Goal: Task Accomplishment & Management: Complete application form

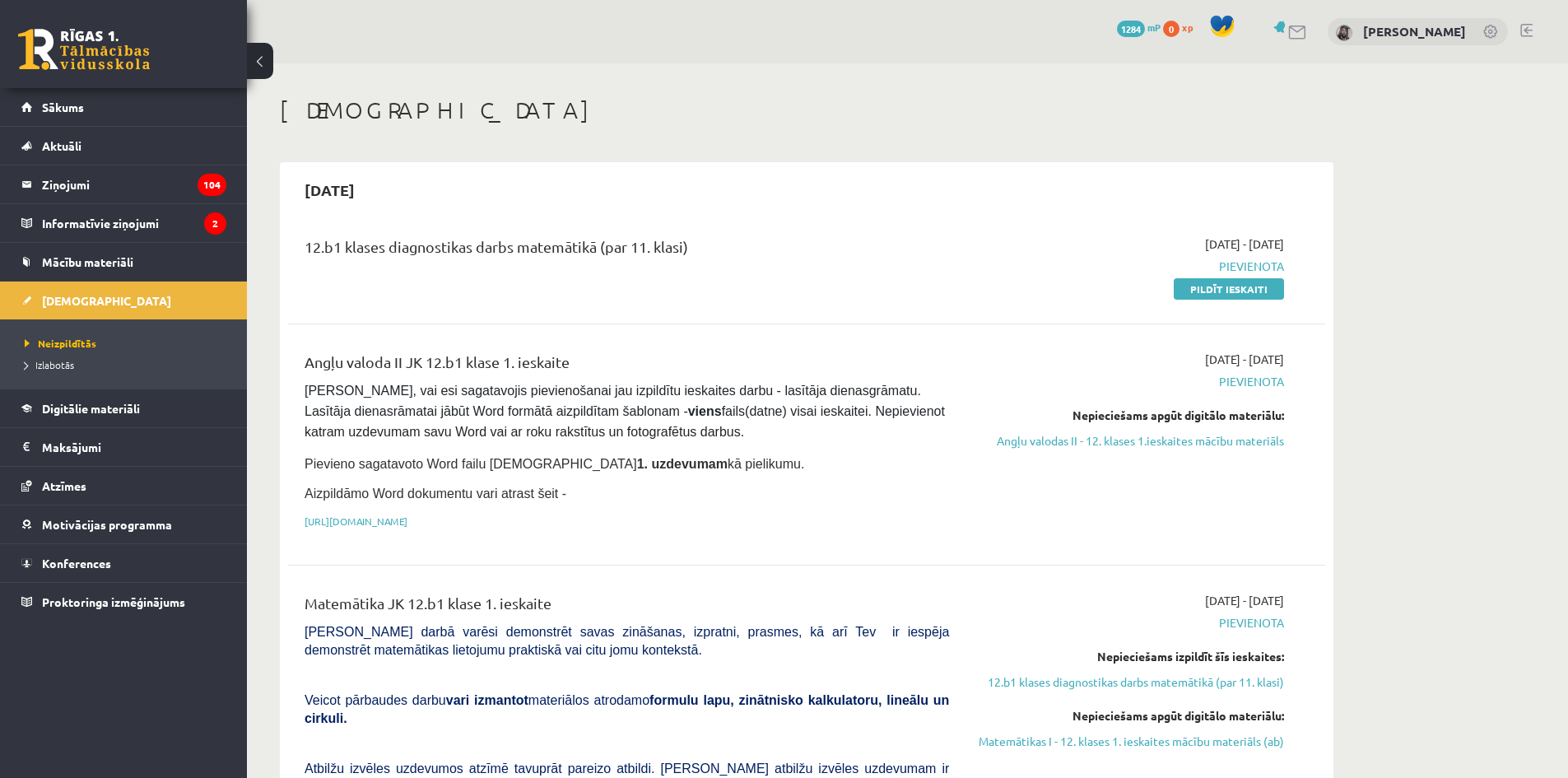
scroll to position [106, 0]
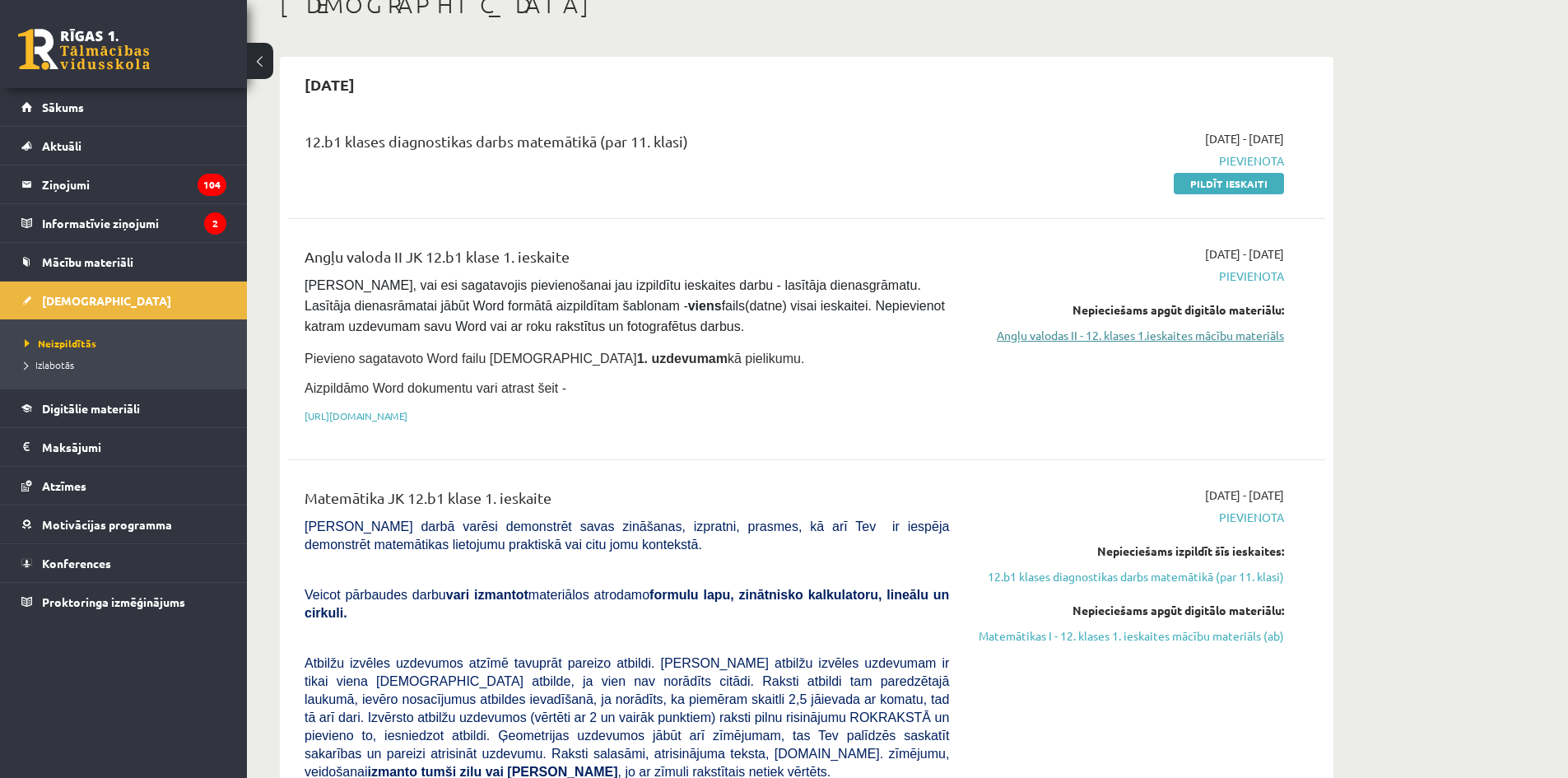
click at [1066, 342] on link "Angļu valodas II - 12. klases 1.ieskaites mācību materiāls" at bounding box center [1129, 335] width 310 height 18
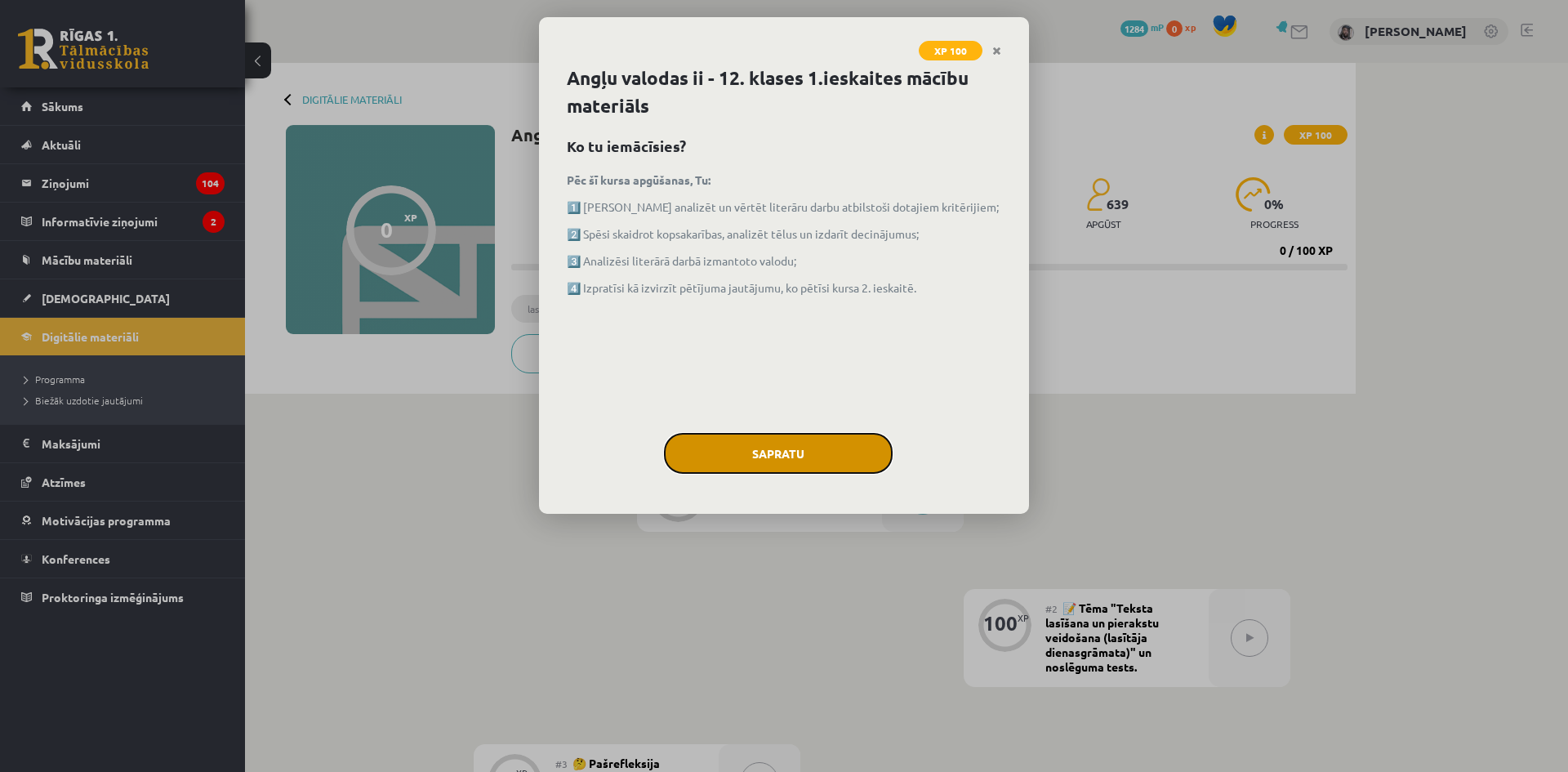
click at [805, 455] on button "Sapratu" at bounding box center [778, 453] width 229 height 41
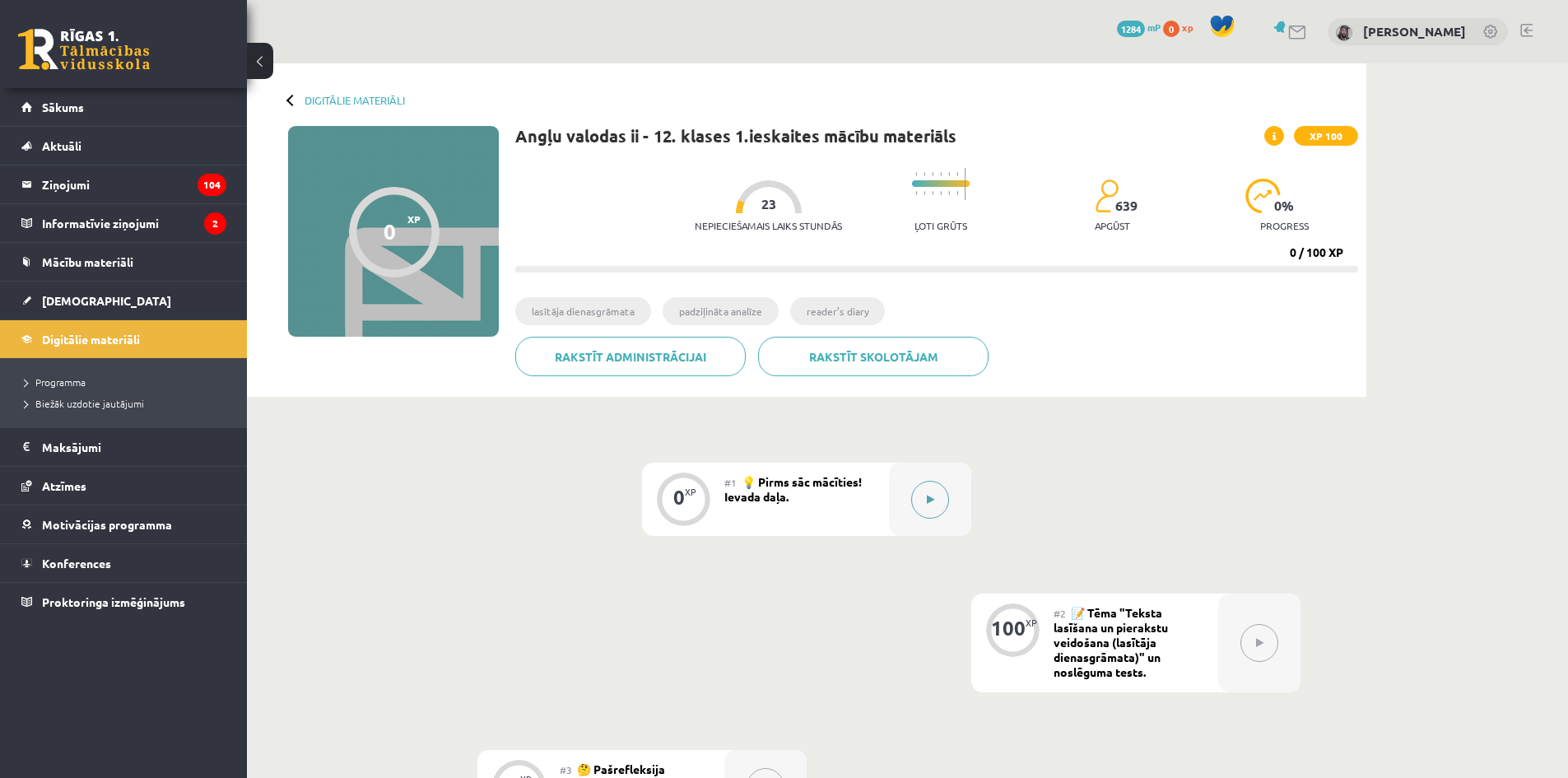
click at [938, 485] on button at bounding box center [930, 500] width 38 height 38
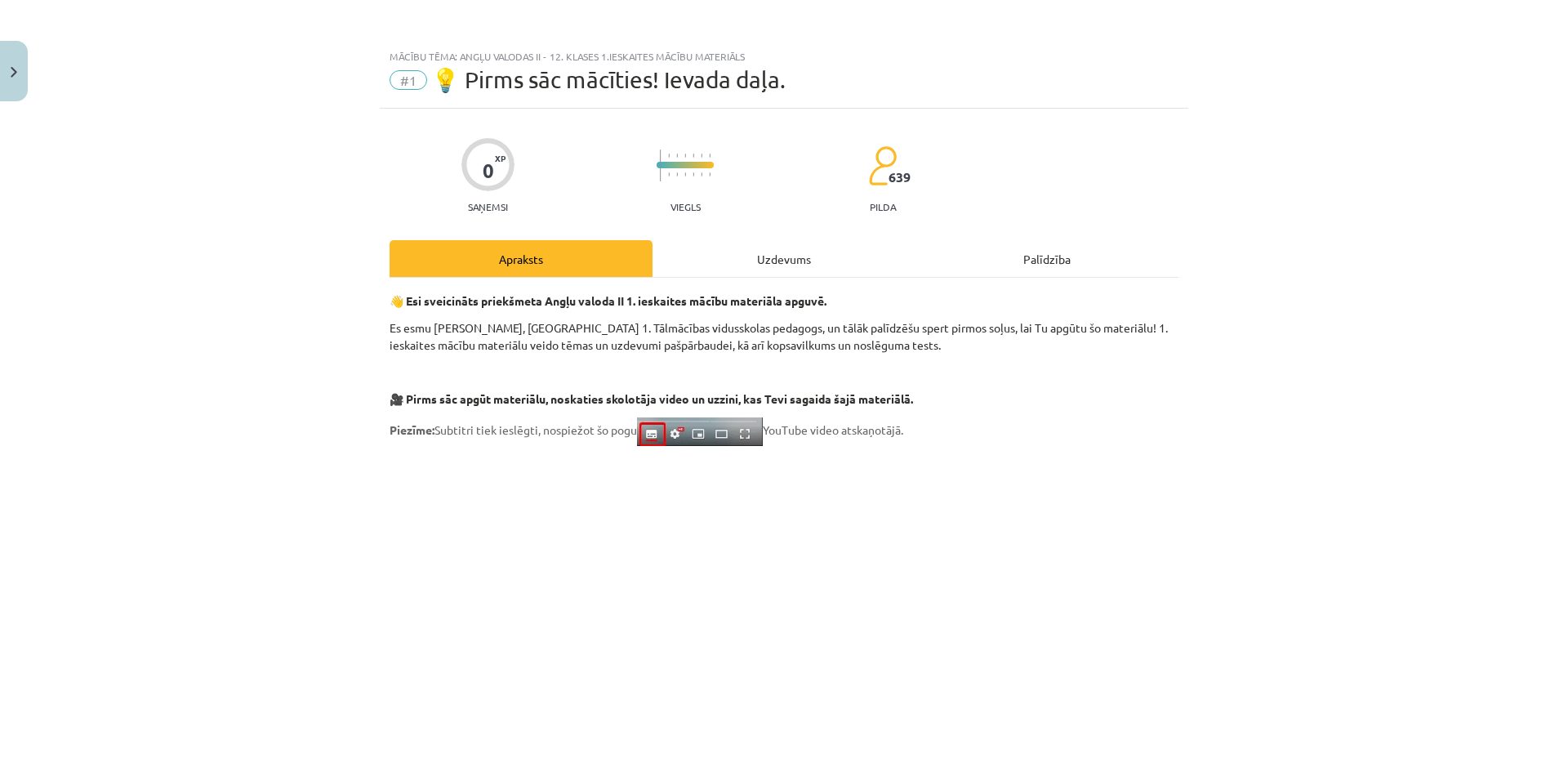
click at [759, 257] on div "Uzdevums" at bounding box center [784, 259] width 263 height 37
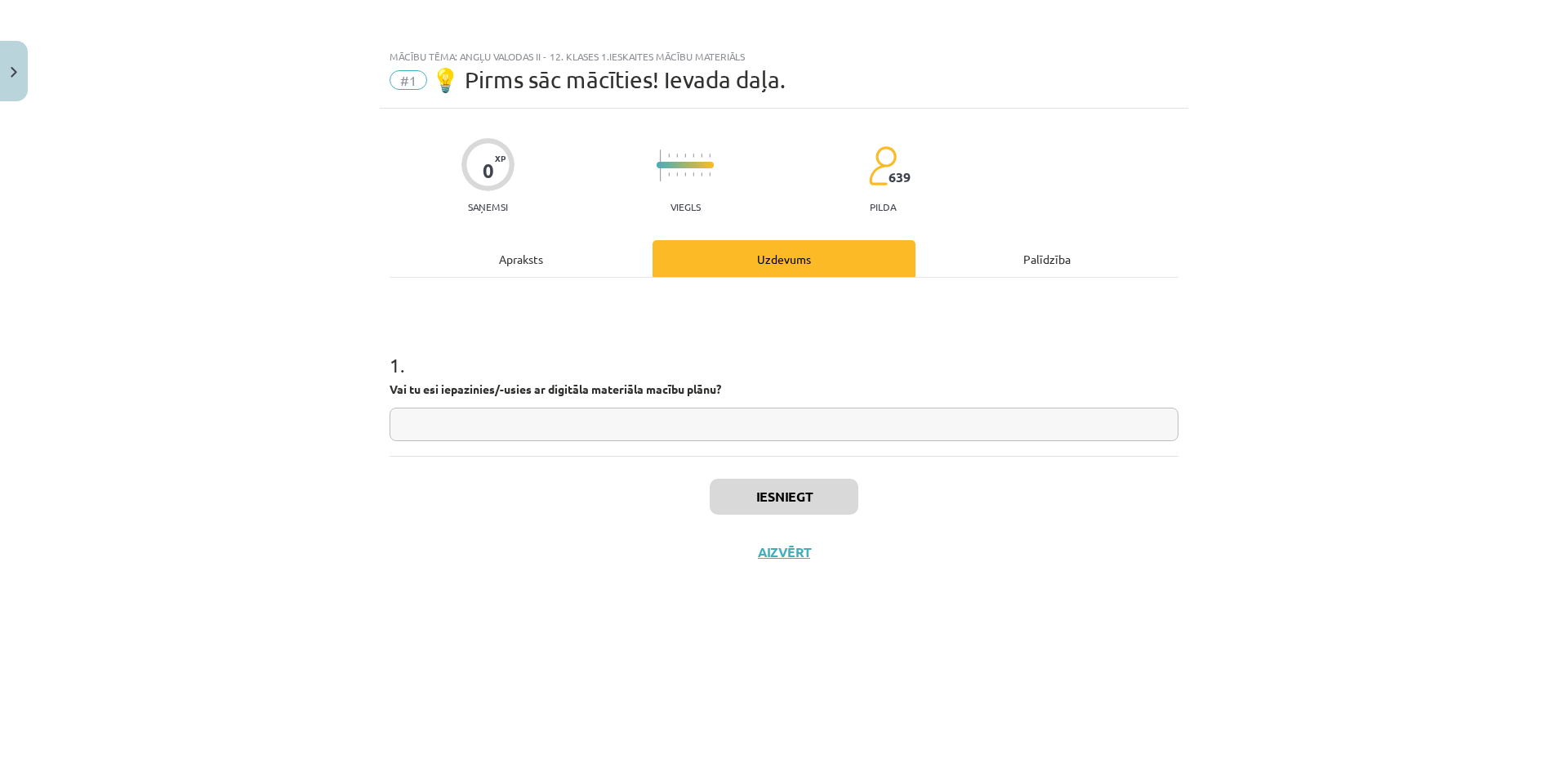
click at [711, 436] on input "text" at bounding box center [783, 424] width 789 height 33
type input "**"
click at [795, 492] on button "Iesniegt" at bounding box center [784, 496] width 148 height 36
click at [828, 549] on button "Nākamā nodarbība" at bounding box center [783, 563] width 160 height 38
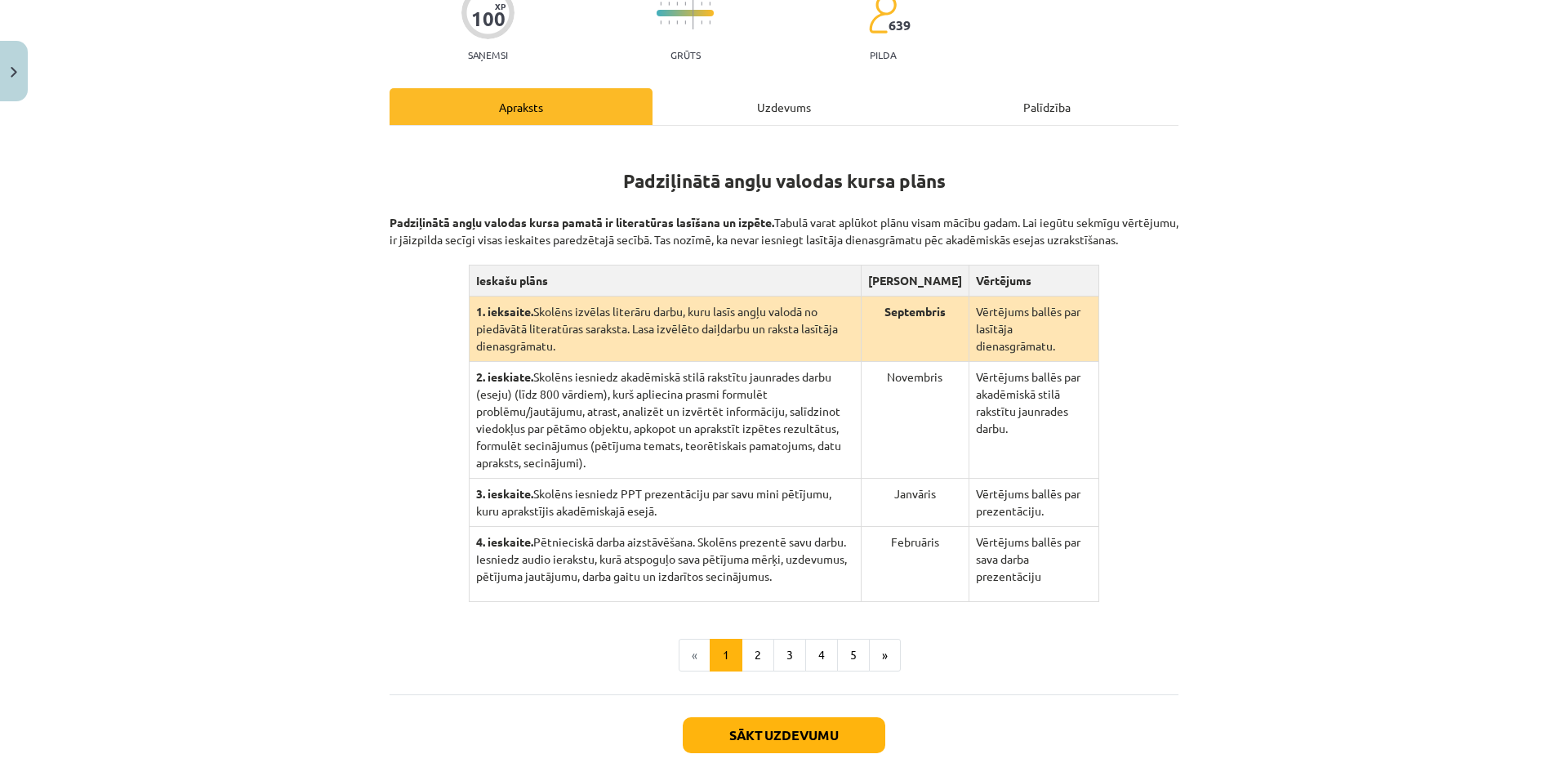
scroll to position [223, 0]
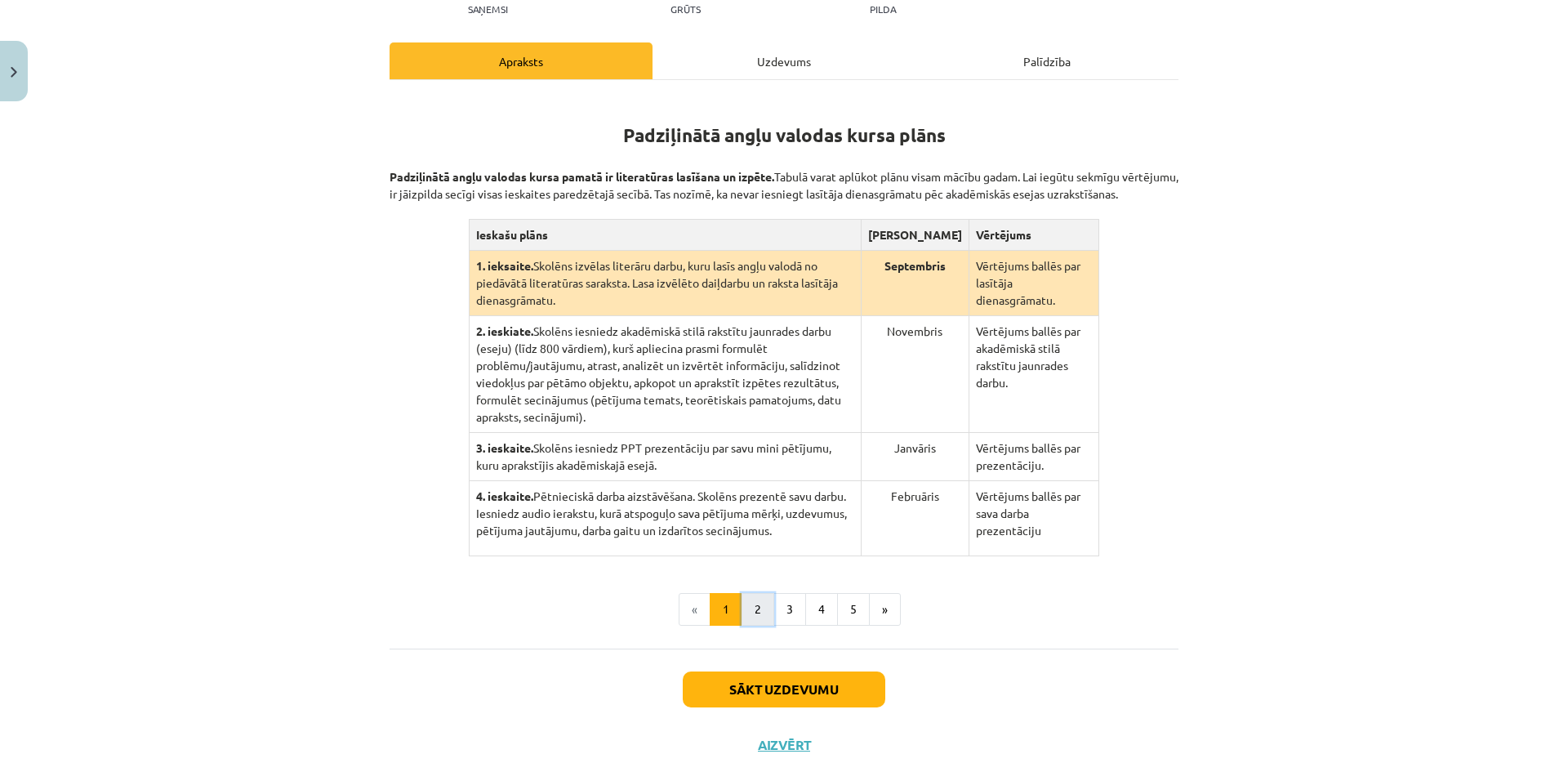
click at [745, 593] on button "2" at bounding box center [757, 609] width 32 height 32
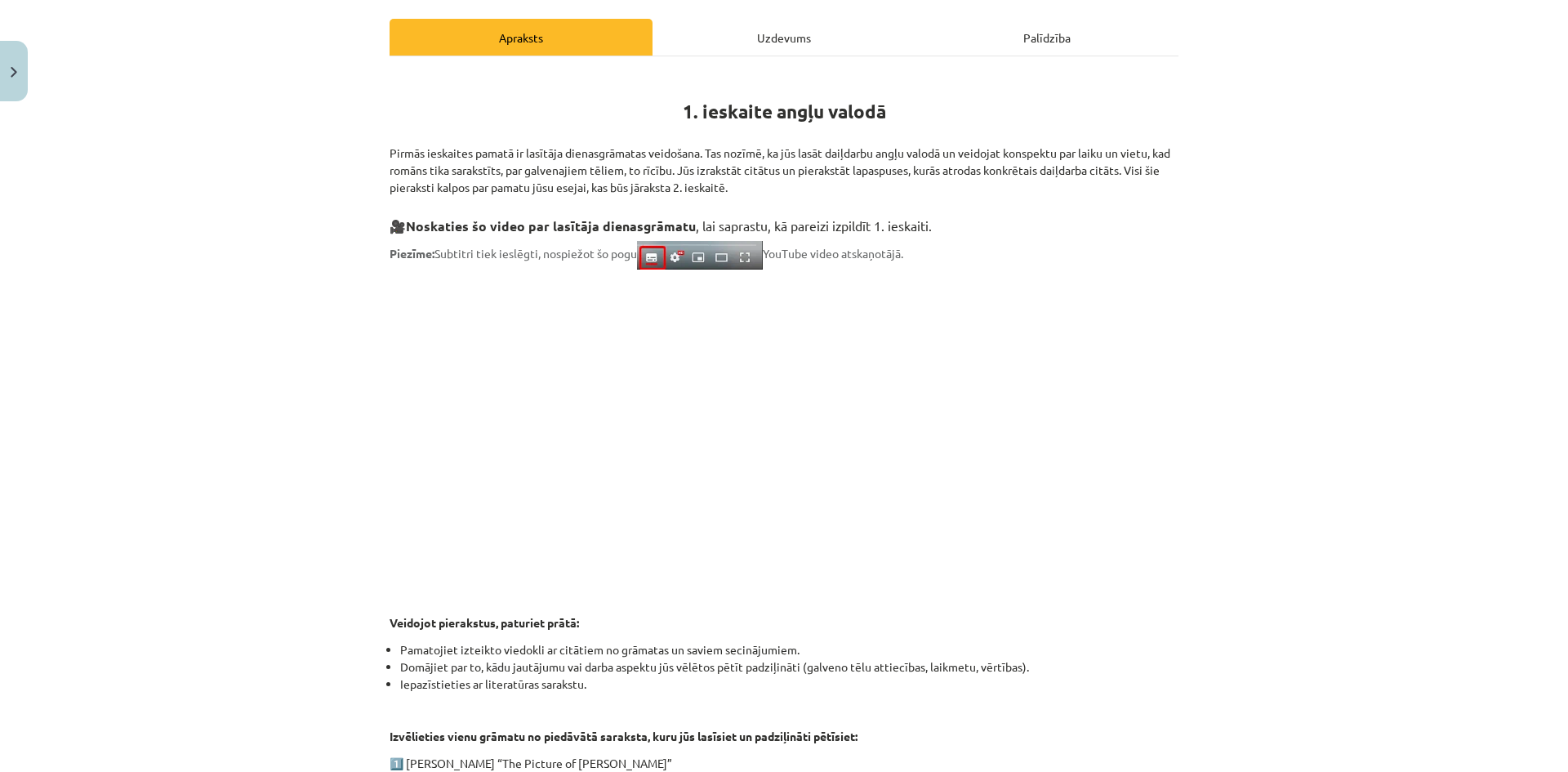
click at [789, 39] on div "Uzdevums" at bounding box center [784, 37] width 263 height 37
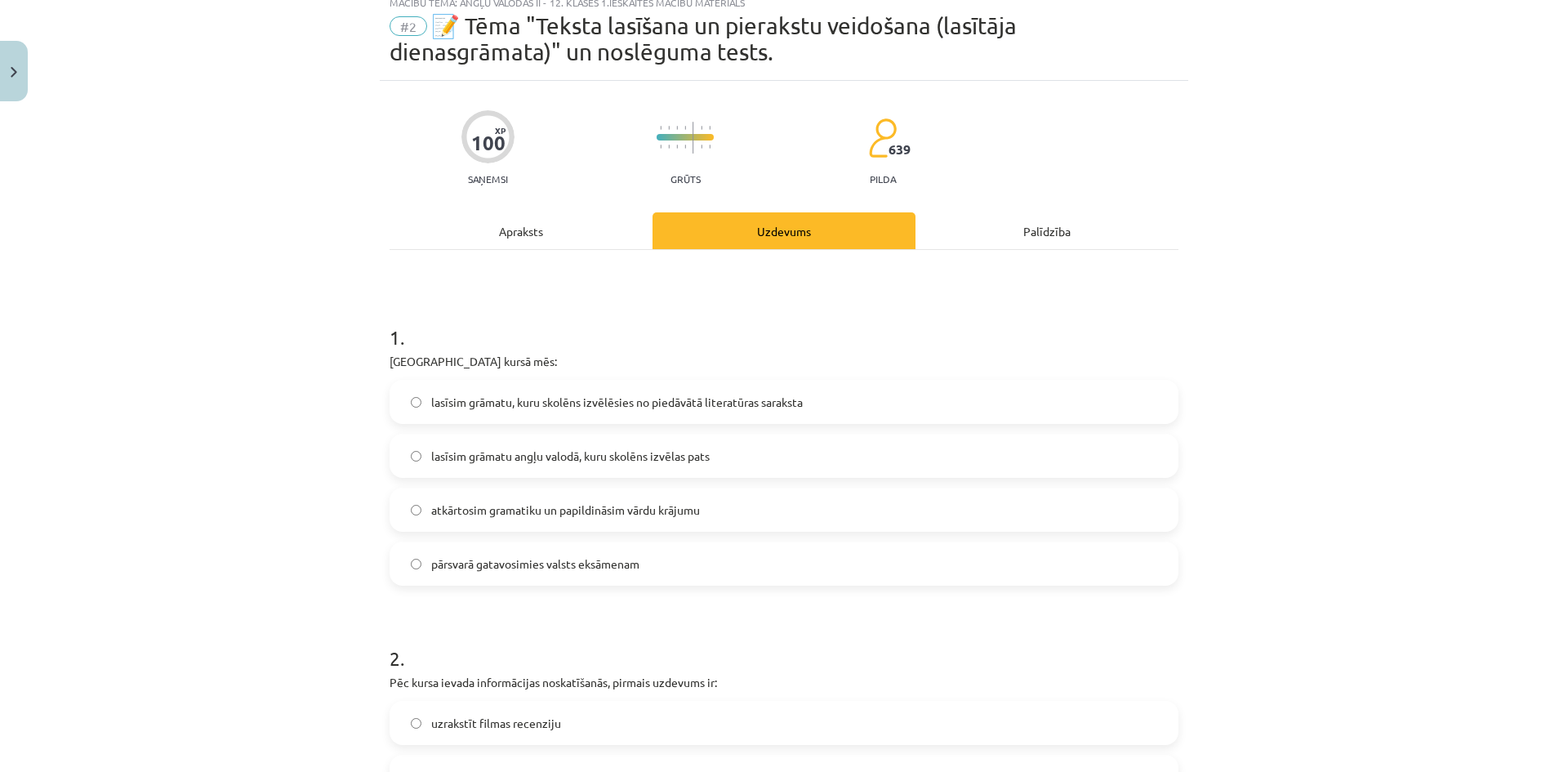
scroll to position [41, 0]
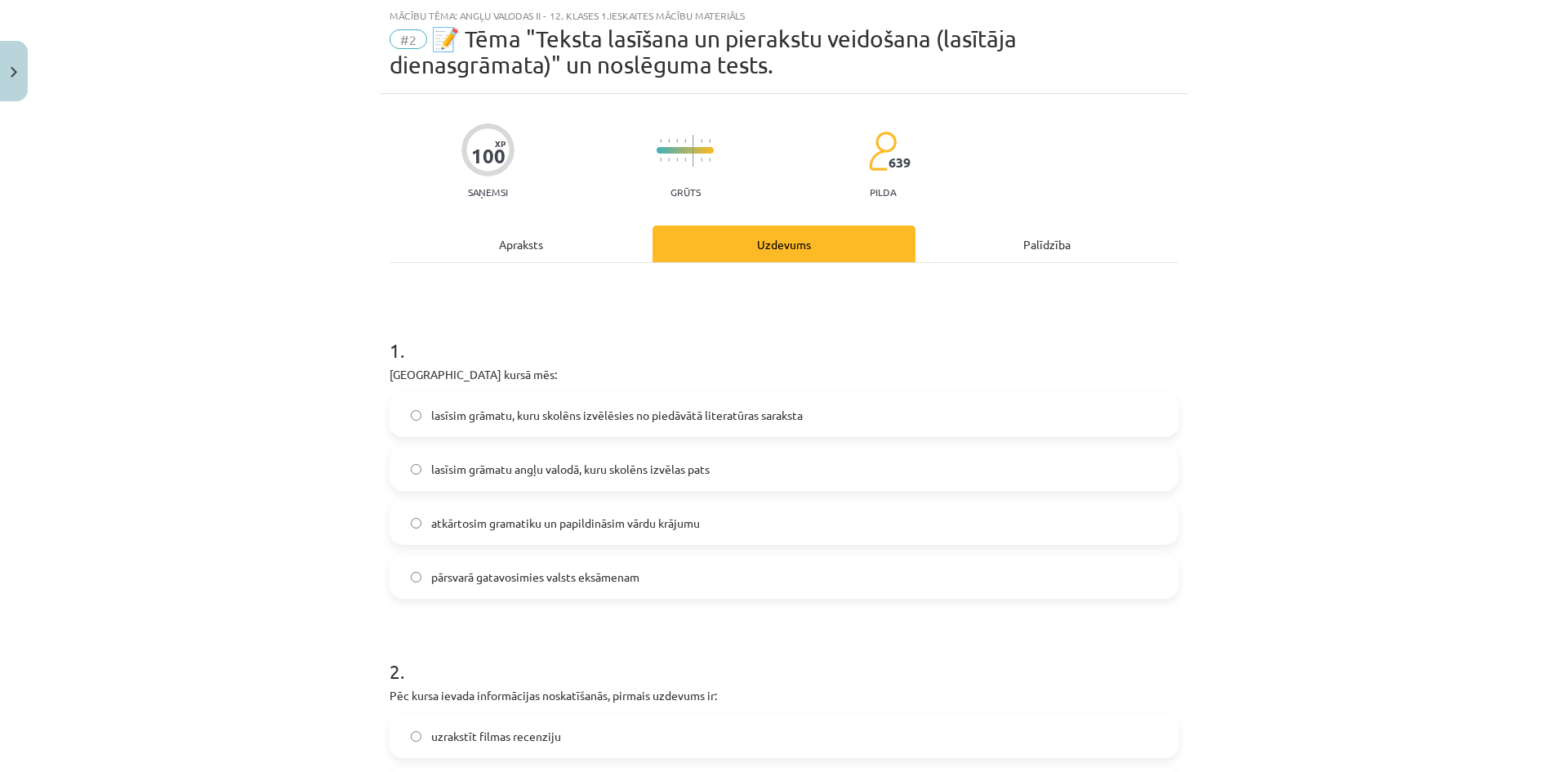
click at [525, 244] on div "Apraksts" at bounding box center [521, 244] width 263 height 37
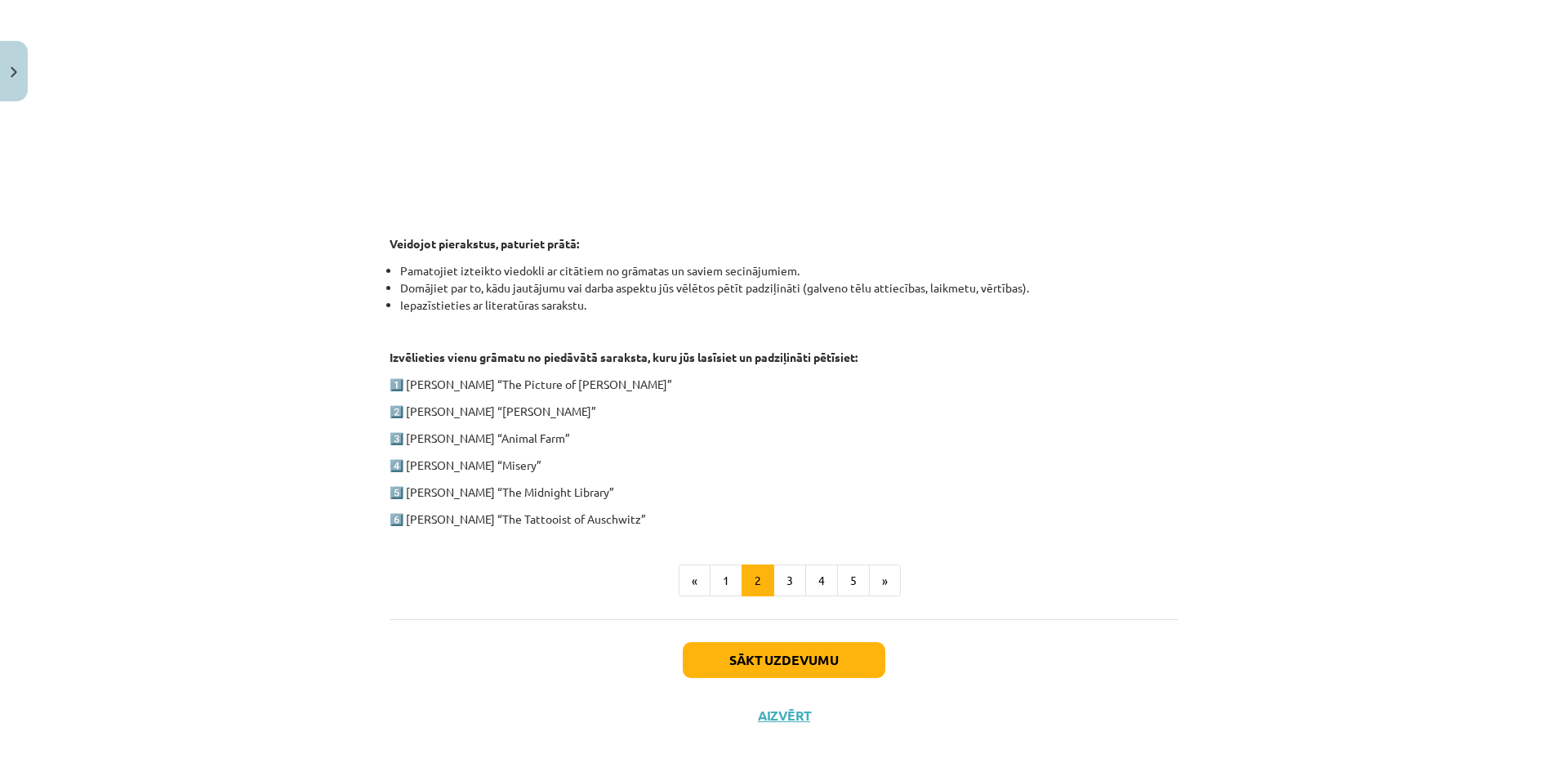
scroll to position [638, 0]
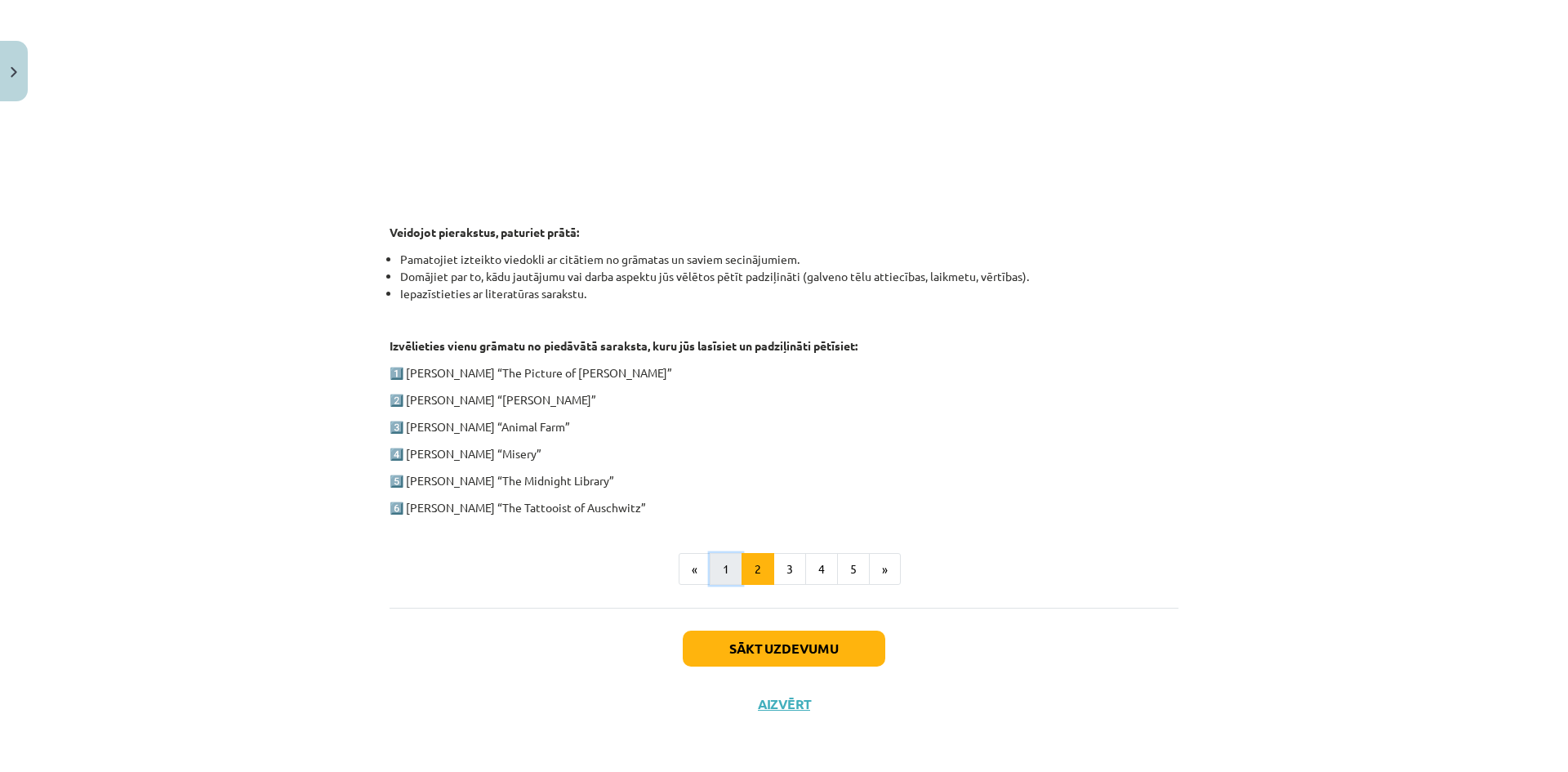
click at [711, 560] on button "1" at bounding box center [726, 568] width 32 height 32
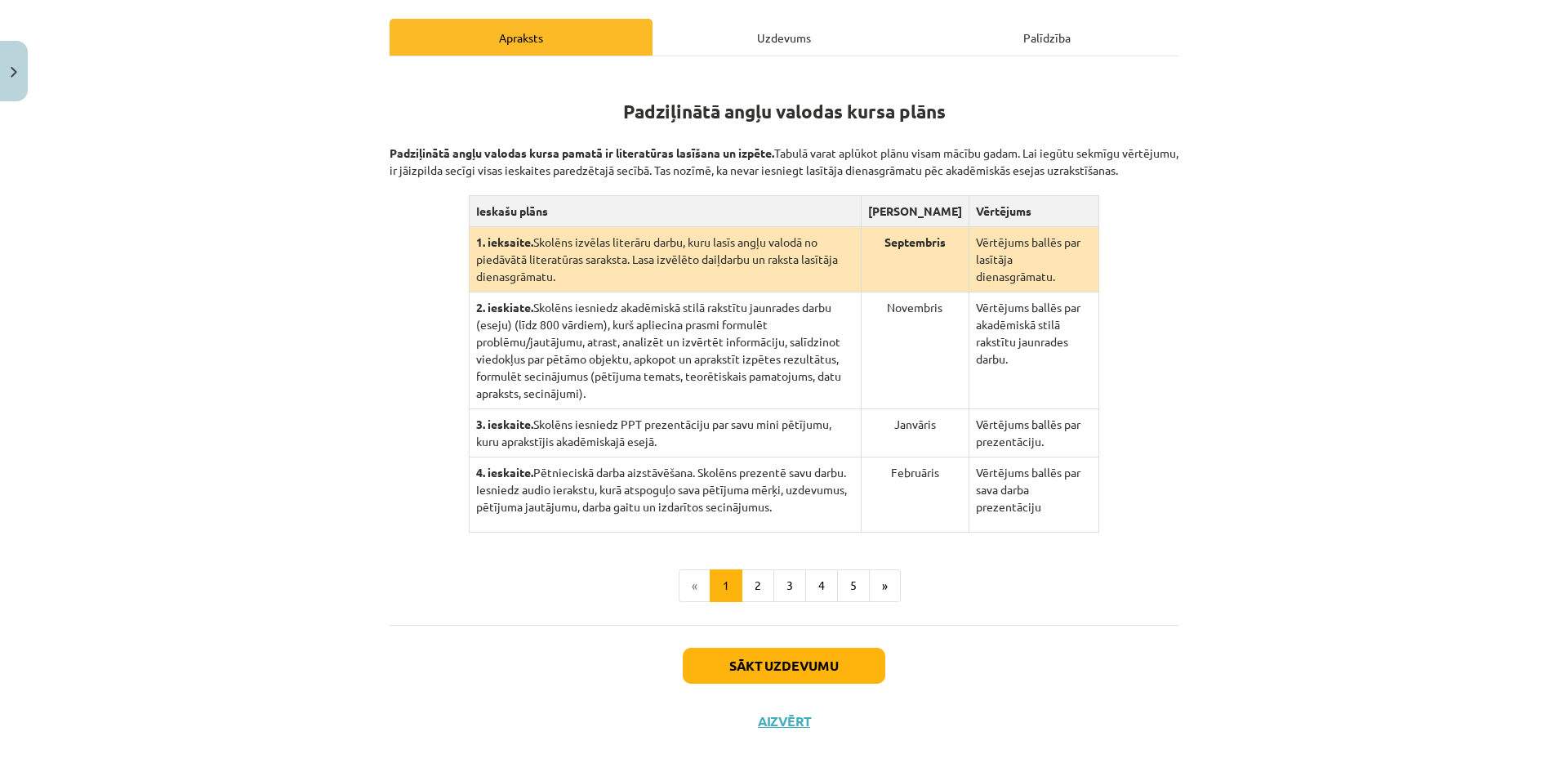
click at [773, 44] on div "Uzdevums" at bounding box center [784, 37] width 263 height 37
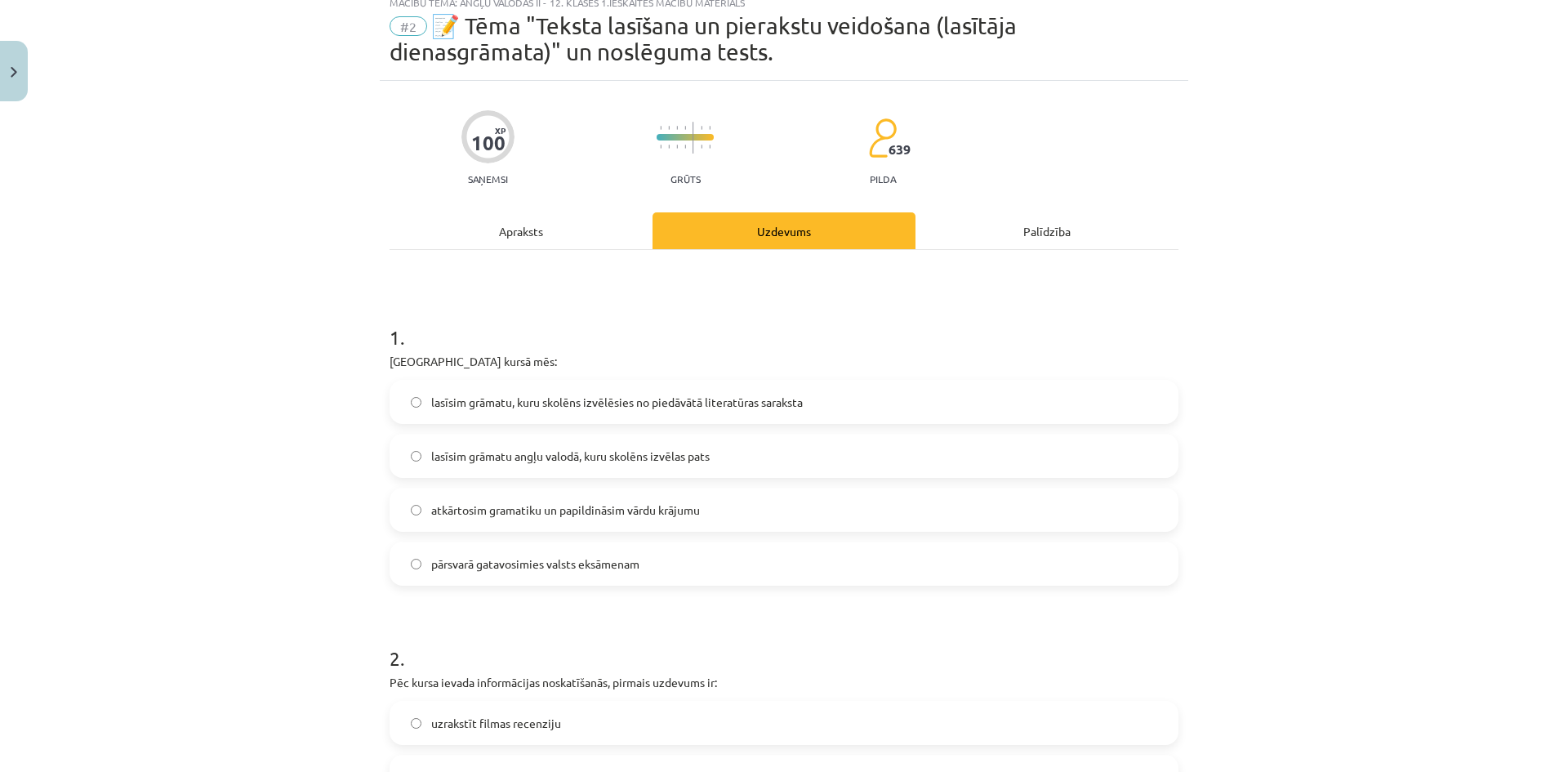
scroll to position [41, 0]
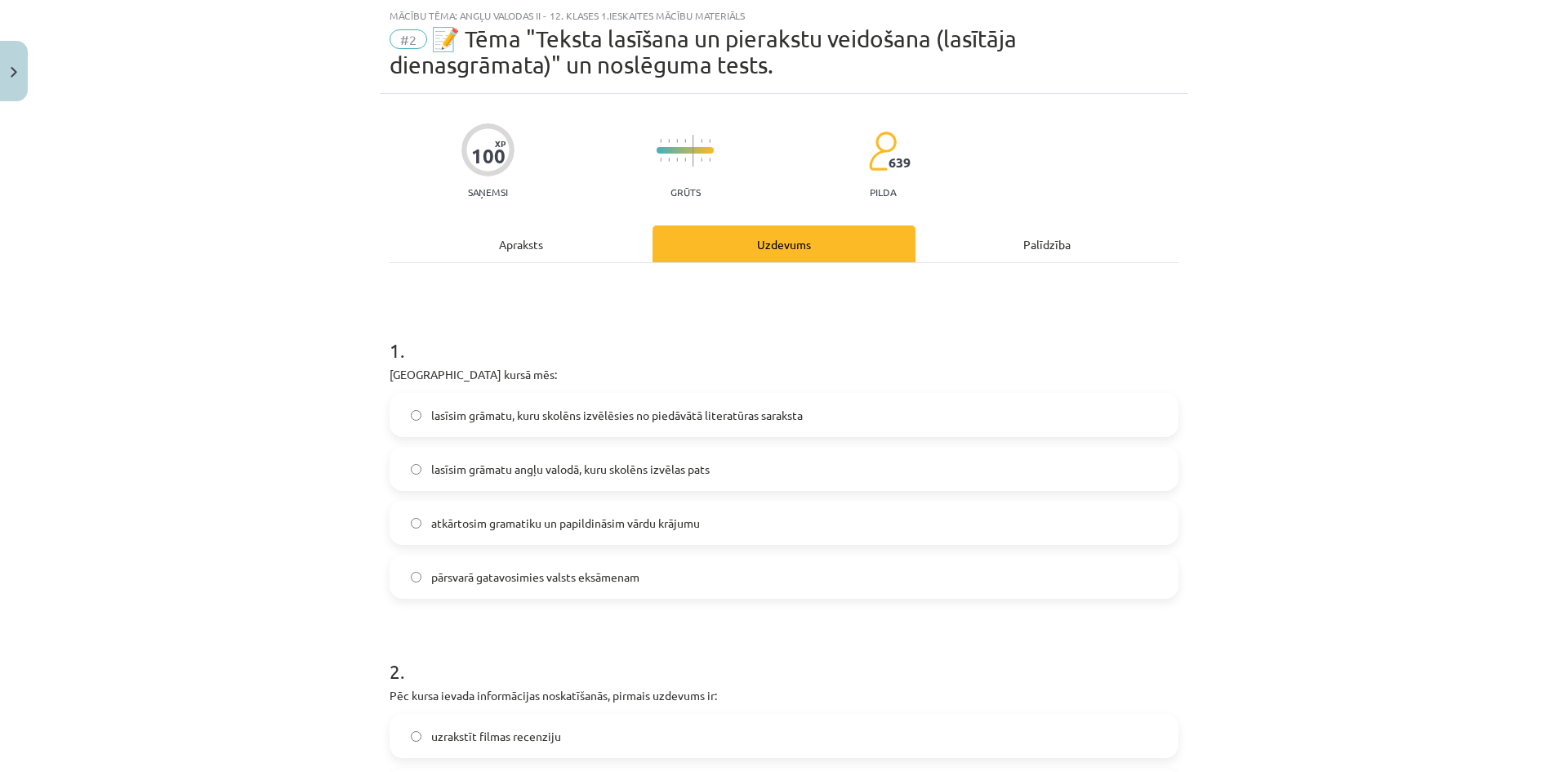
click at [505, 245] on div "Apraksts" at bounding box center [521, 244] width 263 height 37
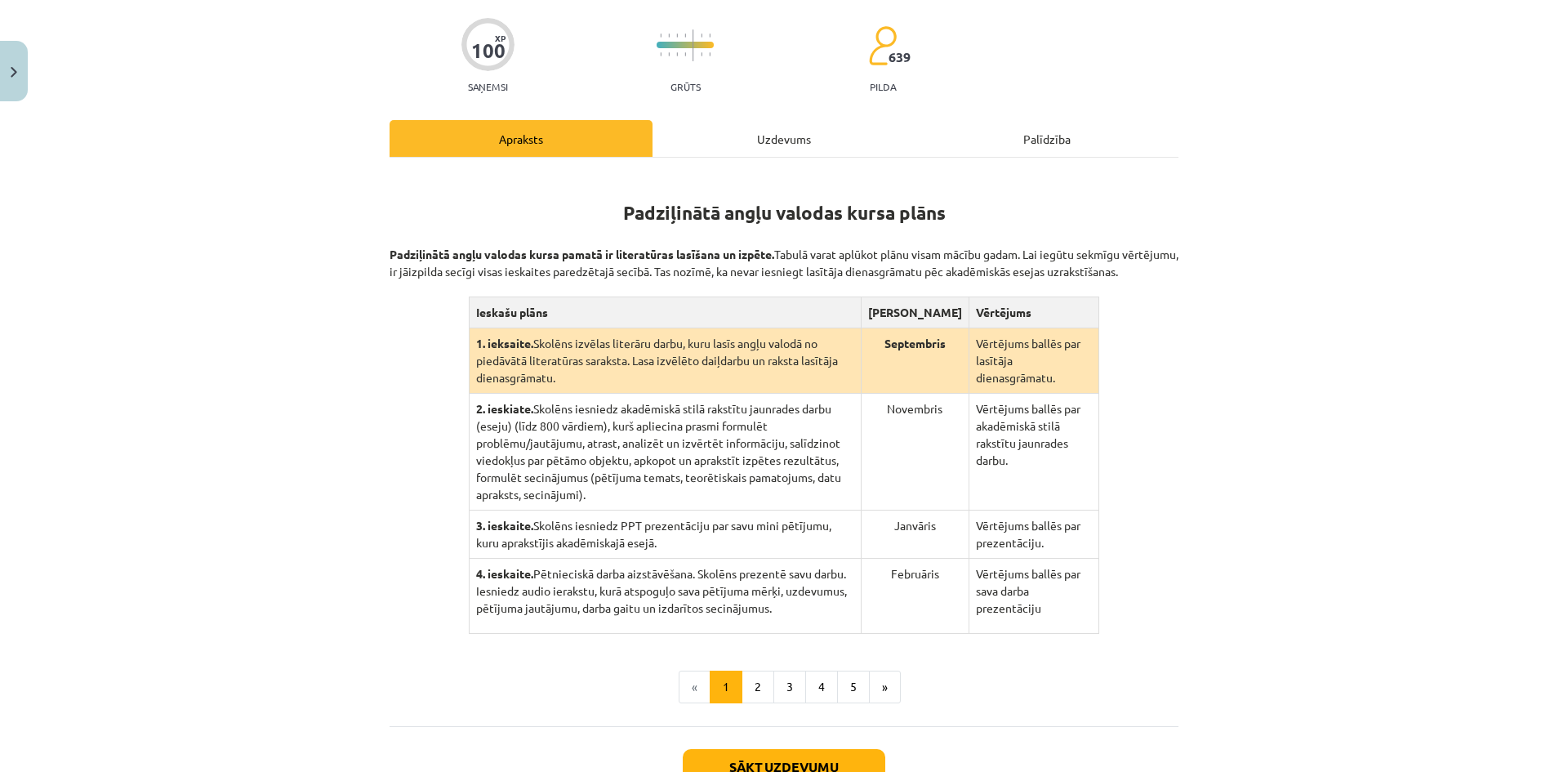
scroll to position [147, 0]
click at [748, 669] on button "2" at bounding box center [757, 685] width 32 height 32
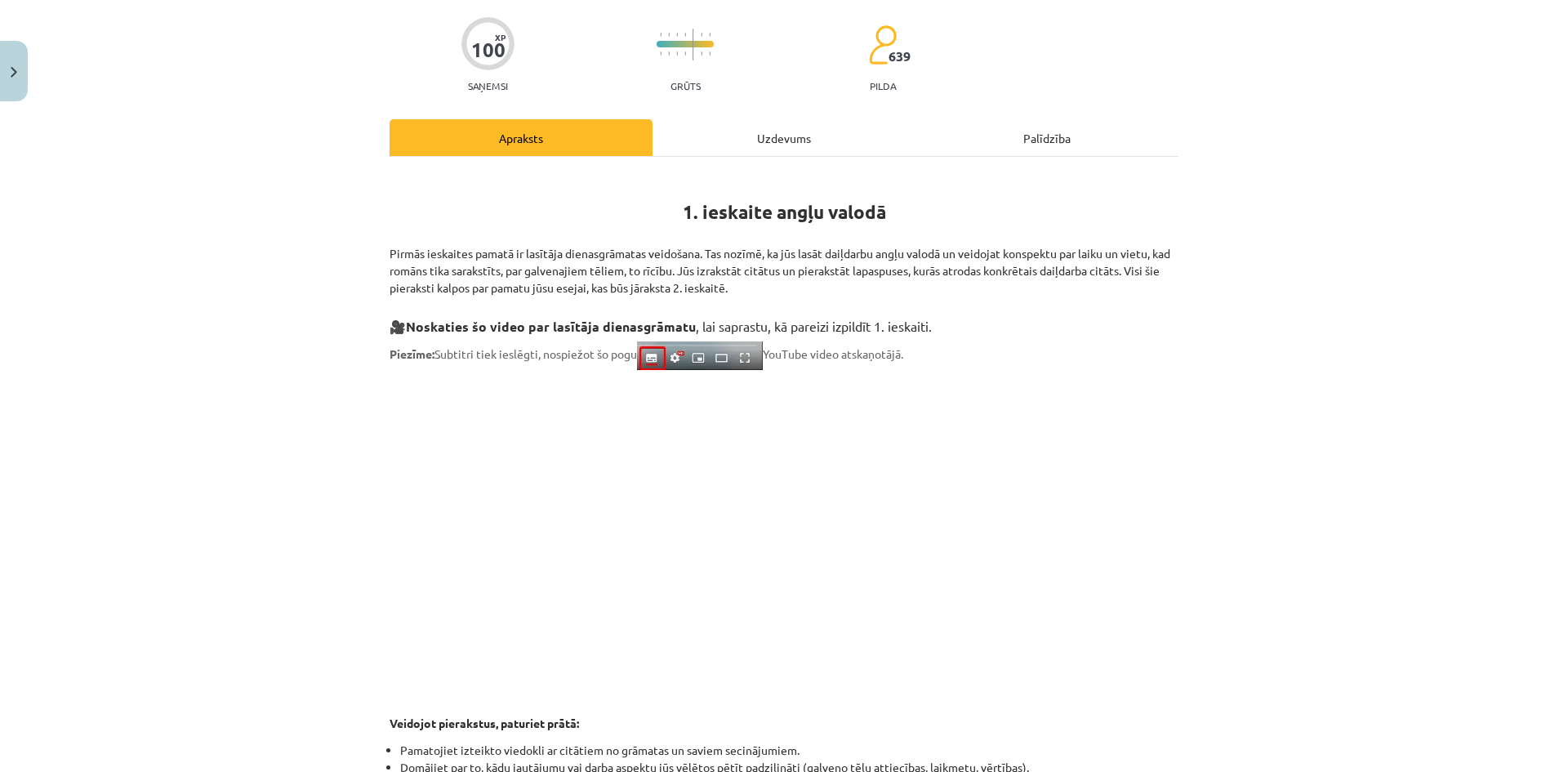
scroll to position [247, 0]
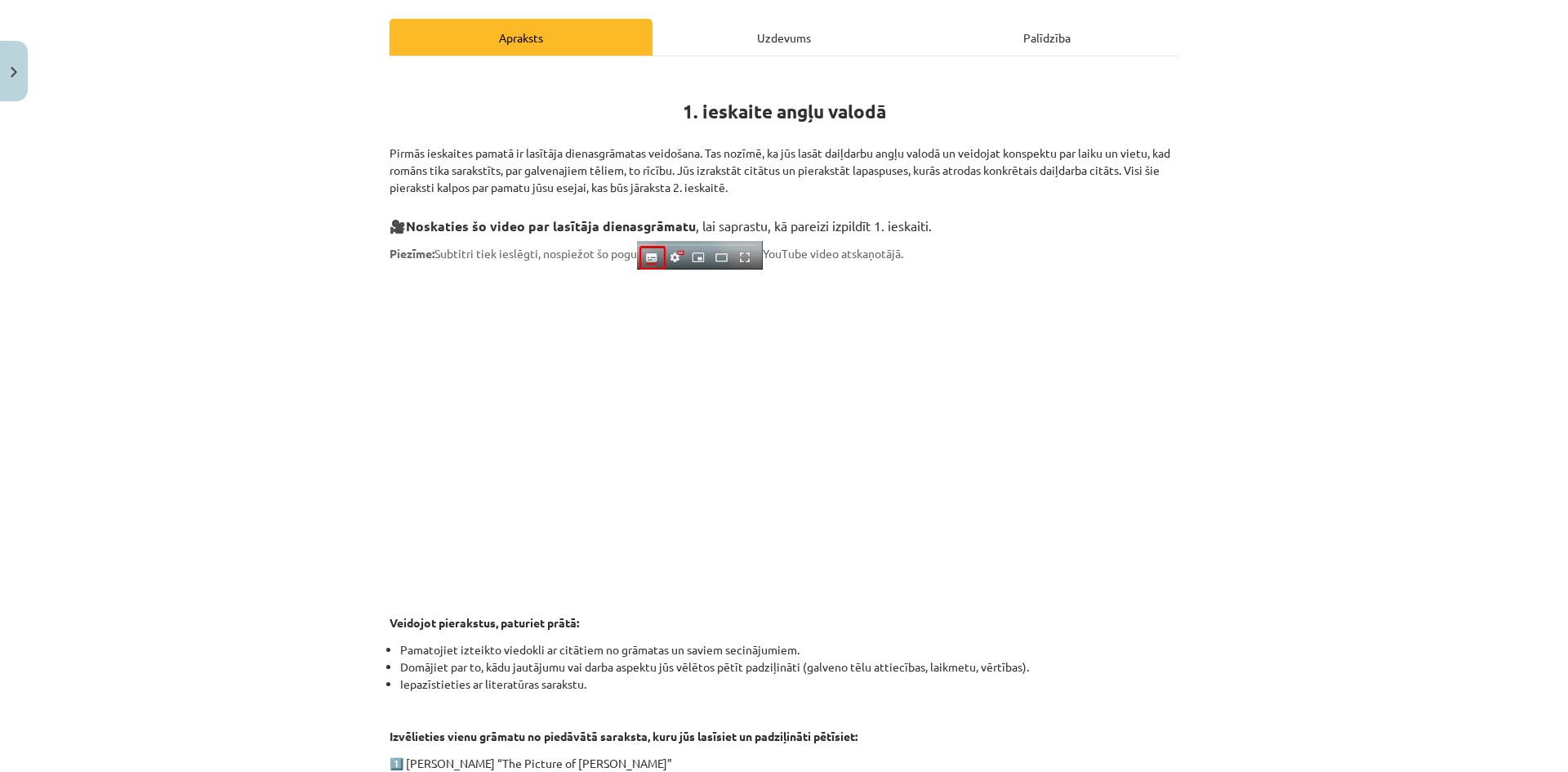
click at [765, 32] on div "Uzdevums" at bounding box center [784, 37] width 263 height 37
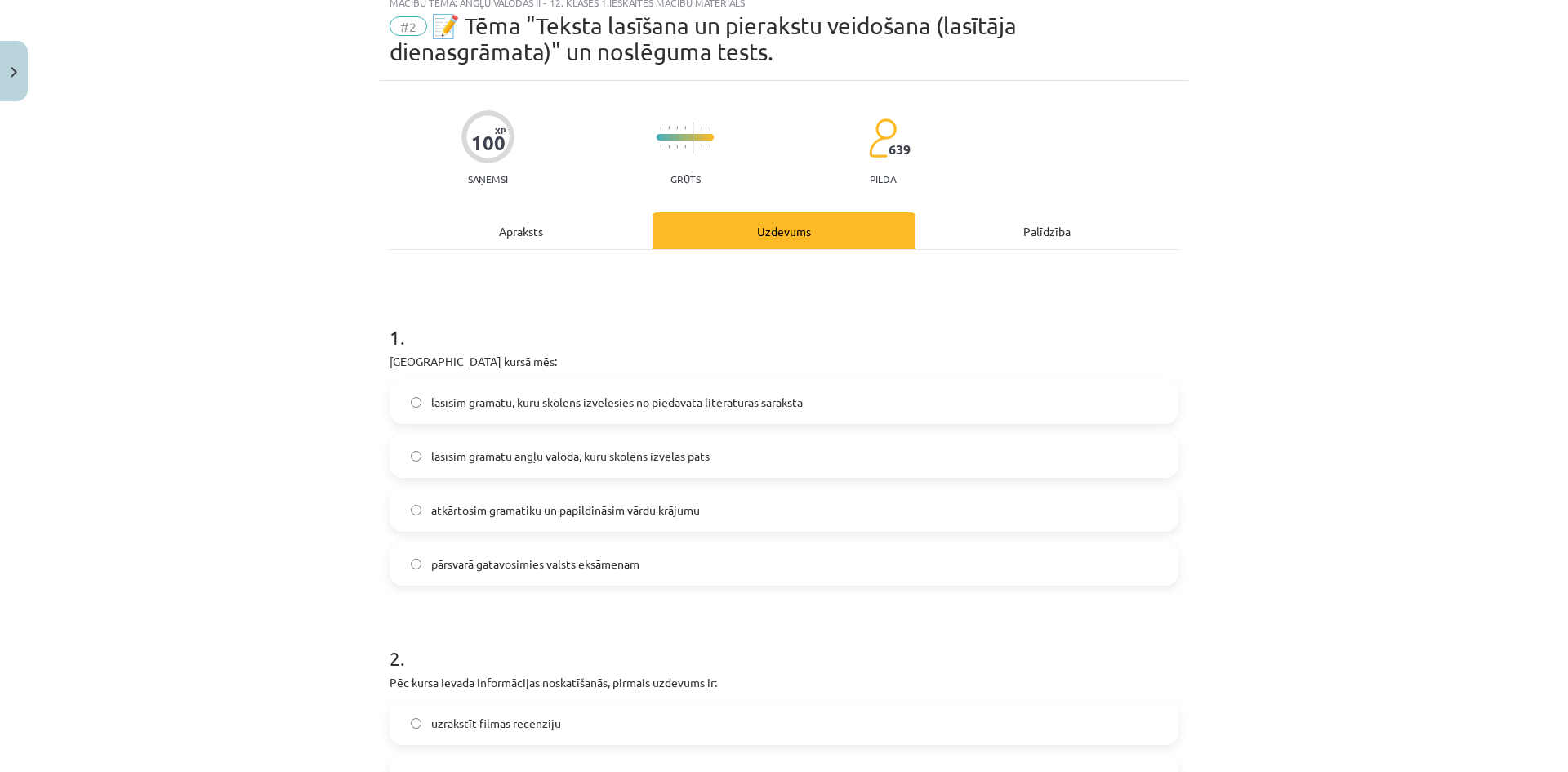
scroll to position [41, 0]
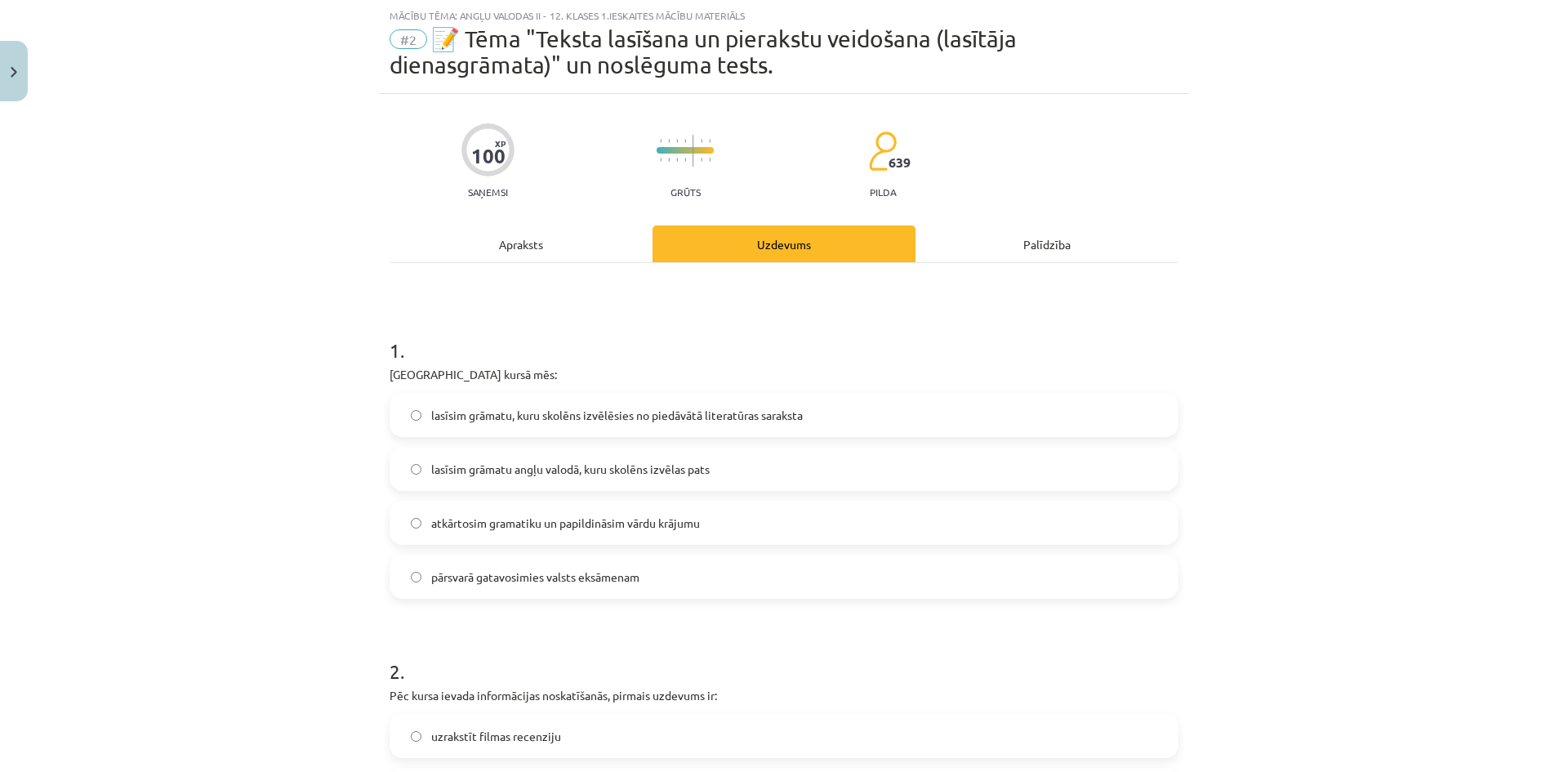
click at [511, 237] on div "Apraksts" at bounding box center [521, 244] width 263 height 37
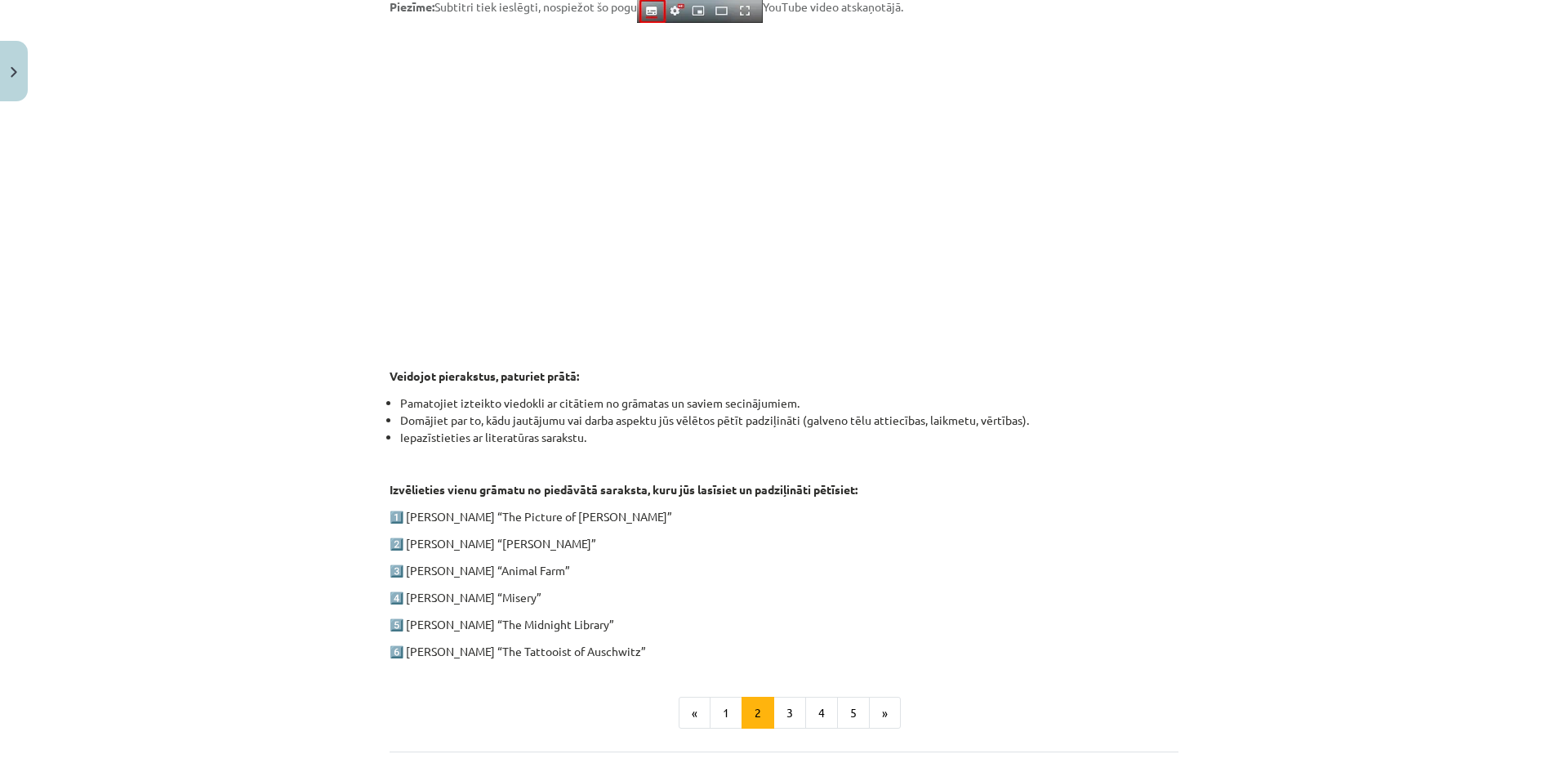
scroll to position [495, 0]
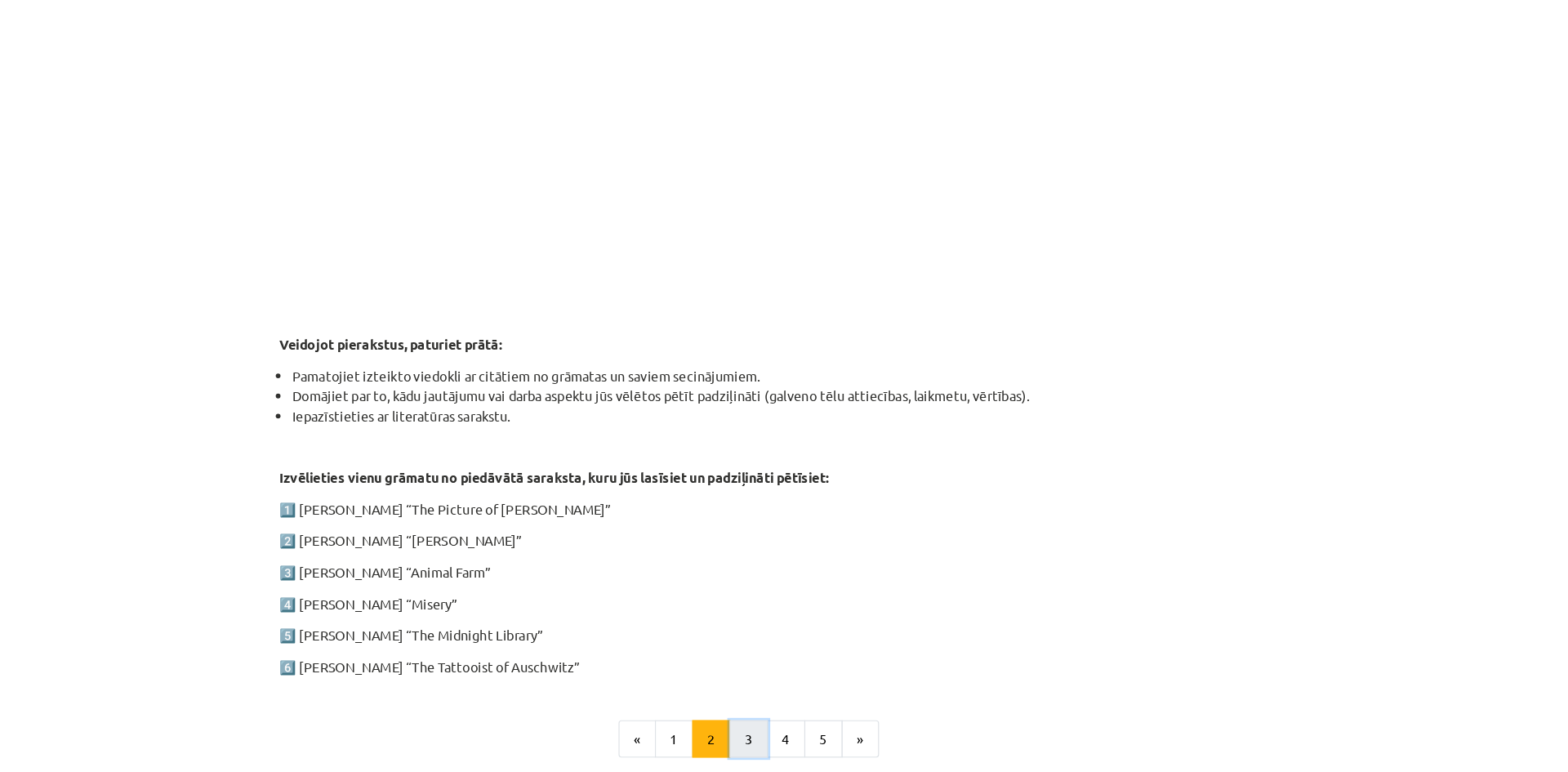
click at [790, 704] on button "3" at bounding box center [789, 712] width 32 height 32
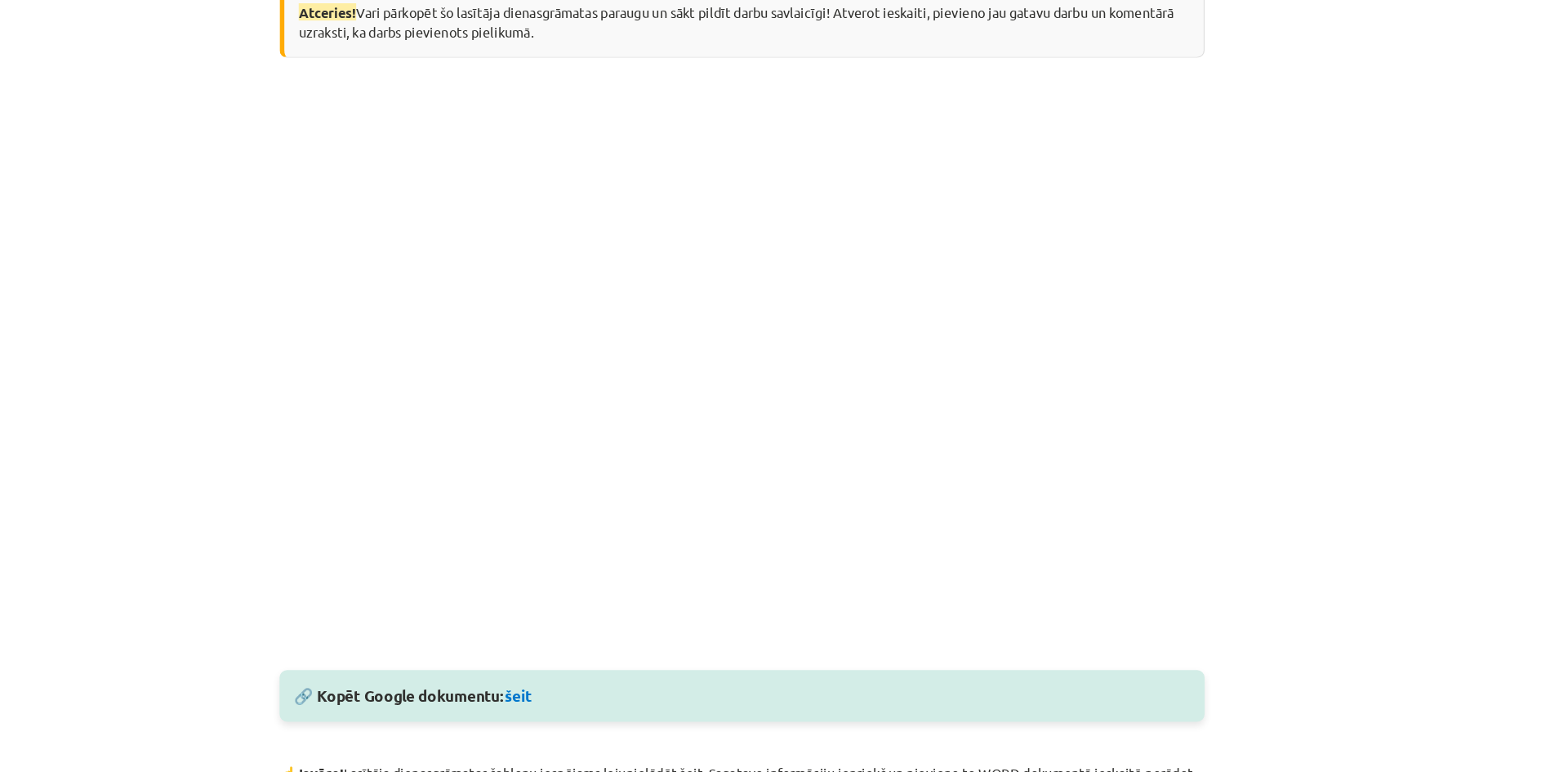
scroll to position [408, 0]
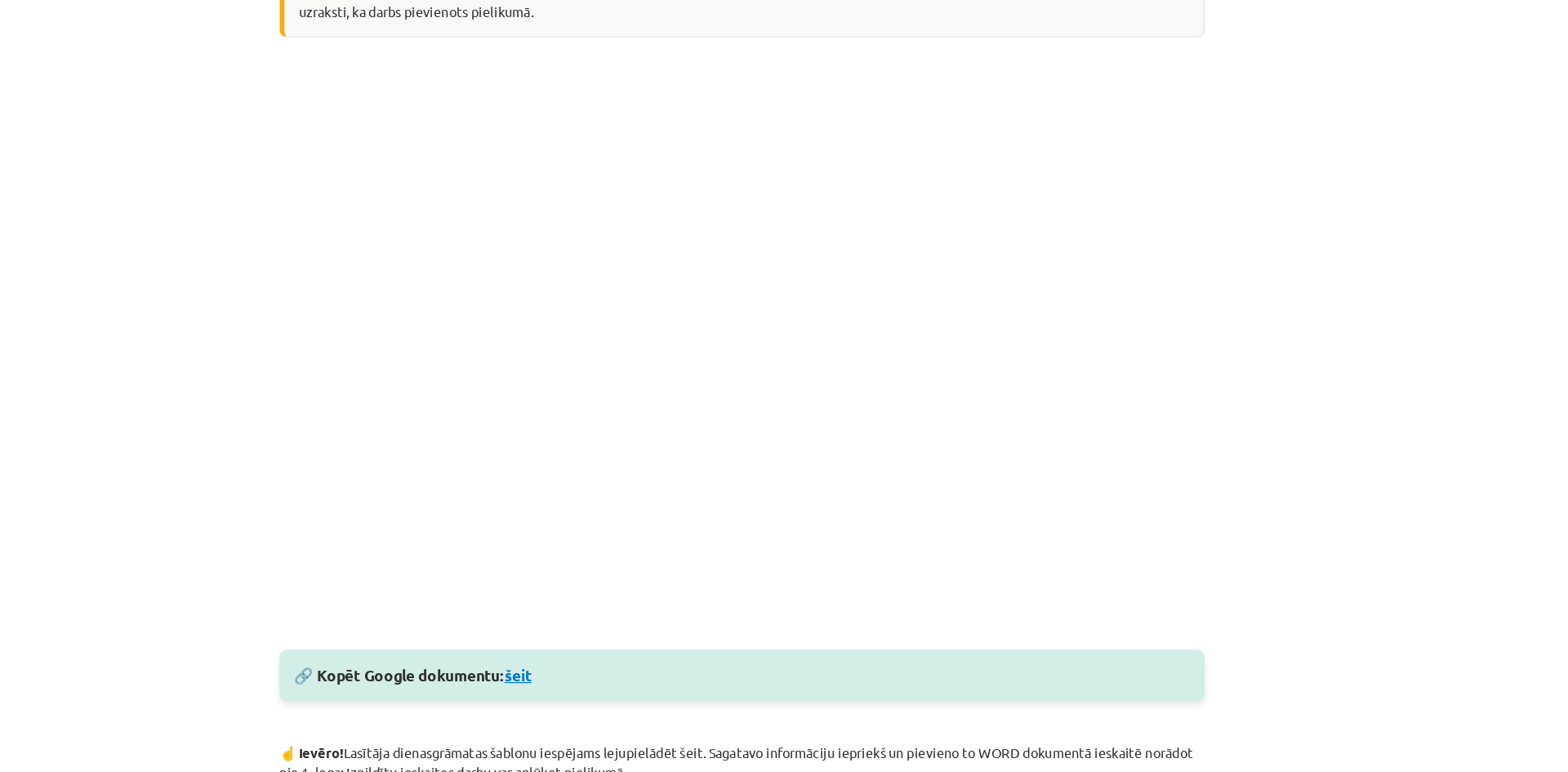
click at [590, 572] on link "šeit" at bounding box center [592, 575] width 23 height 18
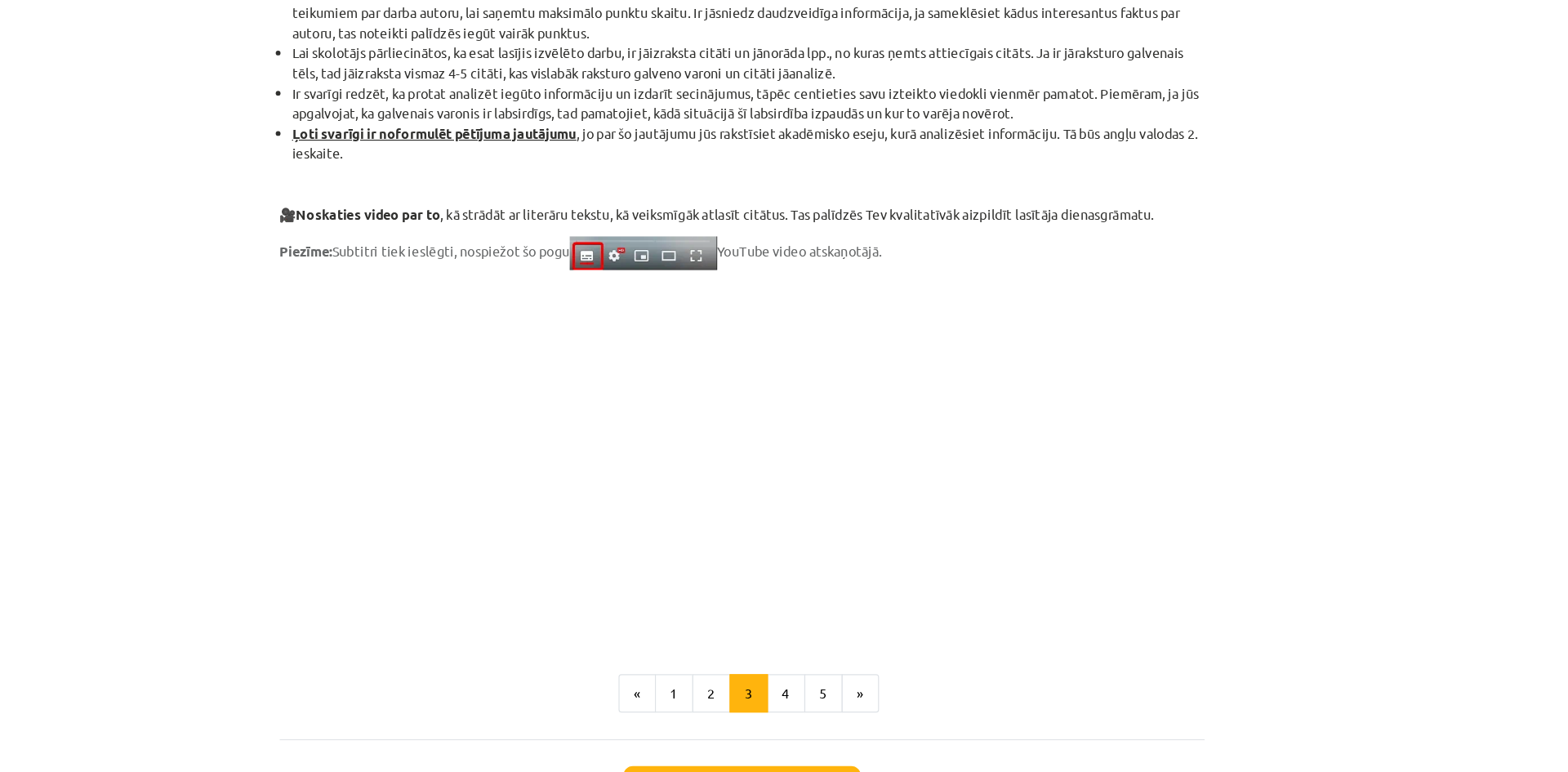
scroll to position [1169, 0]
click at [818, 601] on button "4" at bounding box center [821, 589] width 32 height 32
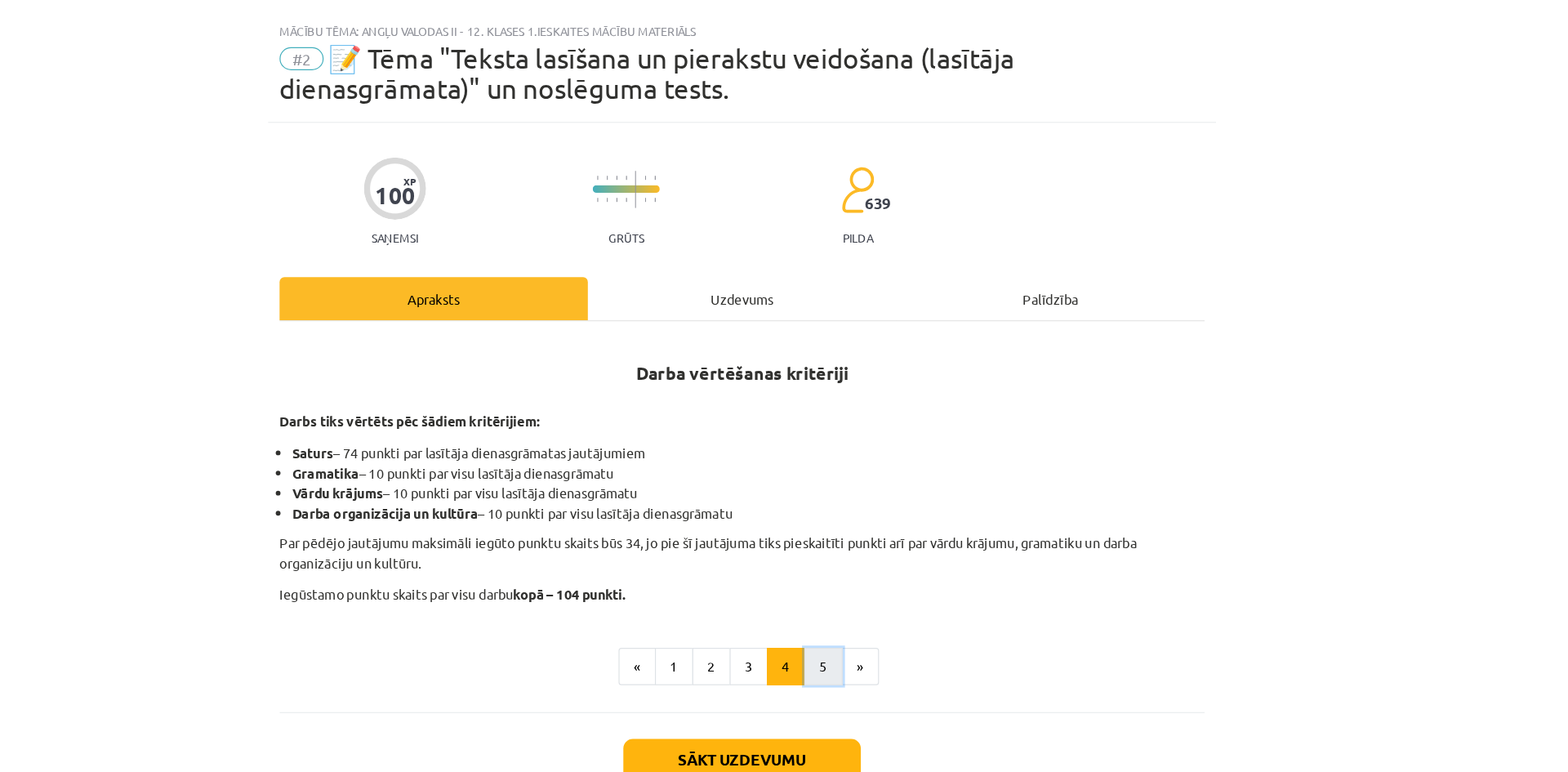
click at [842, 564] on button "5" at bounding box center [853, 568] width 32 height 32
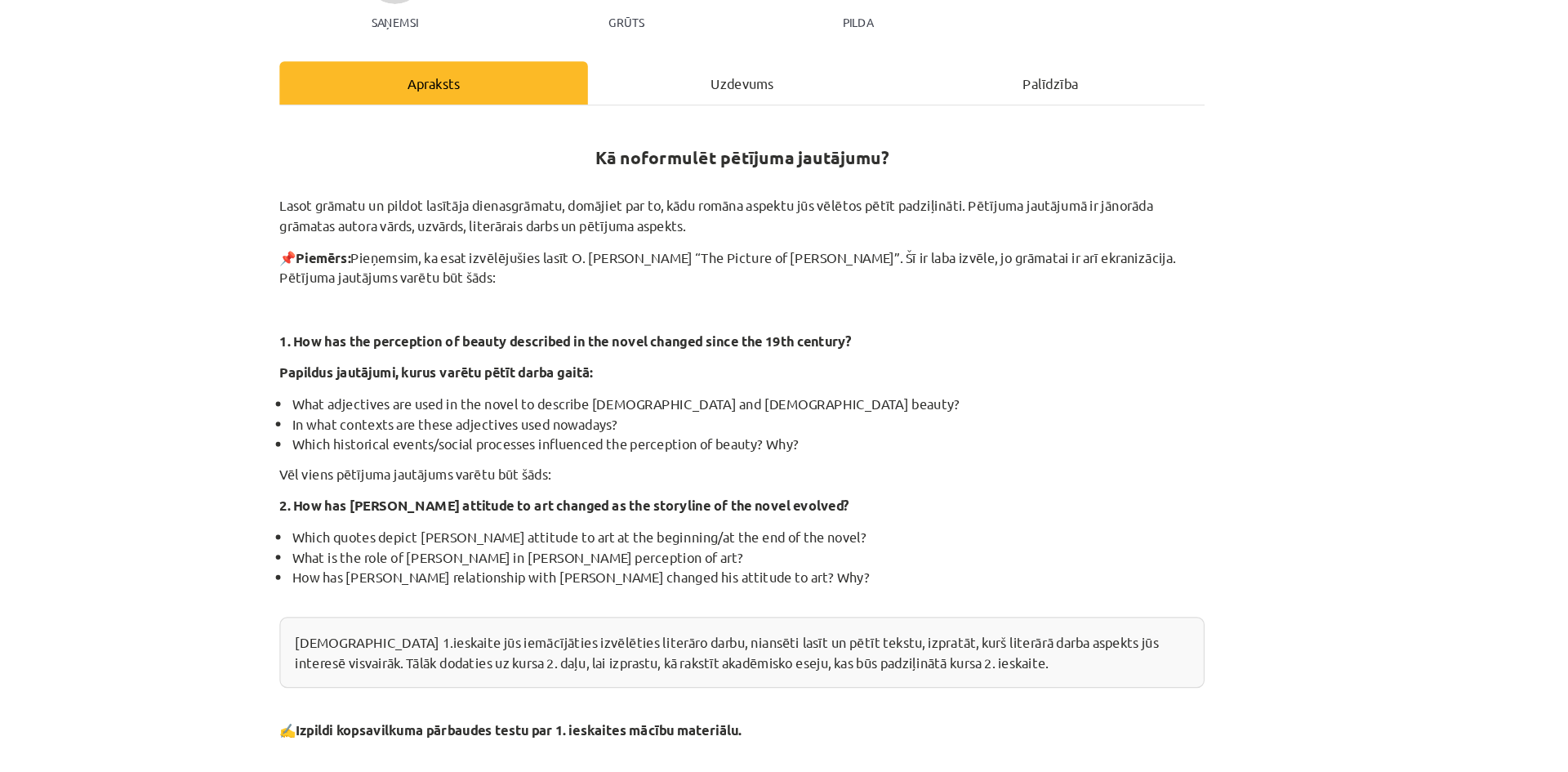
scroll to position [104, 0]
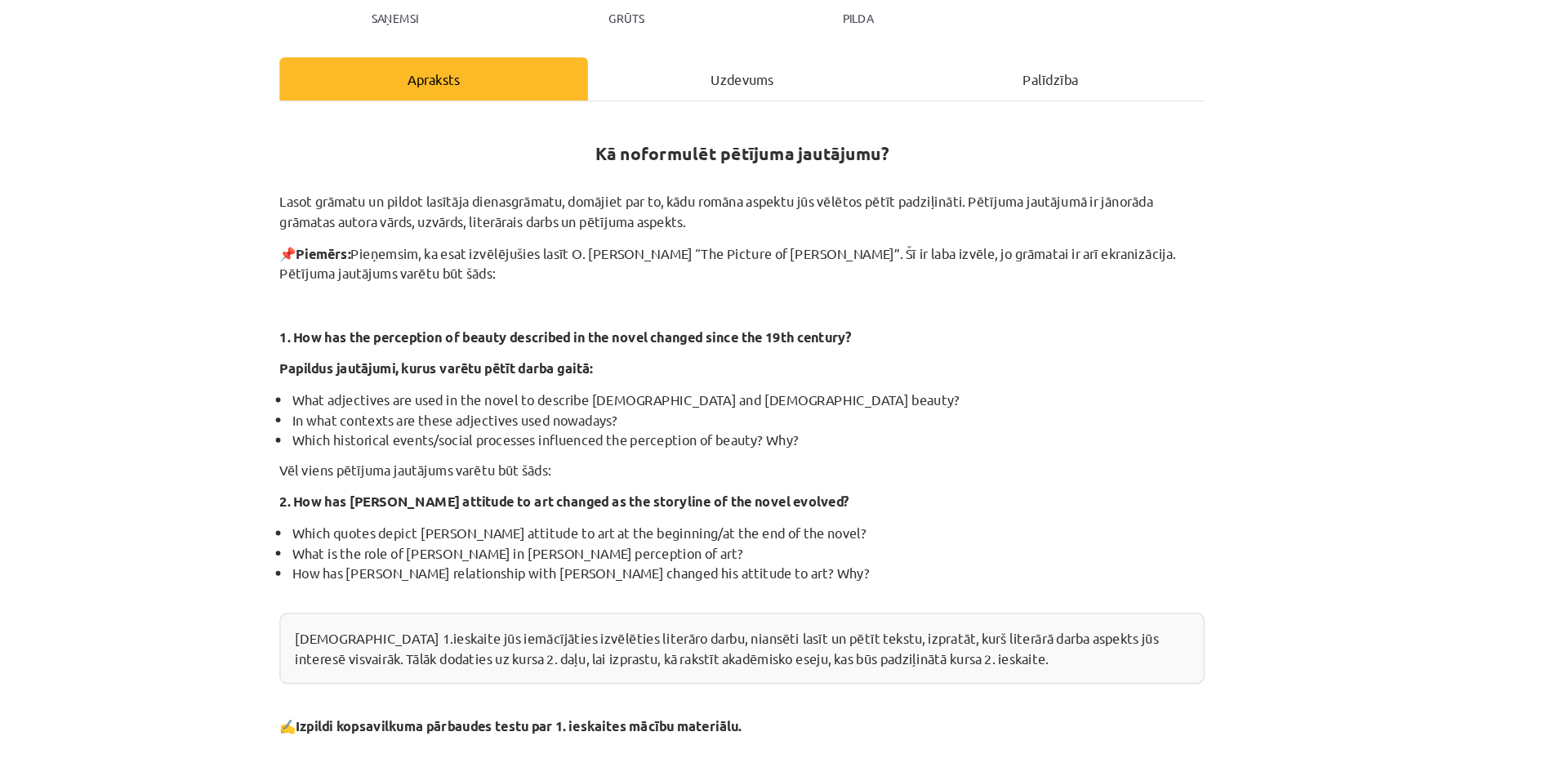
click at [855, 560] on li "Which quotes depict [PERSON_NAME] attitude to art at the beginning/at the end o…" at bounding box center [790, 568] width 778 height 18
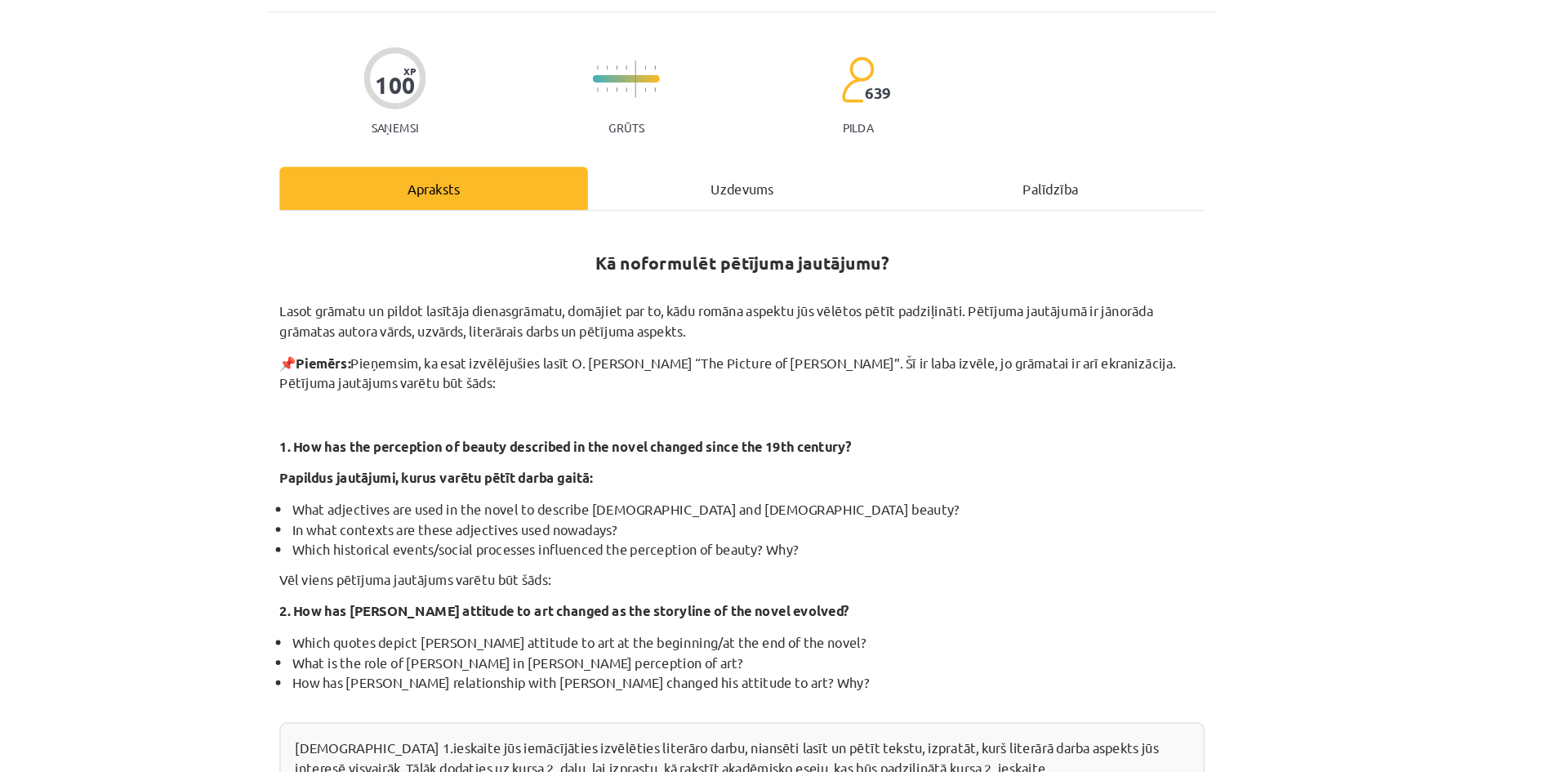
scroll to position [0, 0]
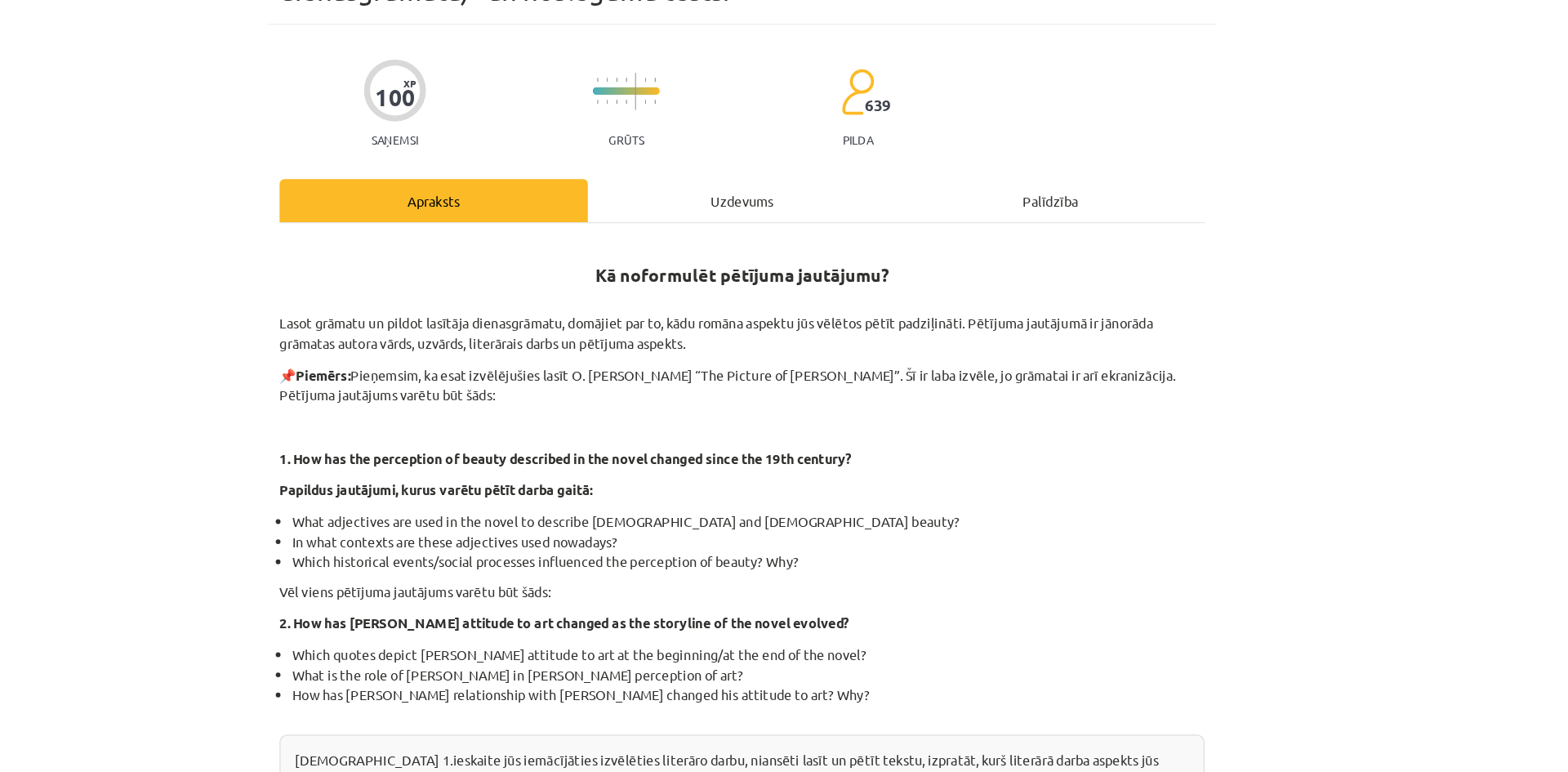
click at [804, 277] on div "Uzdevums" at bounding box center [784, 285] width 263 height 37
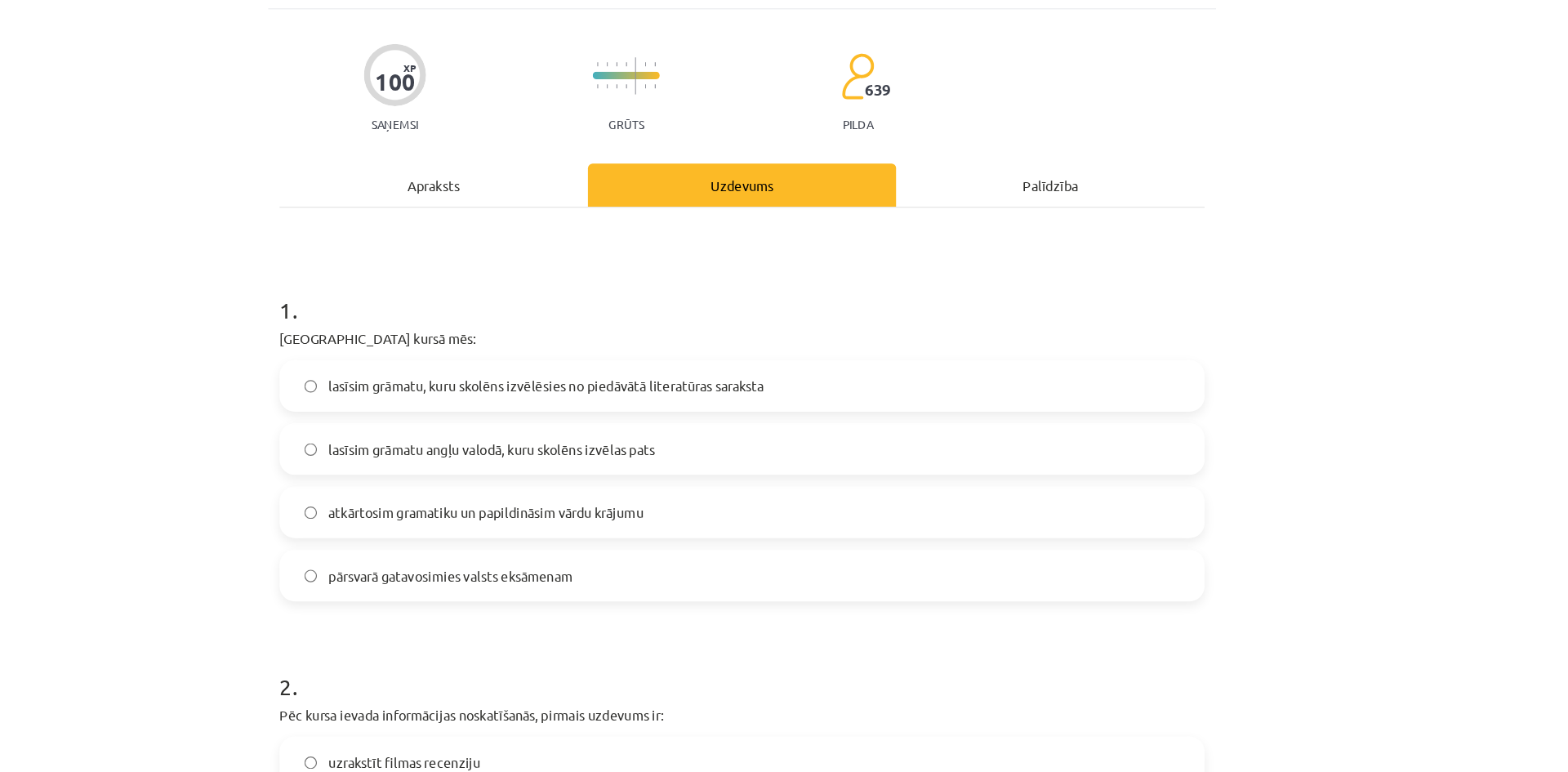
scroll to position [127, 0]
click at [661, 331] on span "lasīsim grāmatu, kuru skolēns izvēlēsies no piedāvātā literatūras saraksta" at bounding box center [616, 328] width 372 height 18
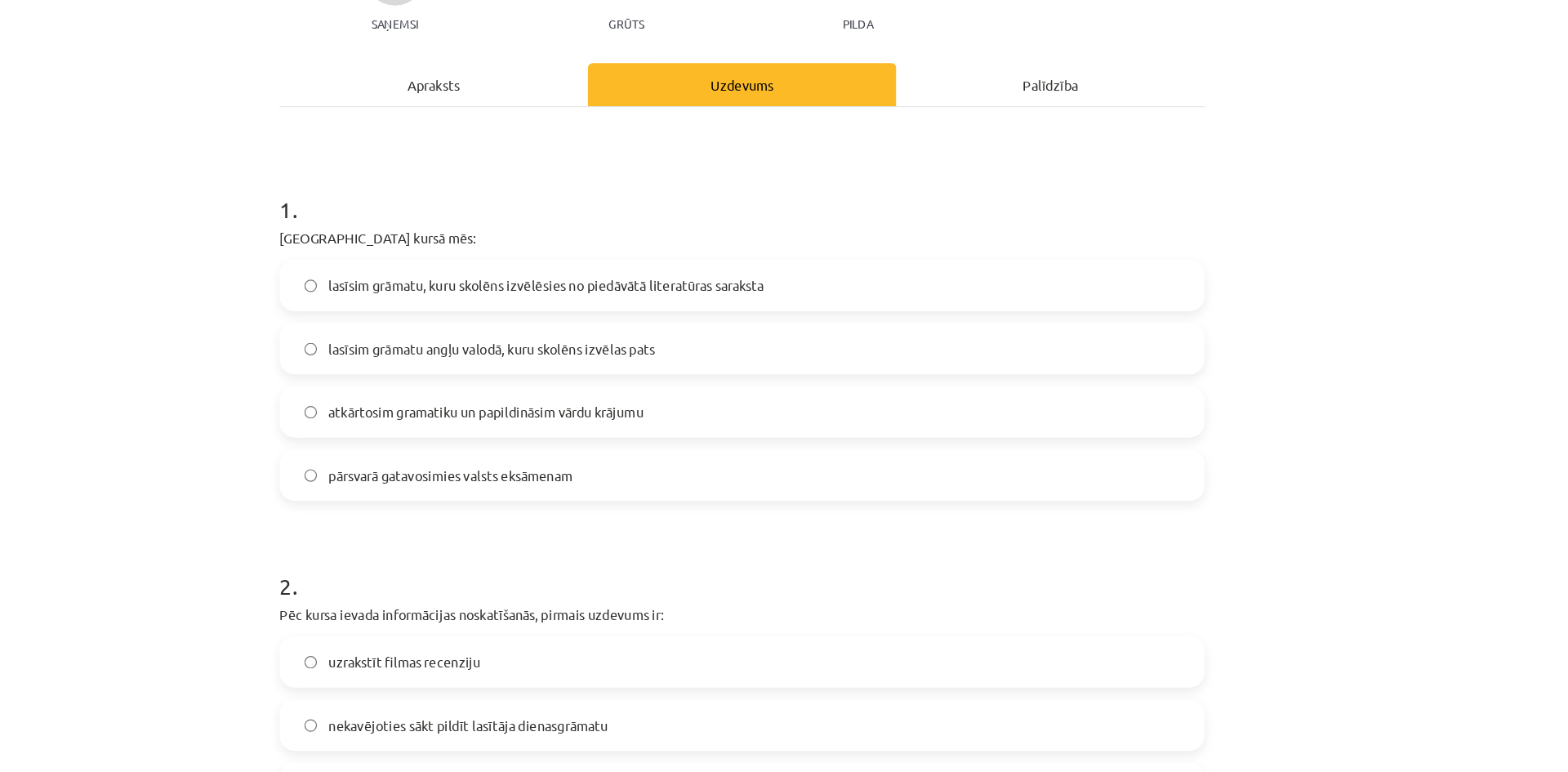
scroll to position [213, 0]
click at [652, 413] on label "pārsvarā gatavosimies valsts eksāmenam" at bounding box center [784, 404] width 786 height 41
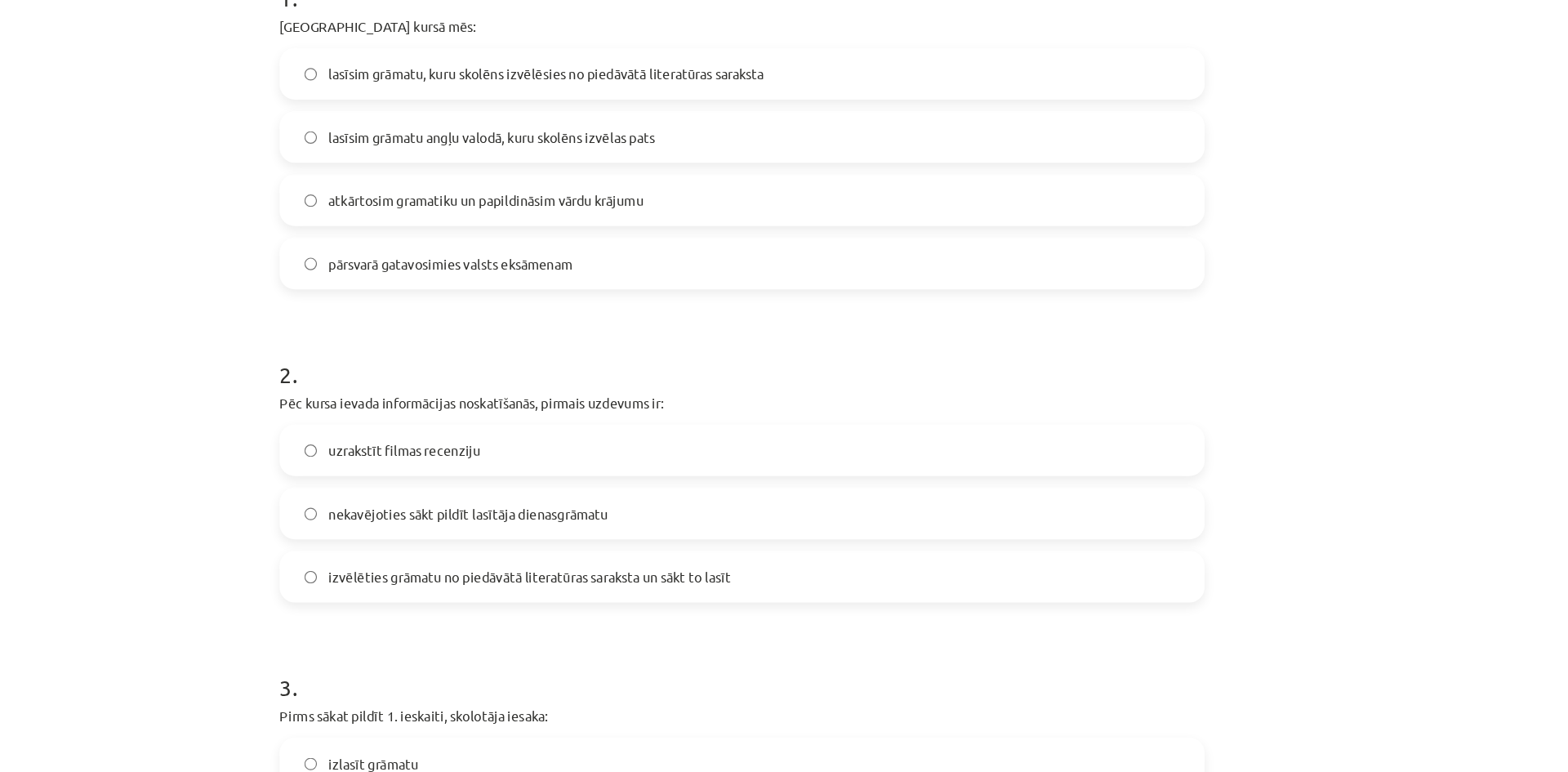
scroll to position [394, 0]
click at [663, 456] on label "nekavējoties sākt pildīt lasītāja dienasgrāmatu" at bounding box center [784, 437] width 786 height 41
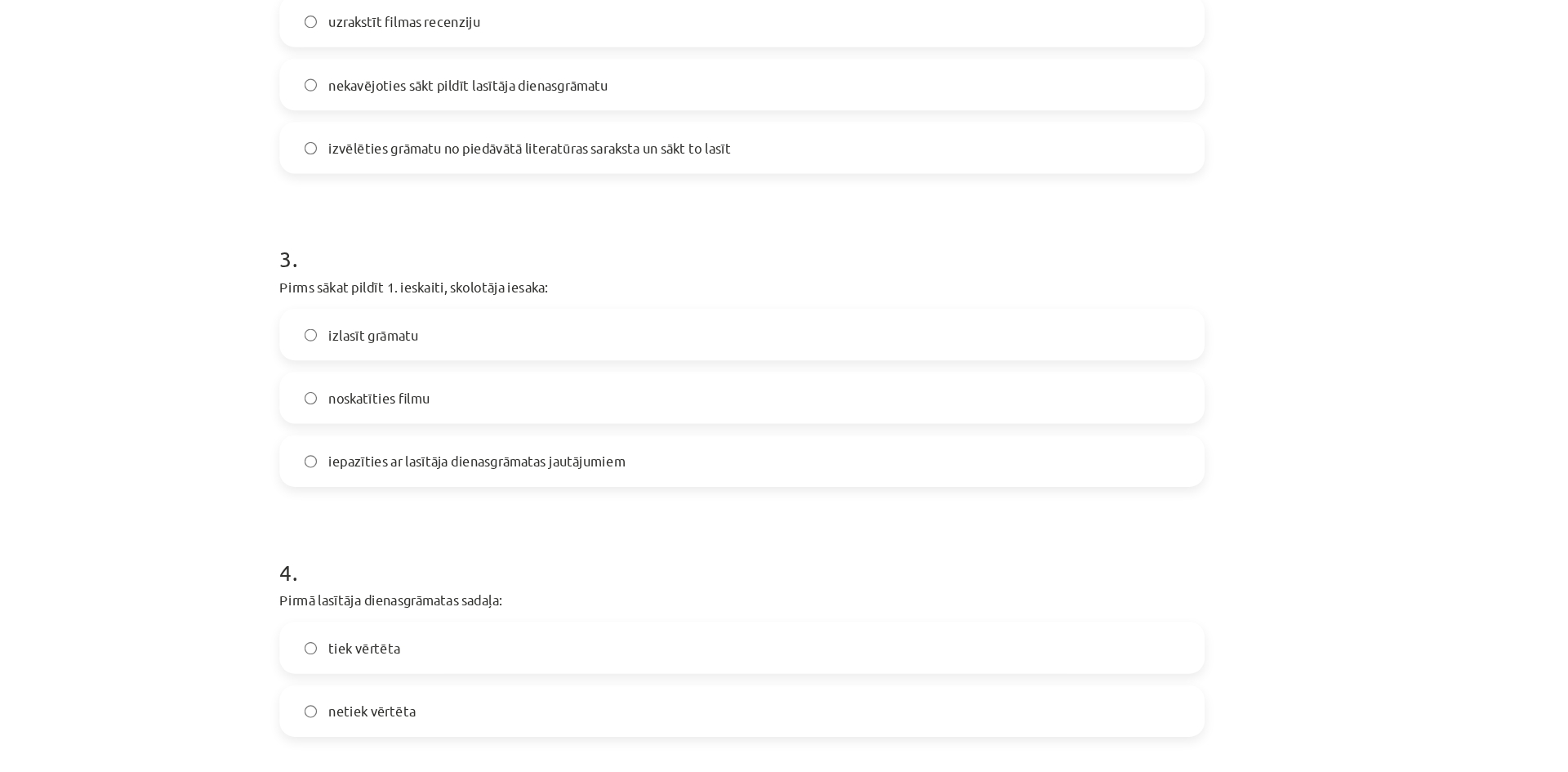
scroll to position [763, 0]
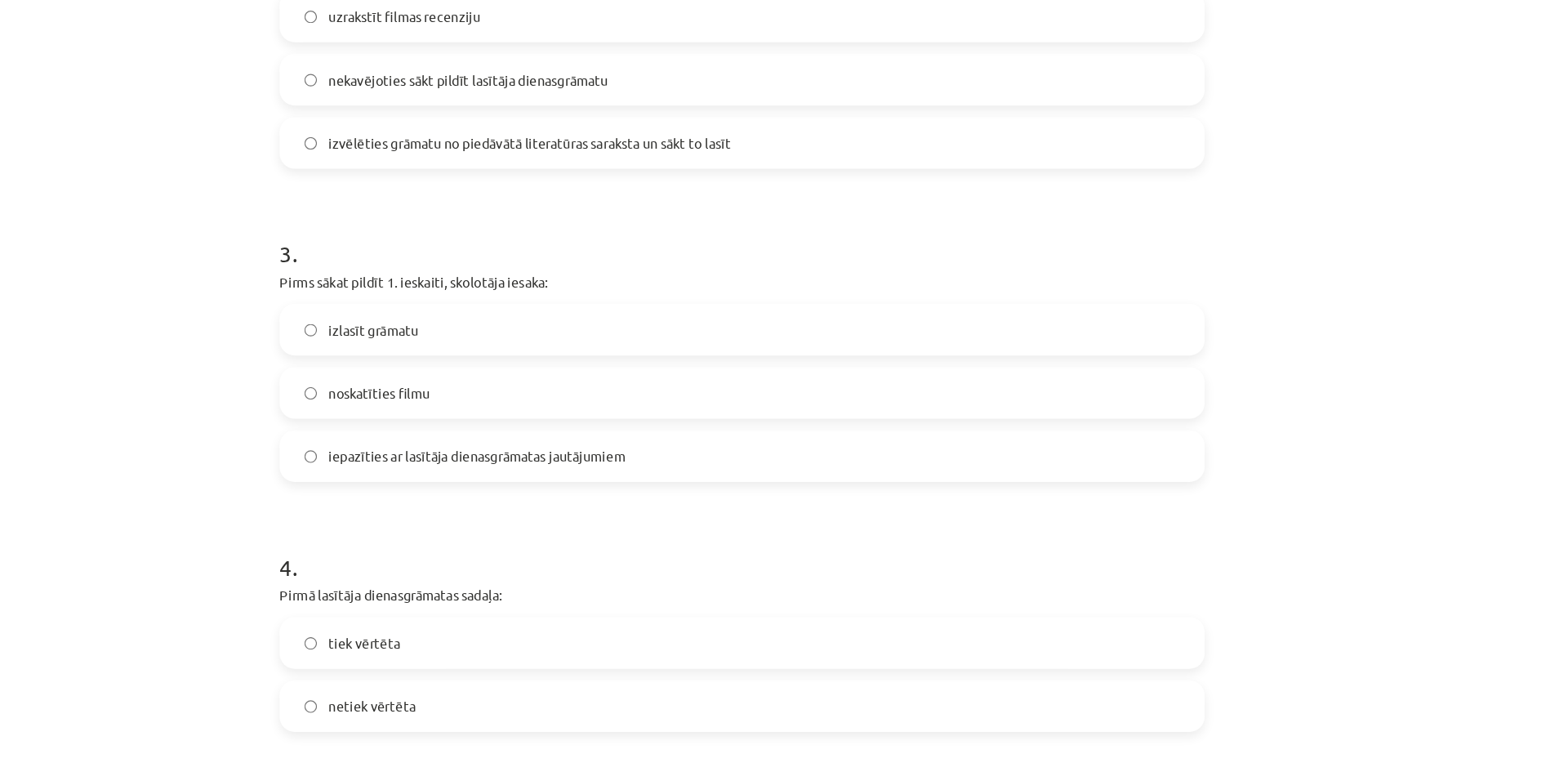
click at [714, 279] on label "izlasīt grāmatu" at bounding box center [784, 281] width 786 height 41
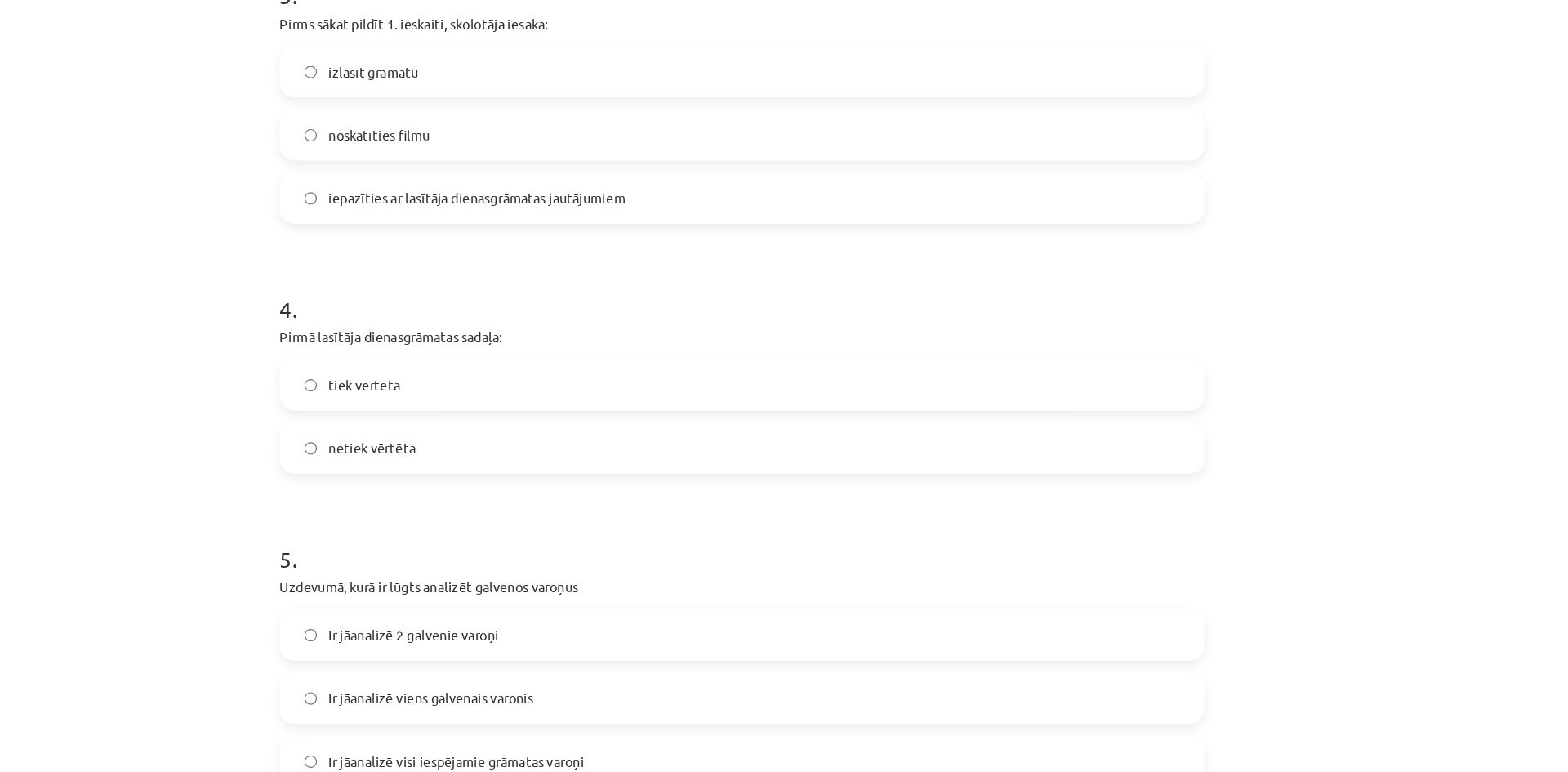
scroll to position [985, 0]
click at [732, 172] on label "iepazīties ar lasītāja dienasgrāmatas jautājumiem" at bounding box center [784, 167] width 786 height 41
click at [651, 340] on label "tiek vērtēta" at bounding box center [784, 326] width 786 height 41
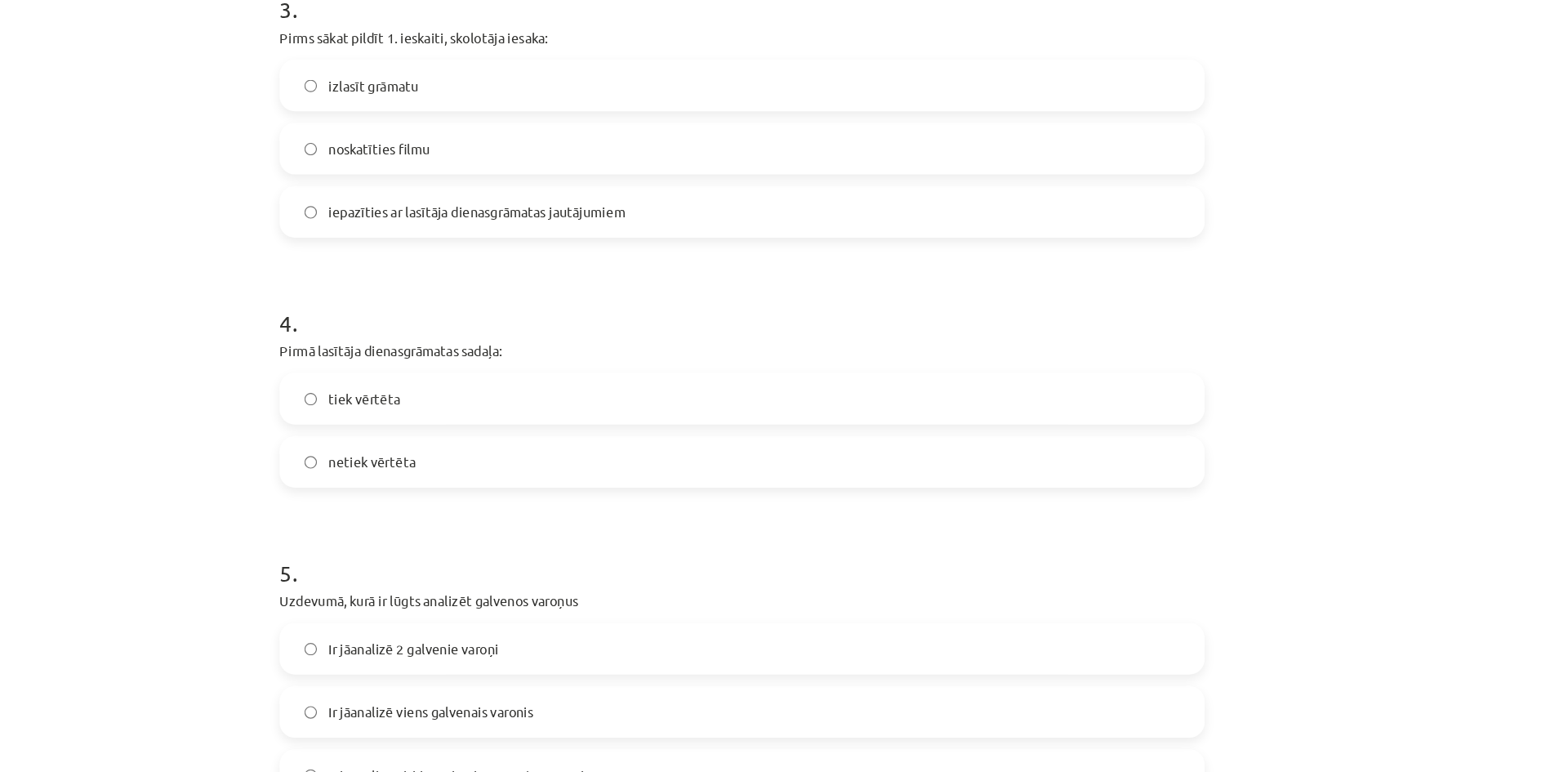
scroll to position [971, 0]
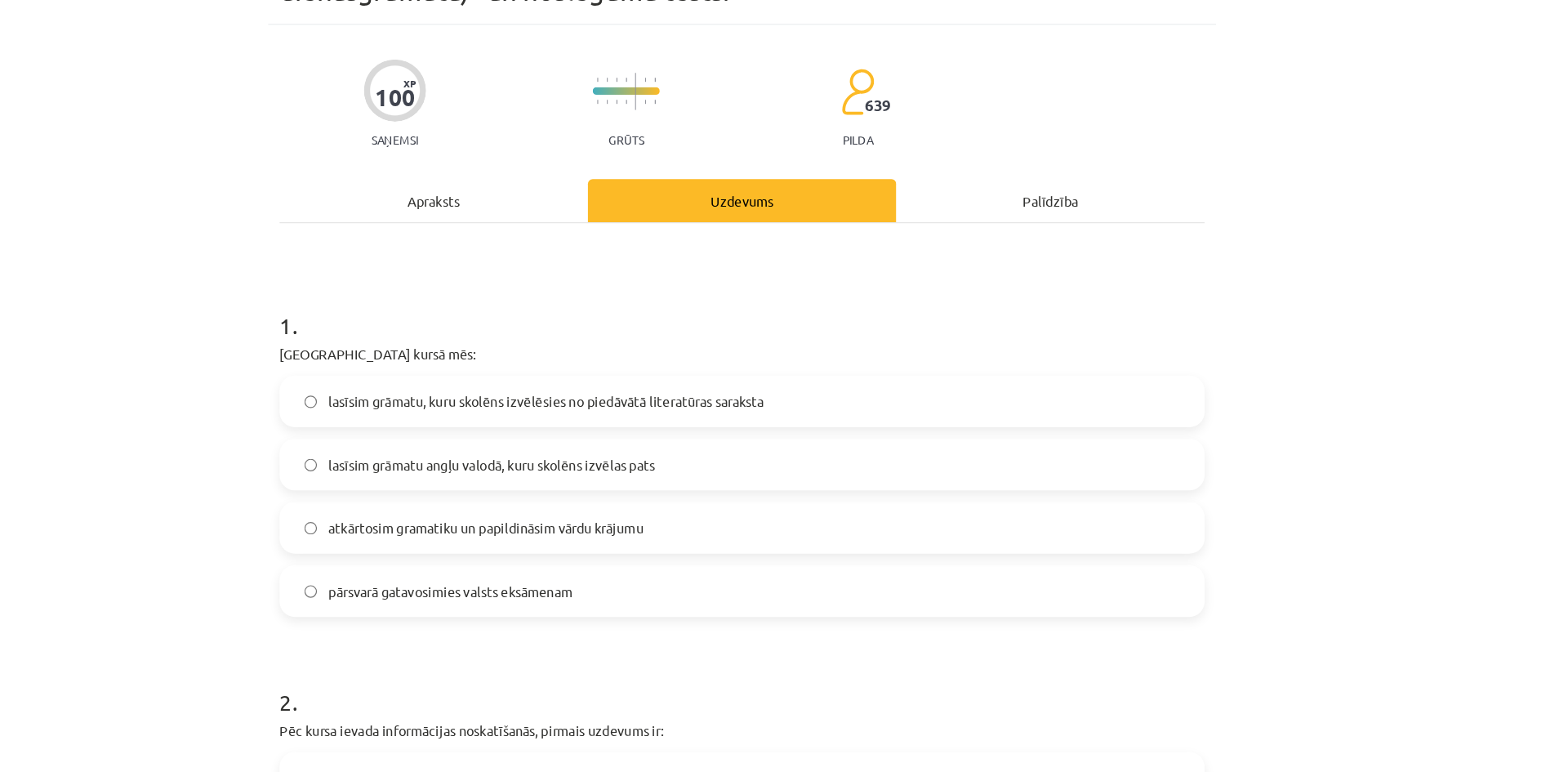
click at [588, 176] on div "Apraksts" at bounding box center [521, 171] width 263 height 37
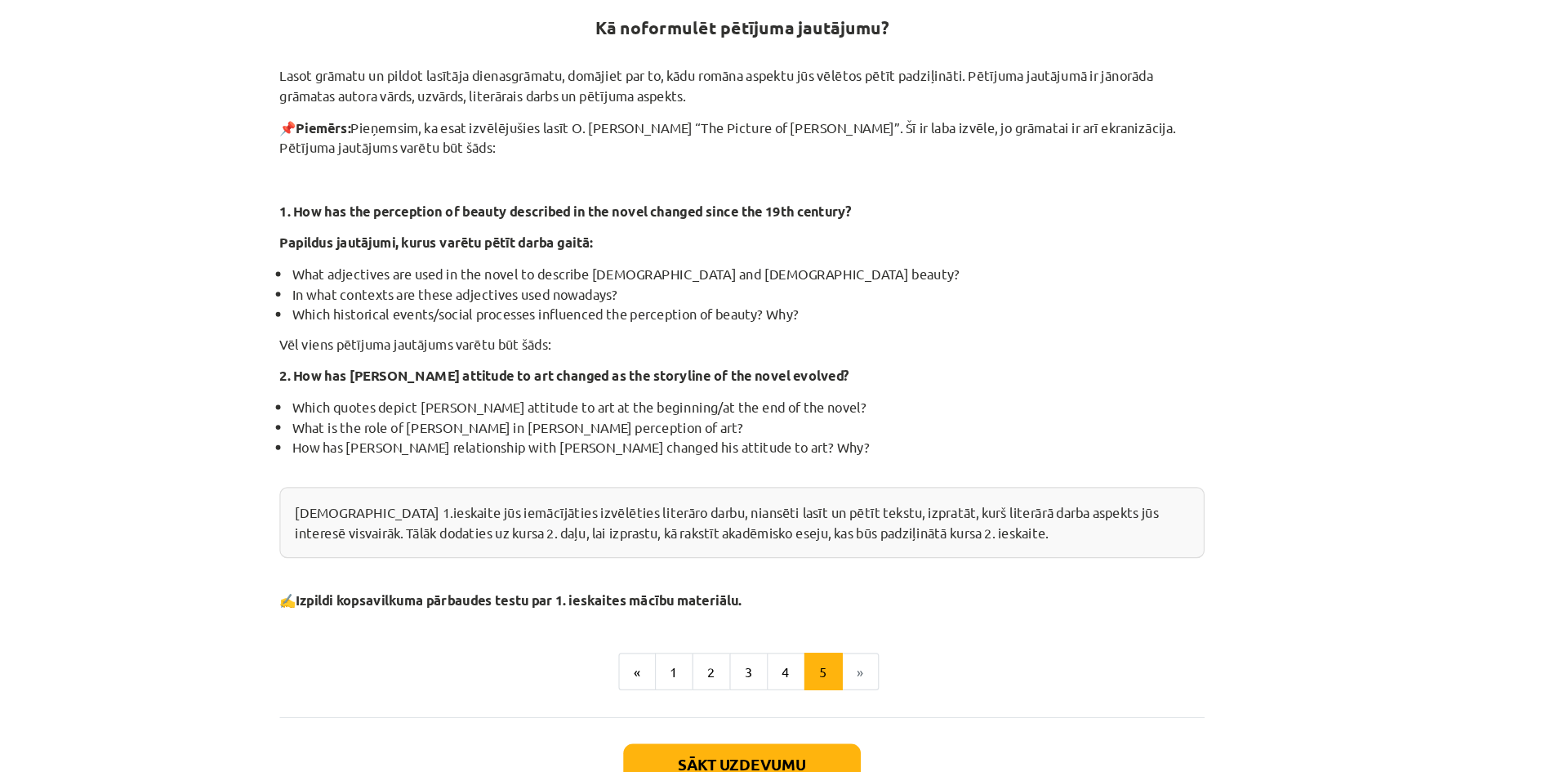
scroll to position [329, 0]
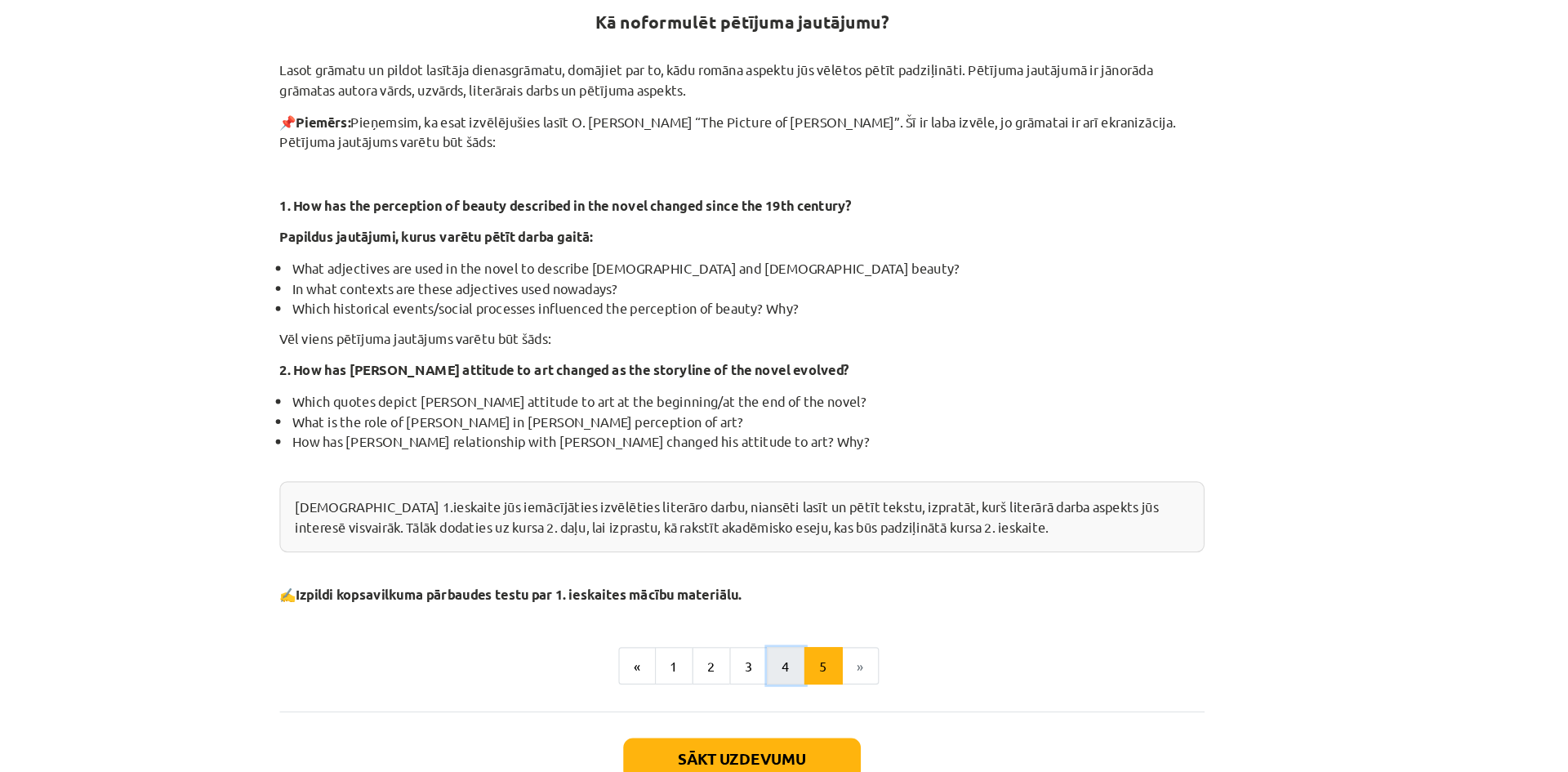
click at [817, 568] on button "4" at bounding box center [821, 568] width 32 height 32
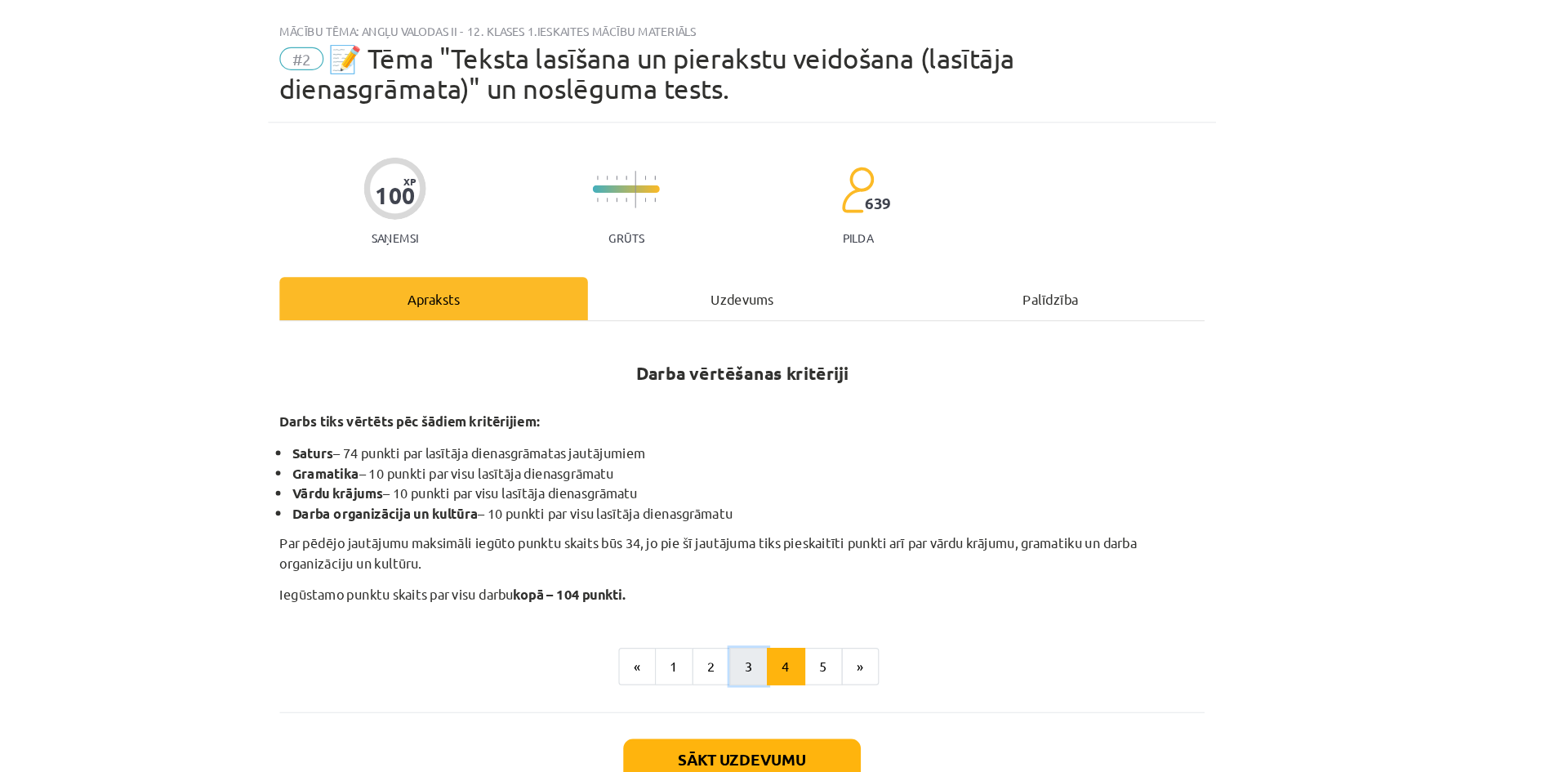
click at [790, 571] on button "3" at bounding box center [789, 568] width 32 height 32
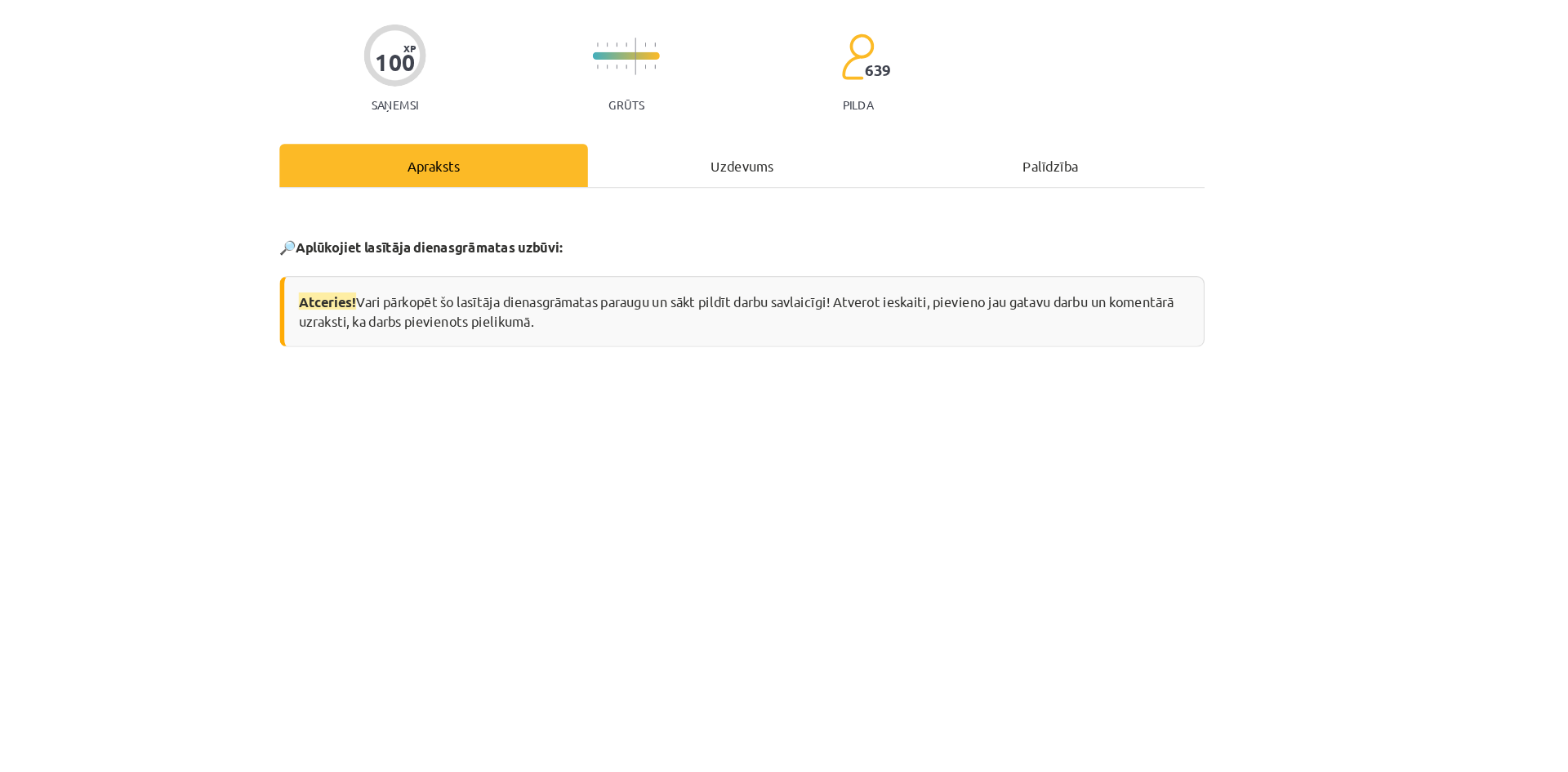
click at [759, 250] on div "Uzdevums" at bounding box center [784, 255] width 263 height 37
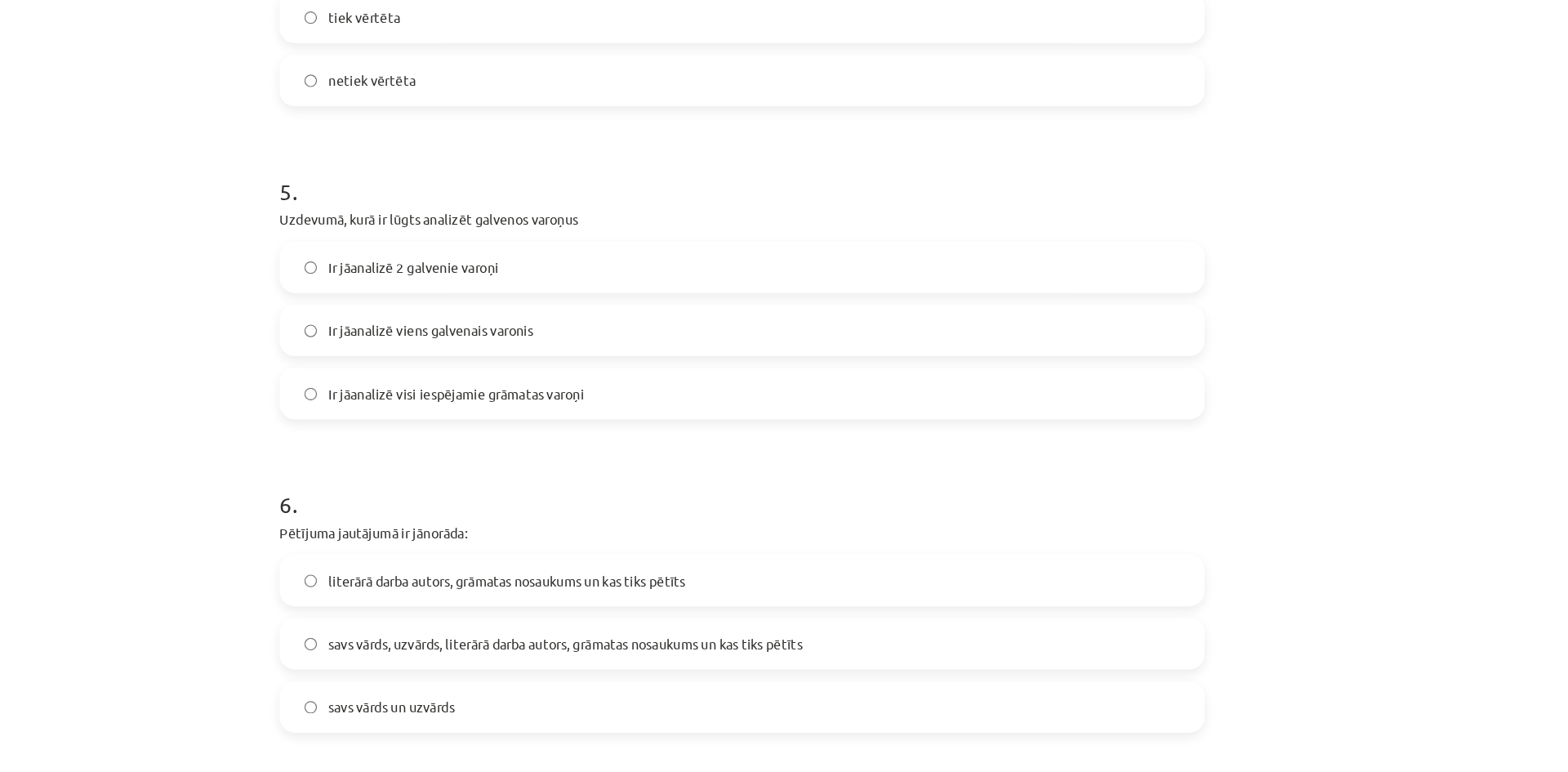
scroll to position [1297, 0]
click at [709, 223] on label "Ir jāanalizē 2 galvenie varoņi" at bounding box center [784, 227] width 786 height 41
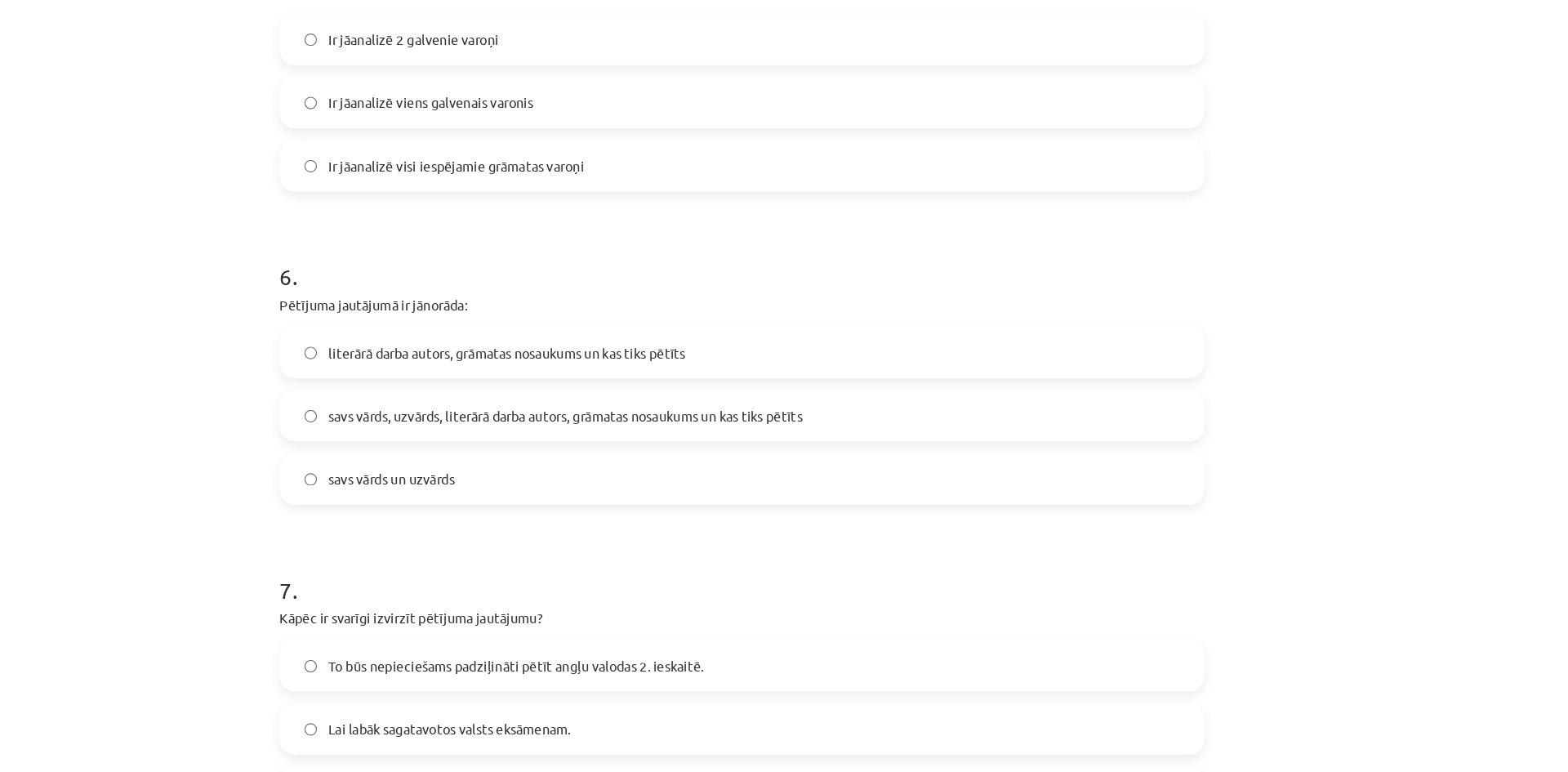
scroll to position [1491, 0]
click at [654, 300] on span "literārā darba autors, grāmatas nosaukums un kas tiks pētīts" at bounding box center [583, 300] width 305 height 18
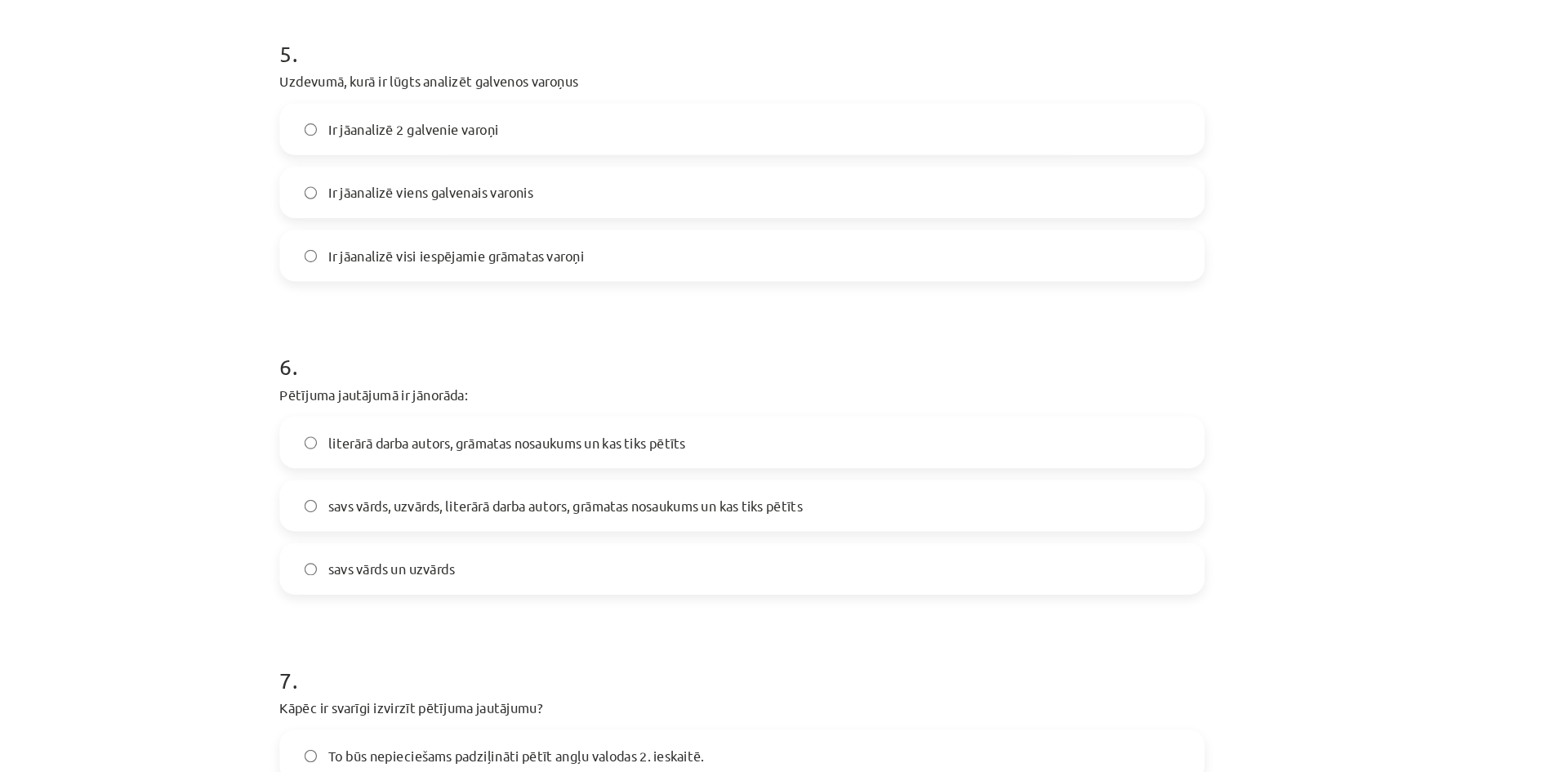
scroll to position [1412, 0]
click at [634, 432] on span "savs vārds, uzvārds, literārā darba autors, grāmatas nosaukums un kas tiks pētī…" at bounding box center [633, 432] width 404 height 18
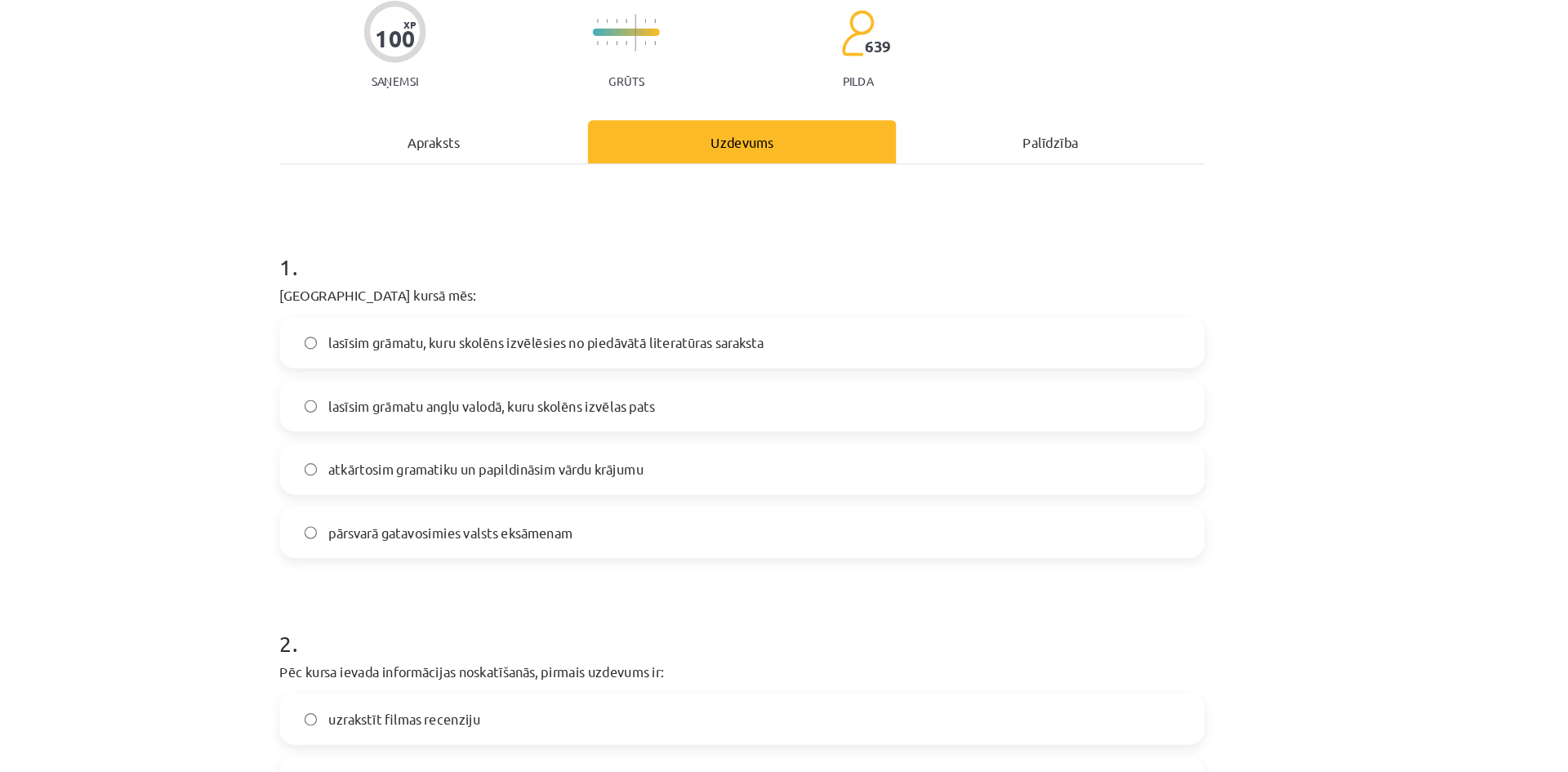
scroll to position [0, 0]
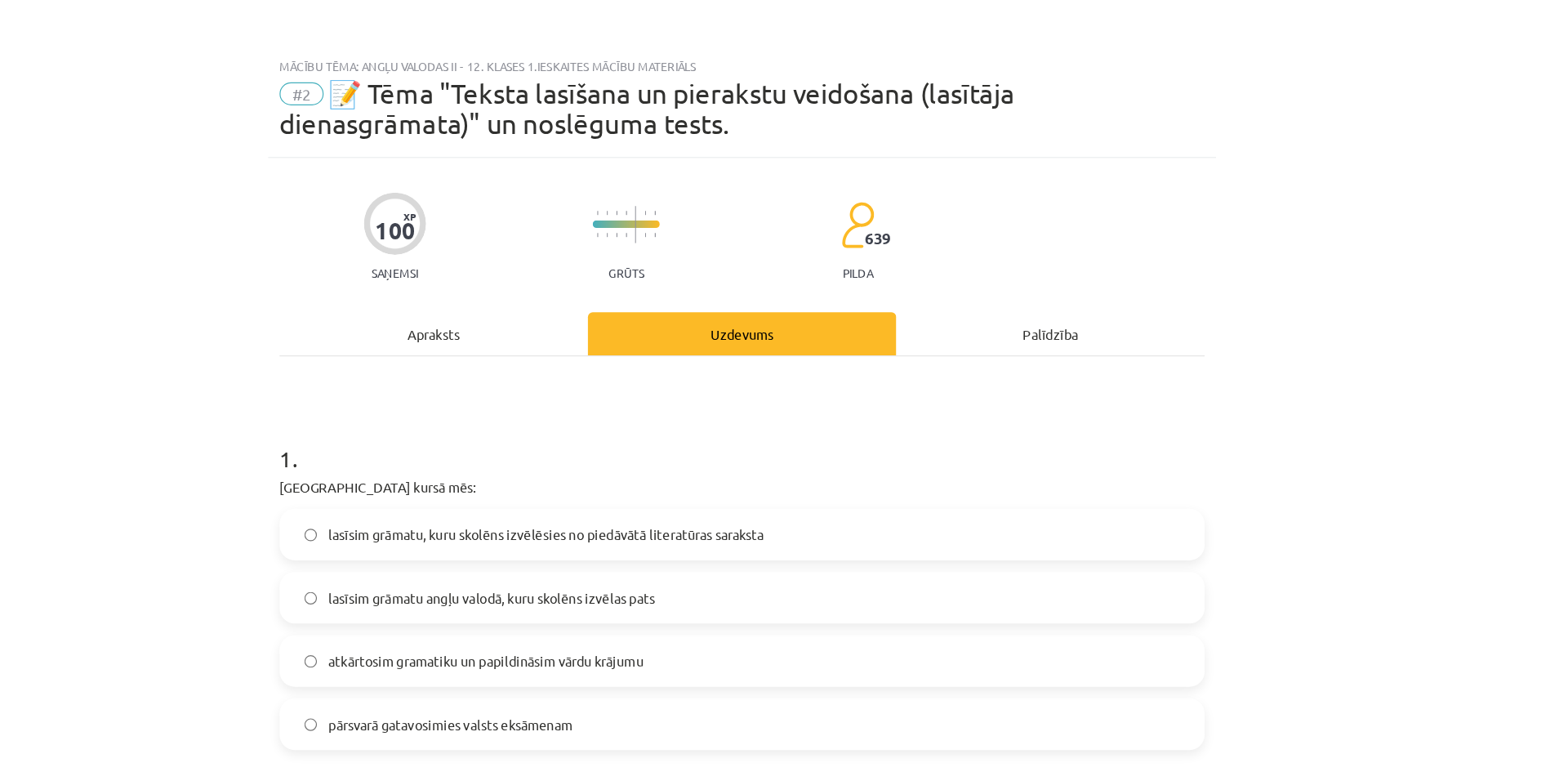
click at [610, 296] on div "Apraksts" at bounding box center [521, 285] width 263 height 37
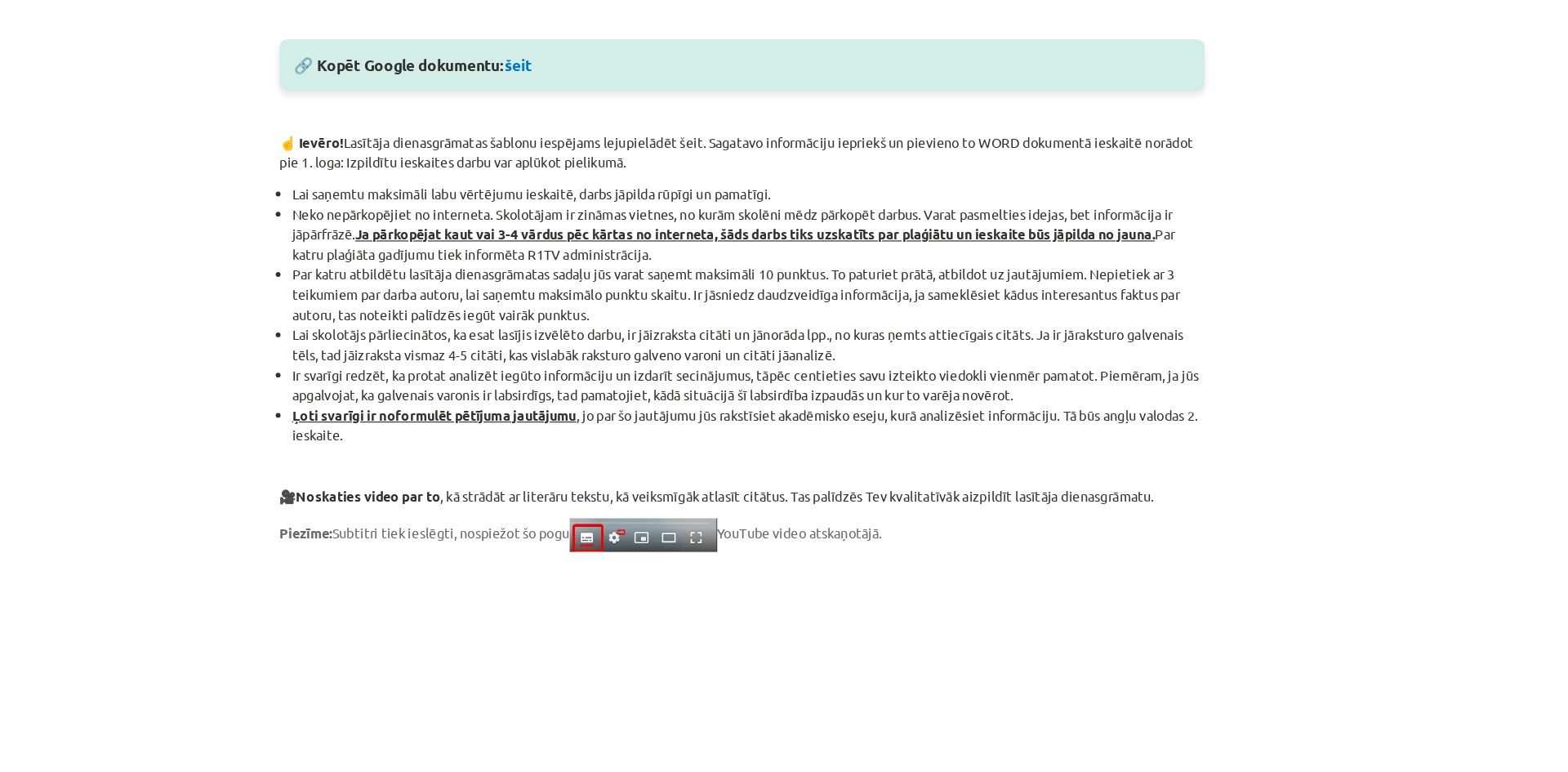
scroll to position [1193, 0]
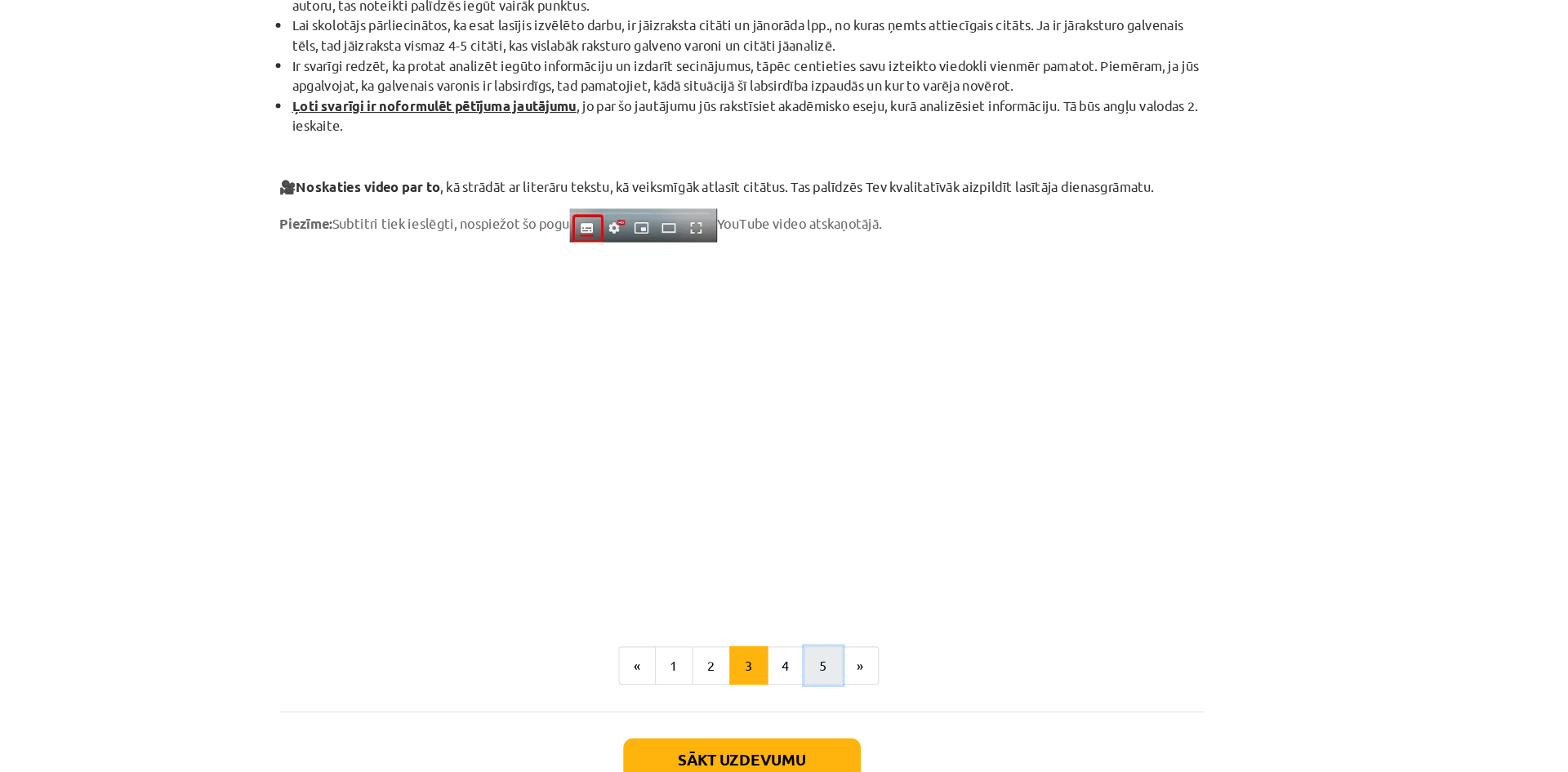
click at [837, 576] on button "5" at bounding box center [853, 567] width 32 height 32
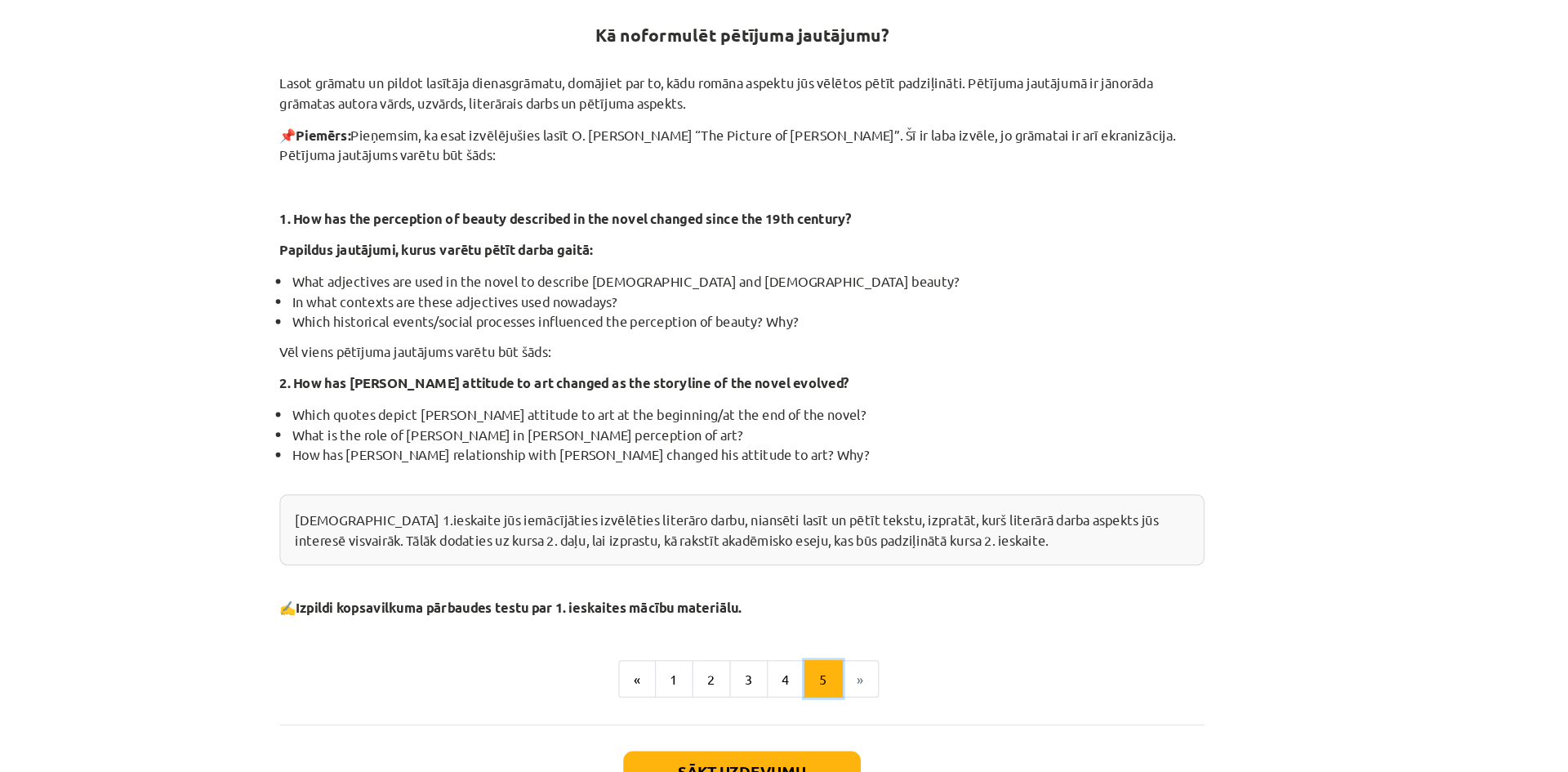
scroll to position [0, 0]
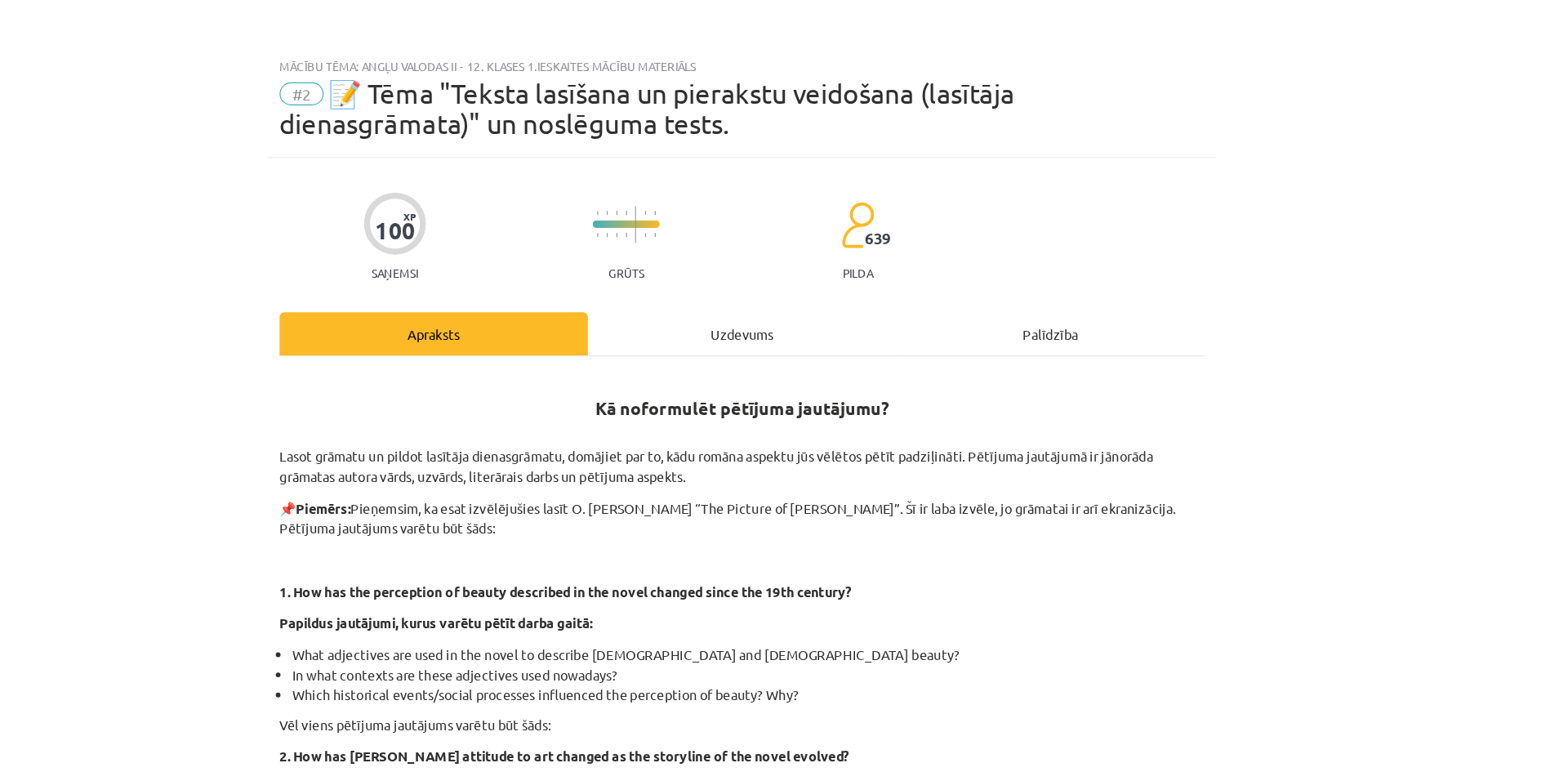
click at [779, 288] on div "Uzdevums" at bounding box center [784, 285] width 263 height 37
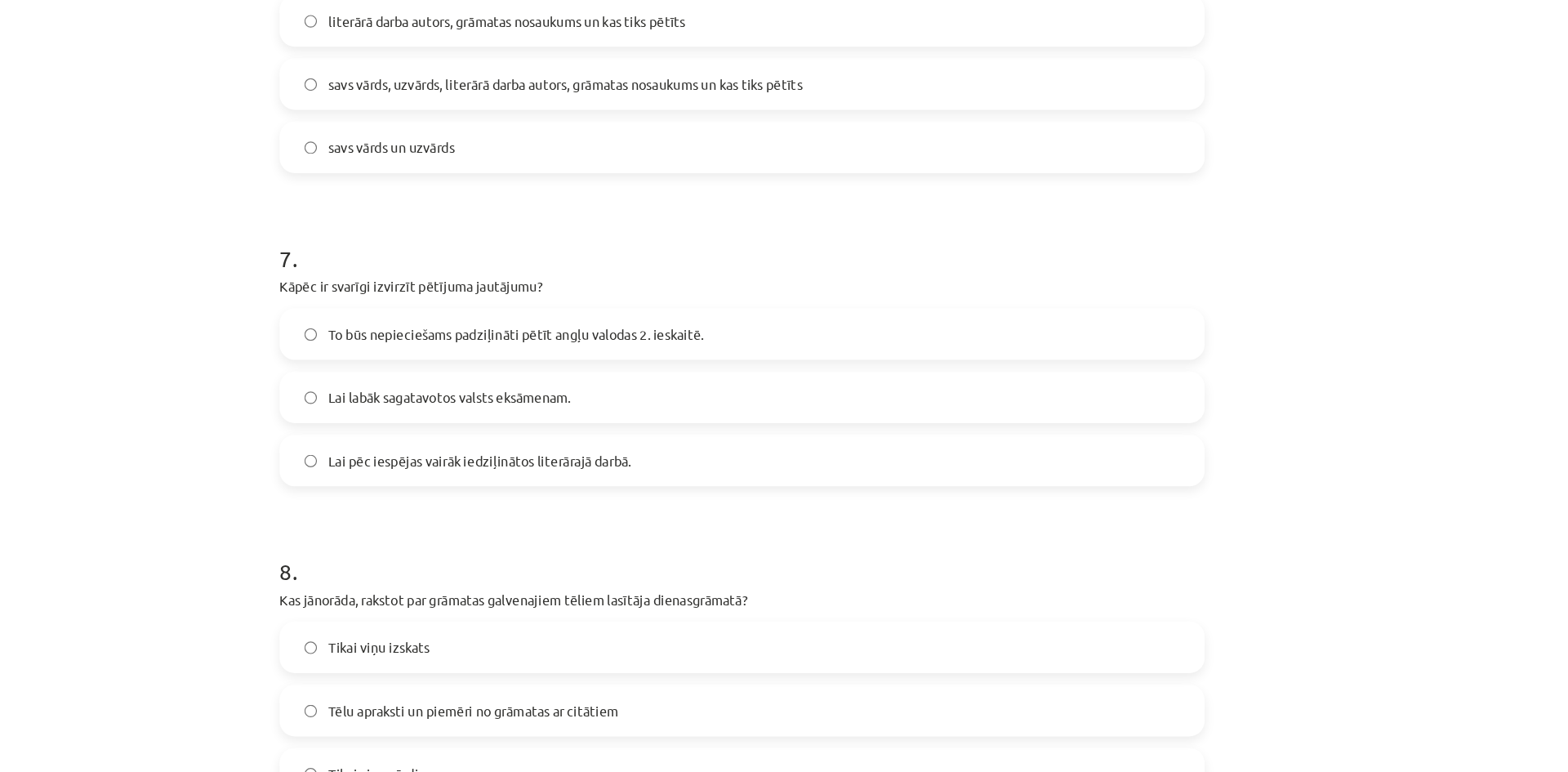
scroll to position [1774, 0]
click at [779, 286] on label "To būs nepieciešams padziļināti pētīt angļu valodas 2. ieskaitē." at bounding box center [784, 285] width 786 height 41
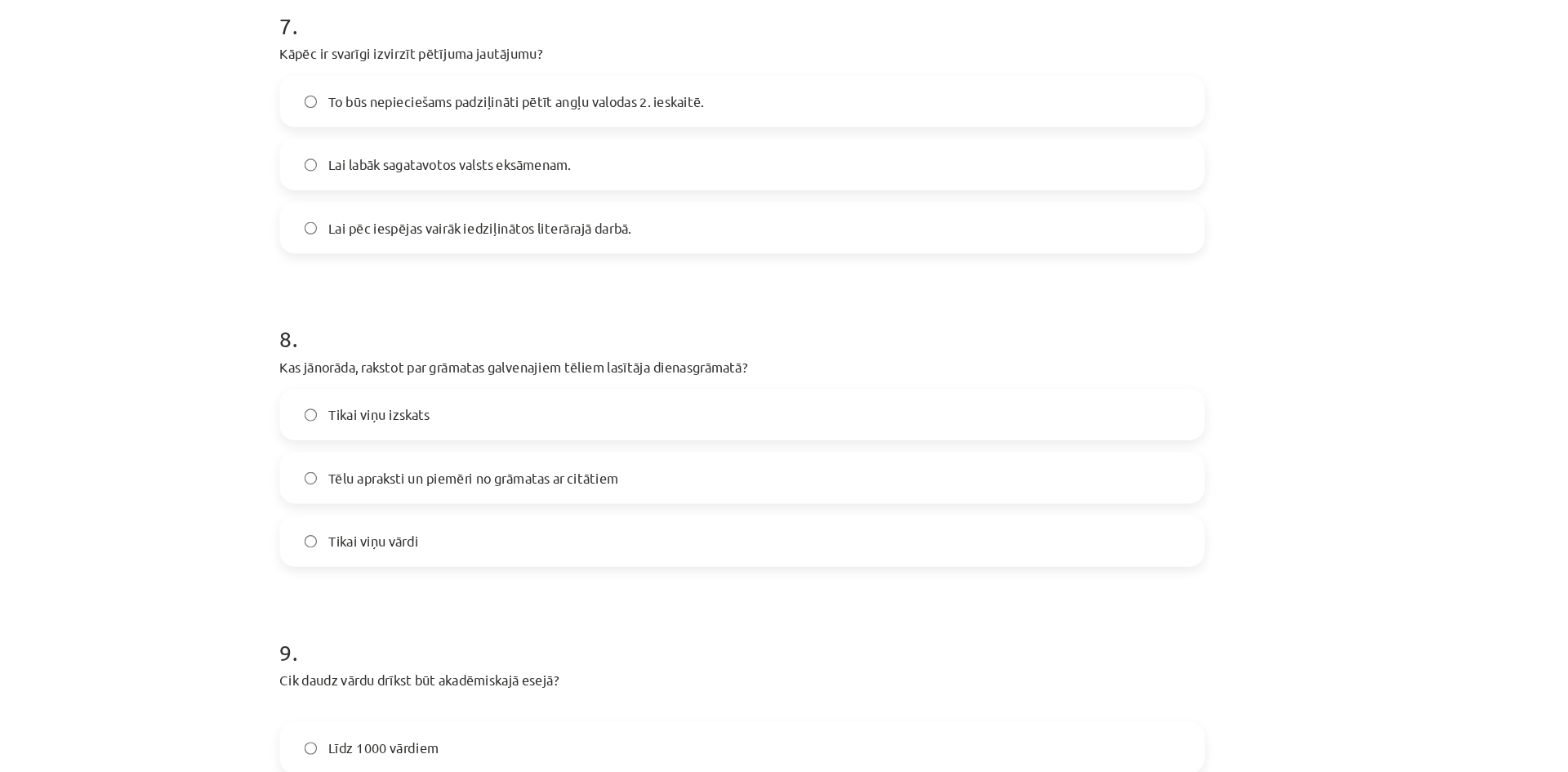
scroll to position [1974, 0]
click at [714, 402] on label "Tēlu apraksti un piemēri no grāmatas ar citātiem" at bounding box center [784, 404] width 786 height 41
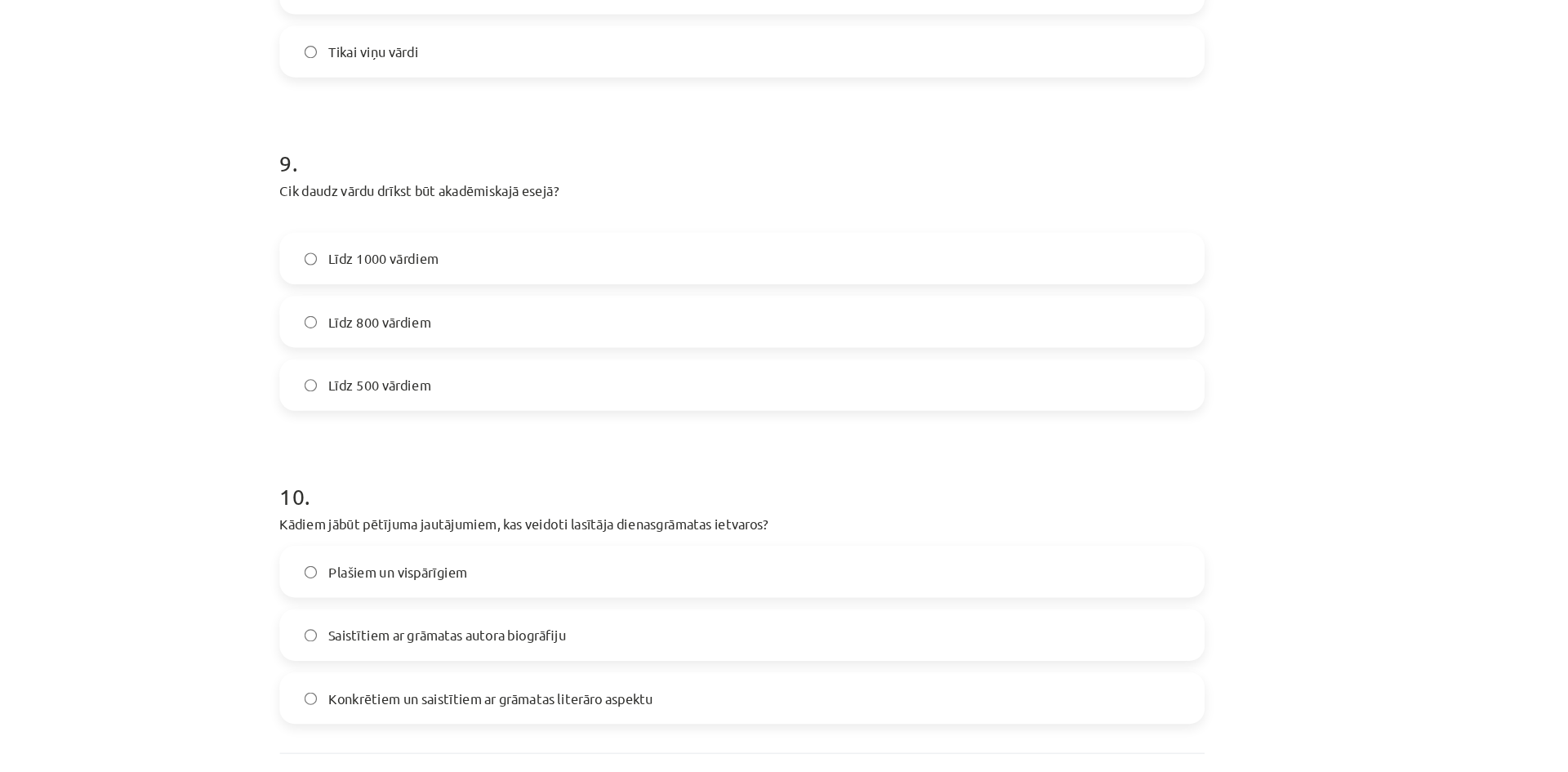
scroll to position [2389, 0]
click at [711, 266] on label "Līdz 800 vārdiem" at bounding box center [784, 273] width 786 height 41
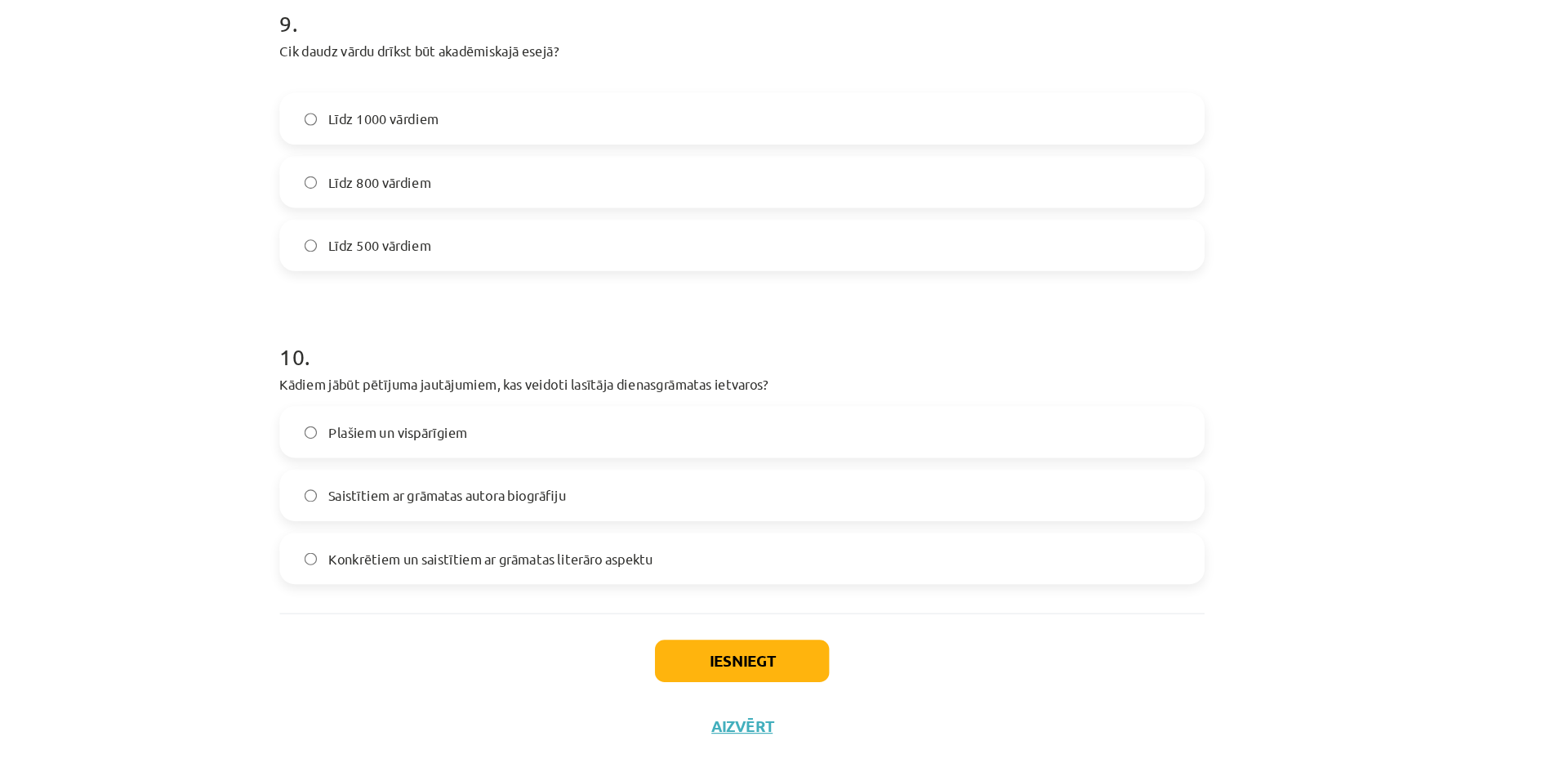
click at [738, 550] on label "Konkrētiem un saistītiem ar grāmatas literāro aspektu" at bounding box center [784, 560] width 786 height 41
click at [752, 631] on button "Iesniegt" at bounding box center [784, 647] width 148 height 36
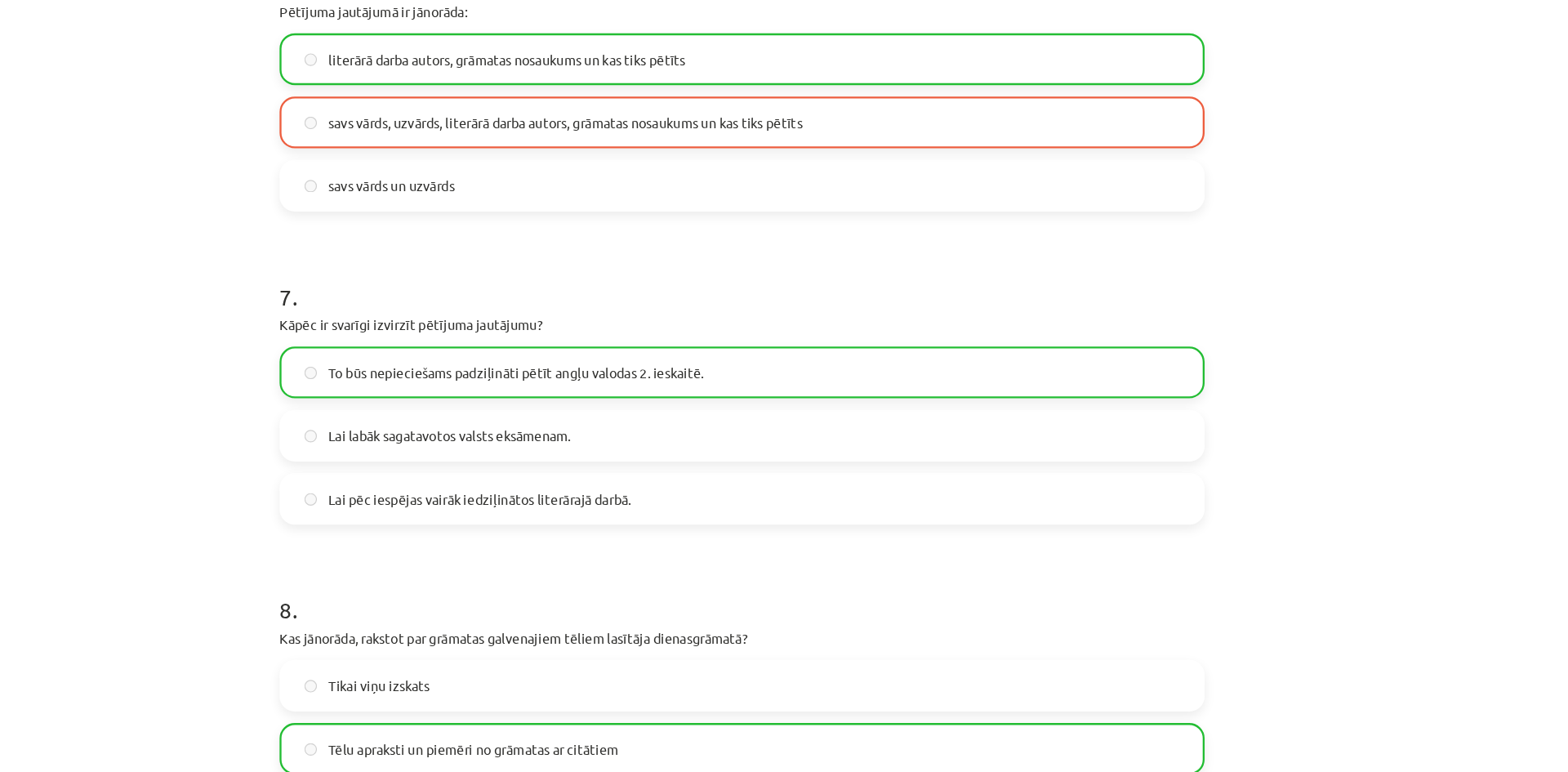
scroll to position [2475, 0]
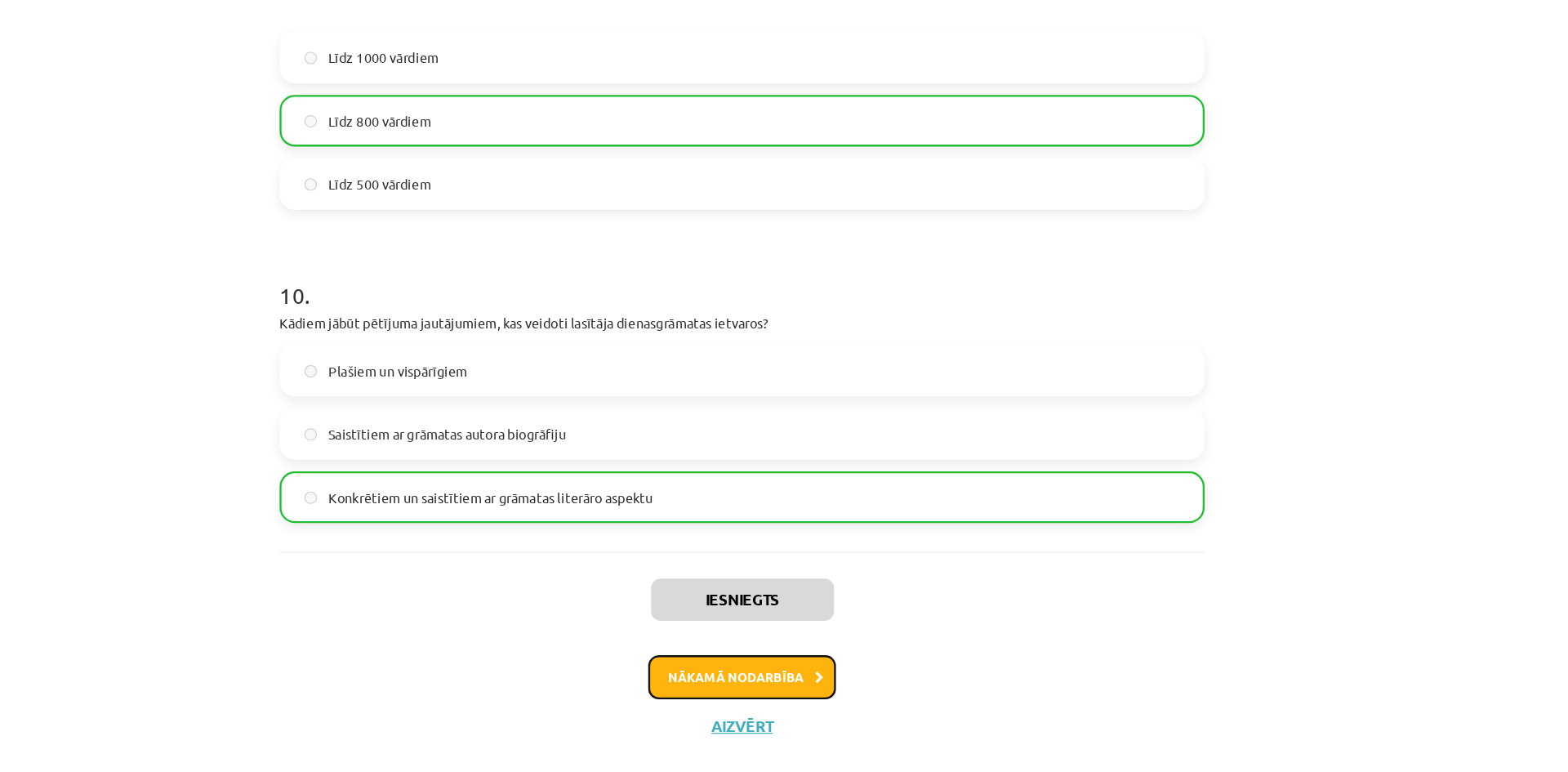
click at [803, 676] on button "Nākamā nodarbība" at bounding box center [783, 661] width 160 height 38
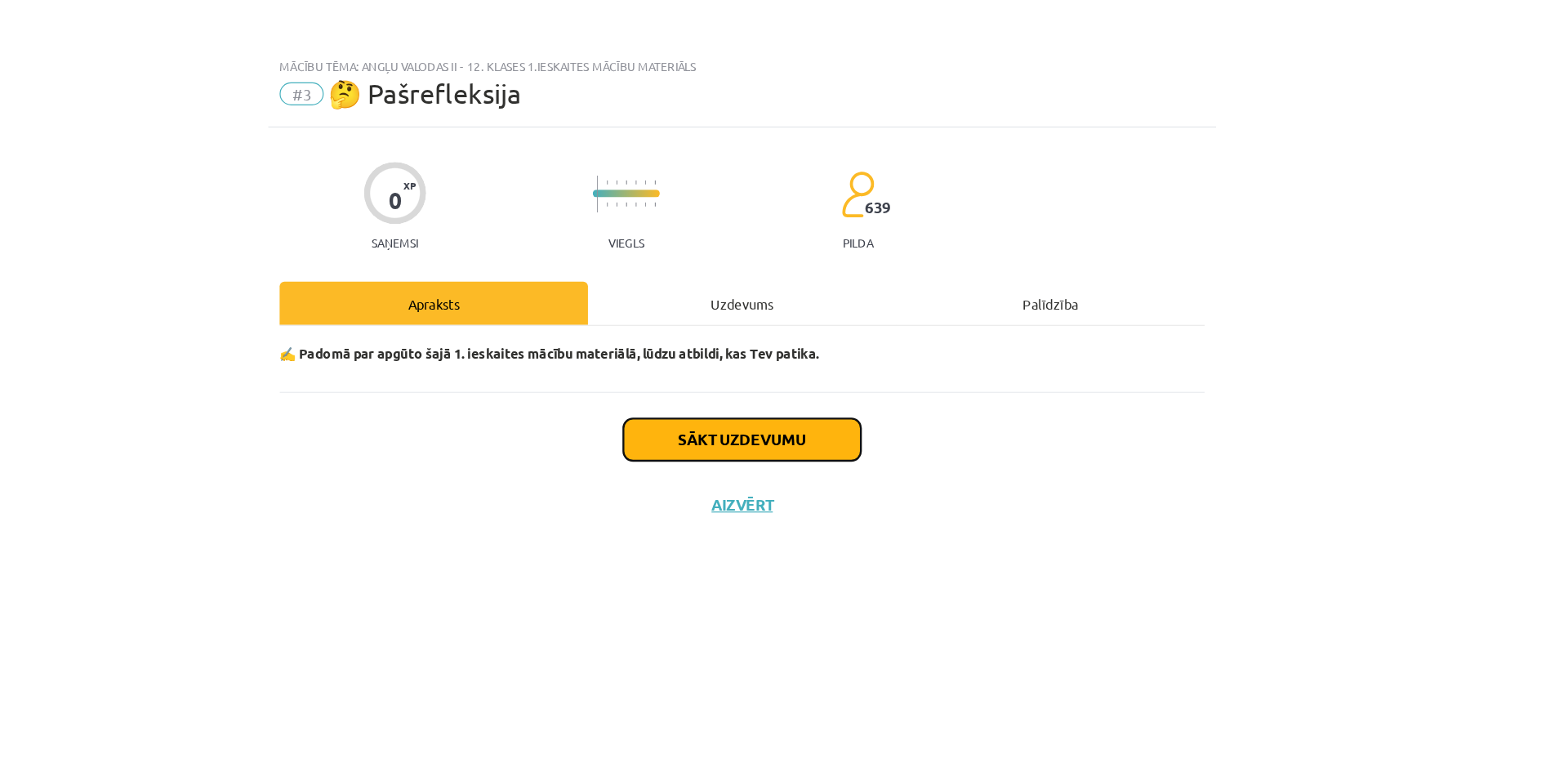
click at [837, 387] on button "Sākt uzdevumu" at bounding box center [784, 374] width 203 height 36
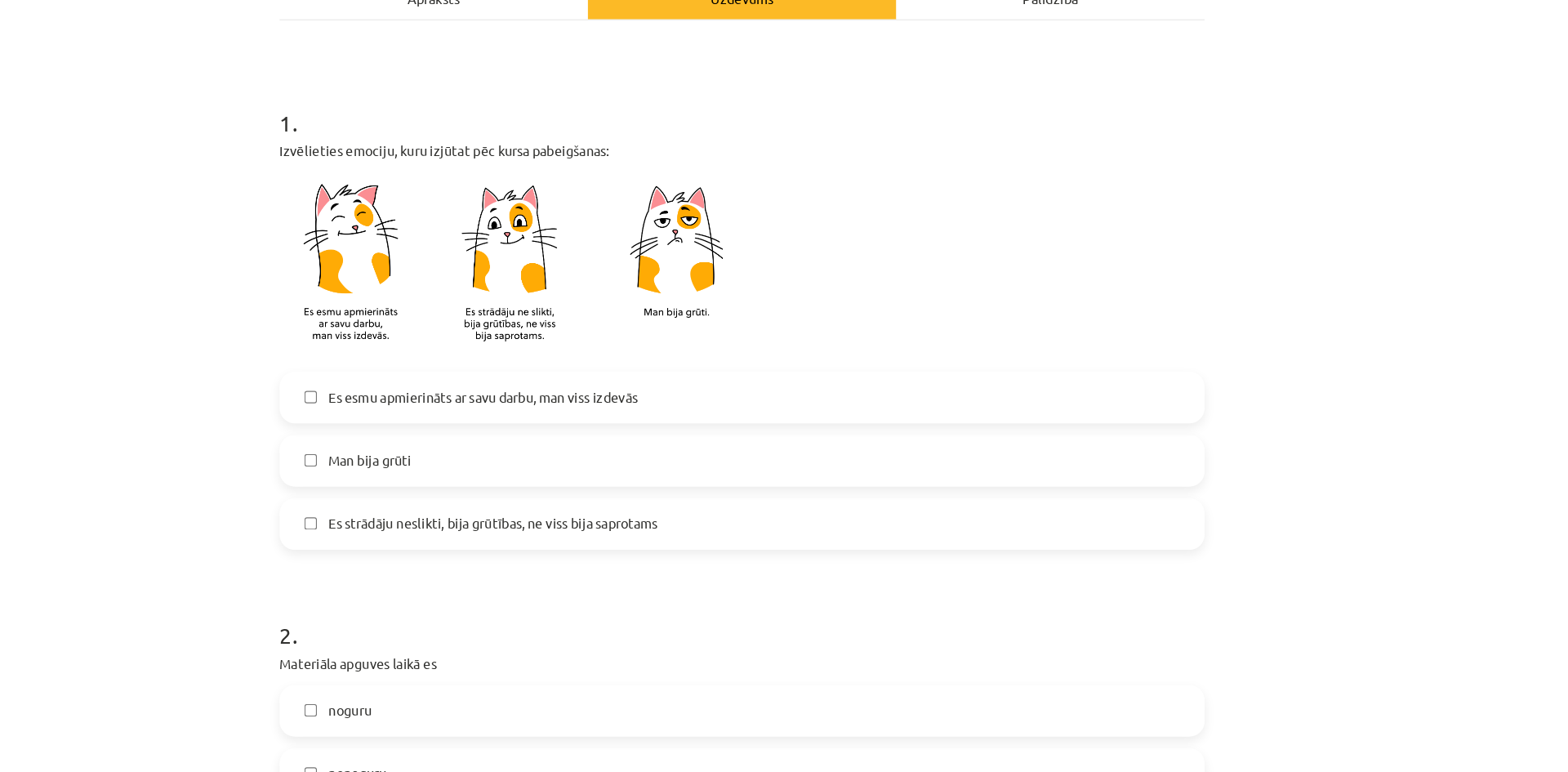
scroll to position [221, 0]
click at [789, 430] on label "Man bija grūti" at bounding box center [784, 432] width 786 height 41
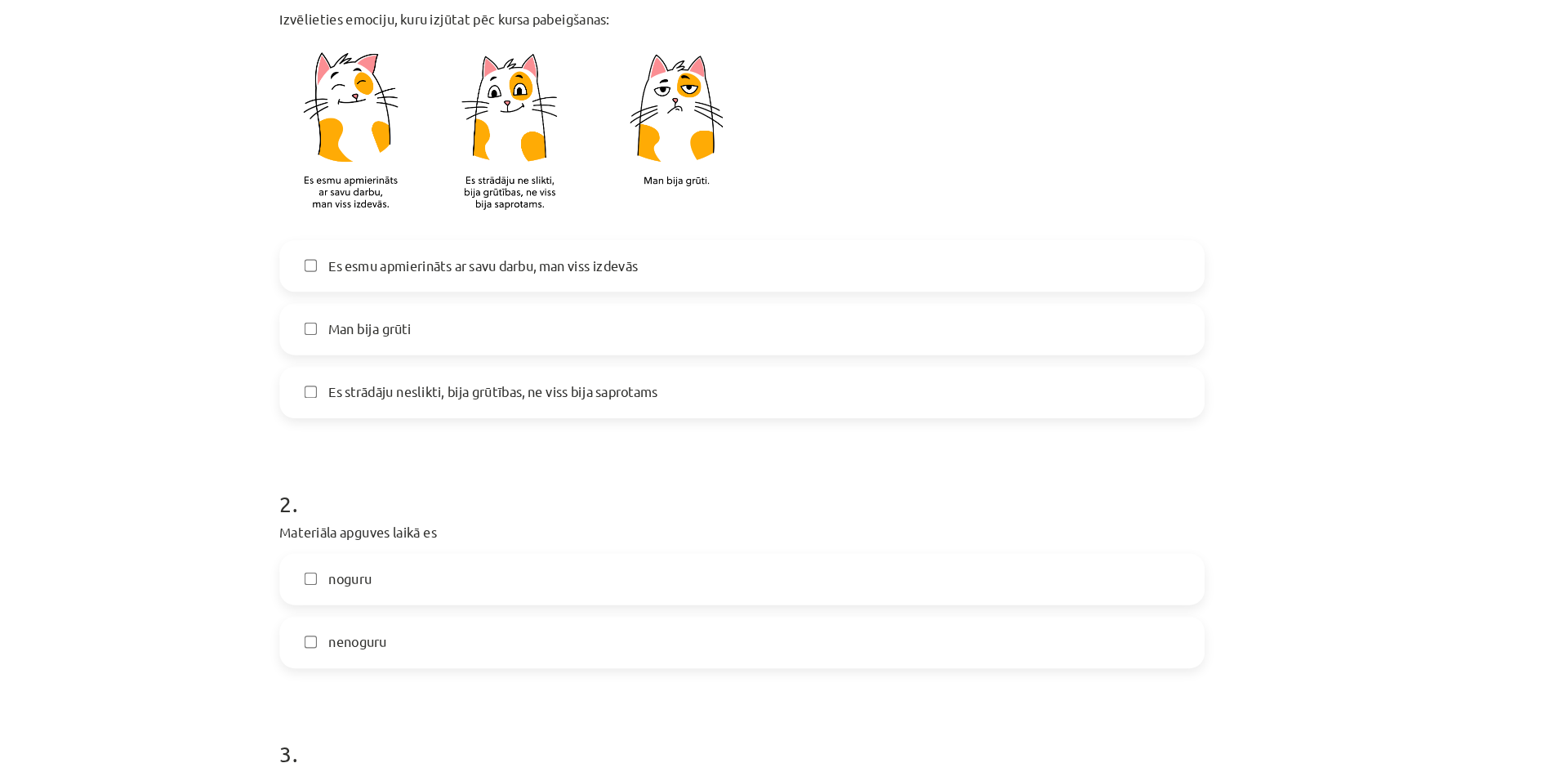
click at [777, 571] on label "nenoguru" at bounding box center [784, 588] width 786 height 41
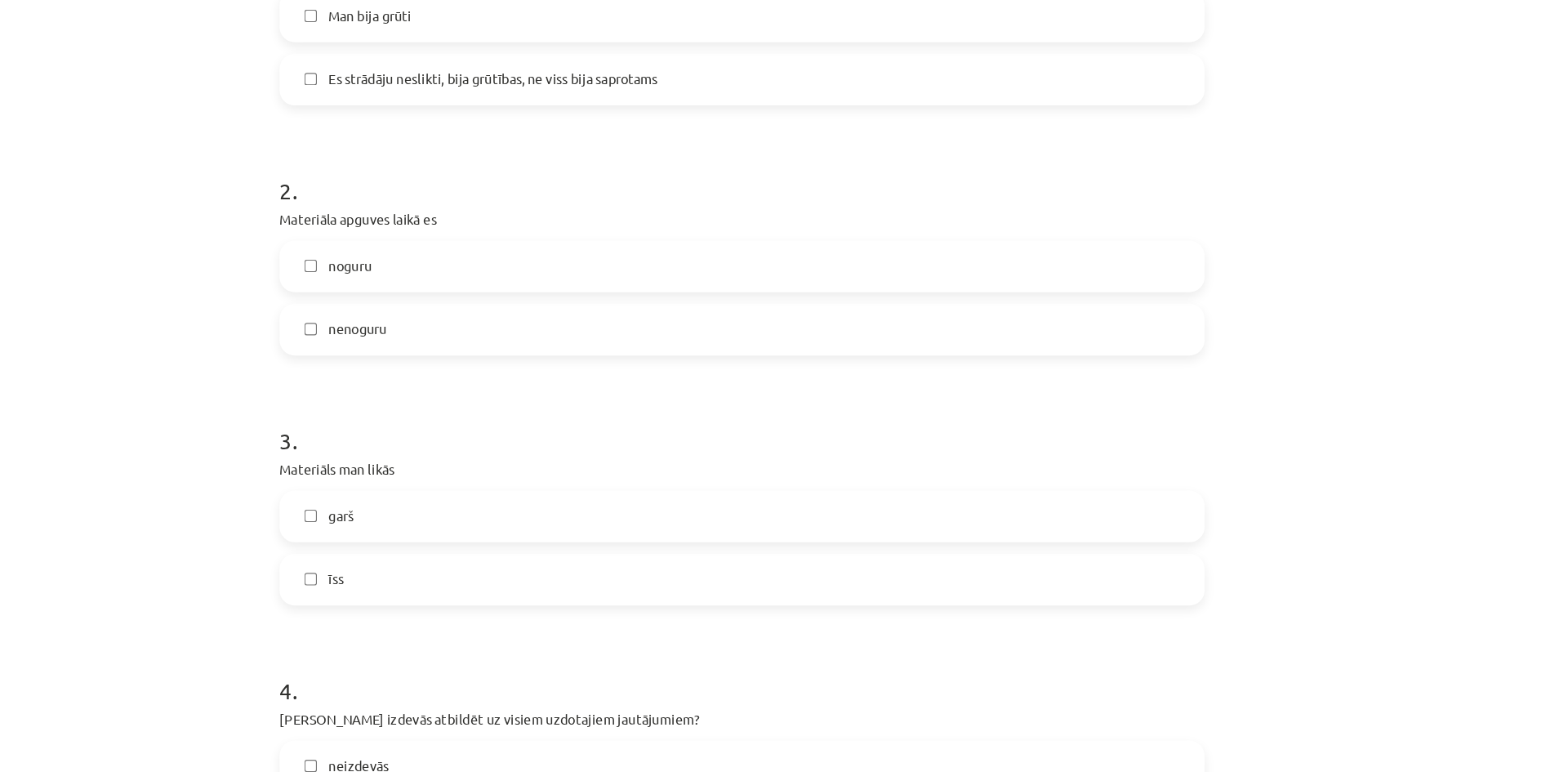
scroll to position [678, 0]
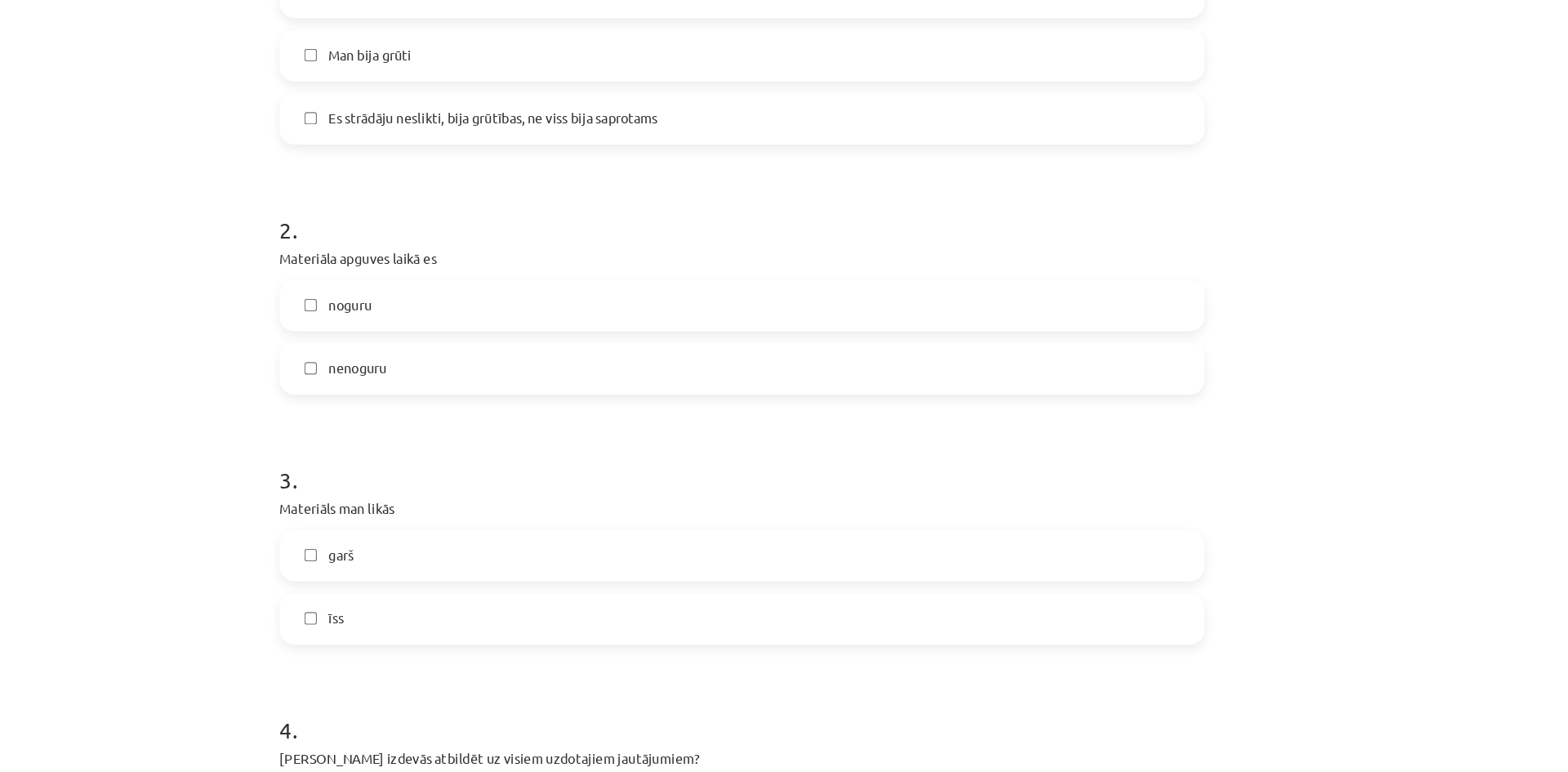
click at [782, 522] on label "garš" at bounding box center [784, 514] width 786 height 41
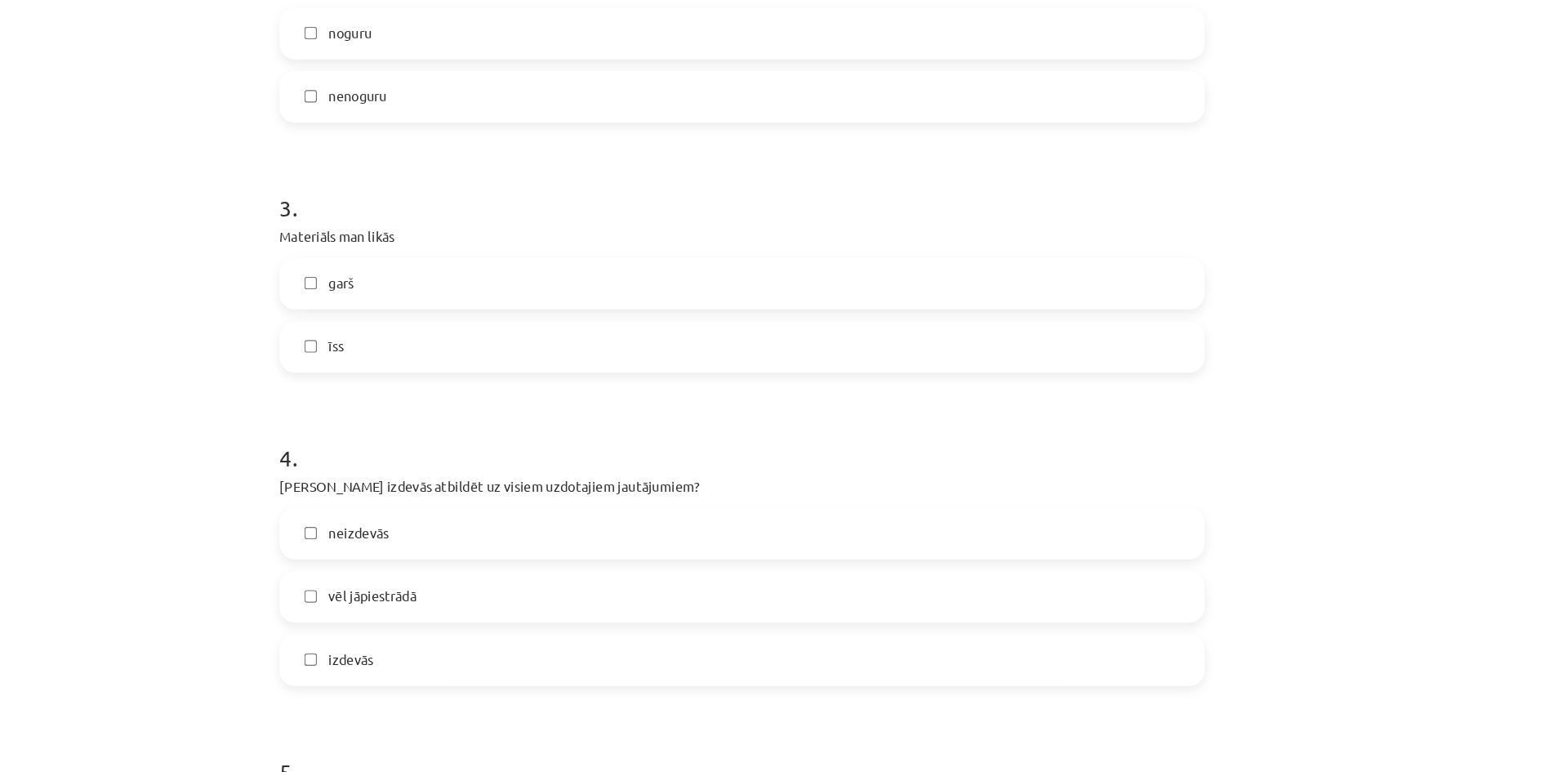
scroll to position [800, 0]
click at [782, 522] on div "neizdevās vēl jāpiestrādā izdevās" at bounding box center [783, 547] width 789 height 152
click at [784, 527] on label "vēl jāpiestrādā" at bounding box center [784, 547] width 786 height 41
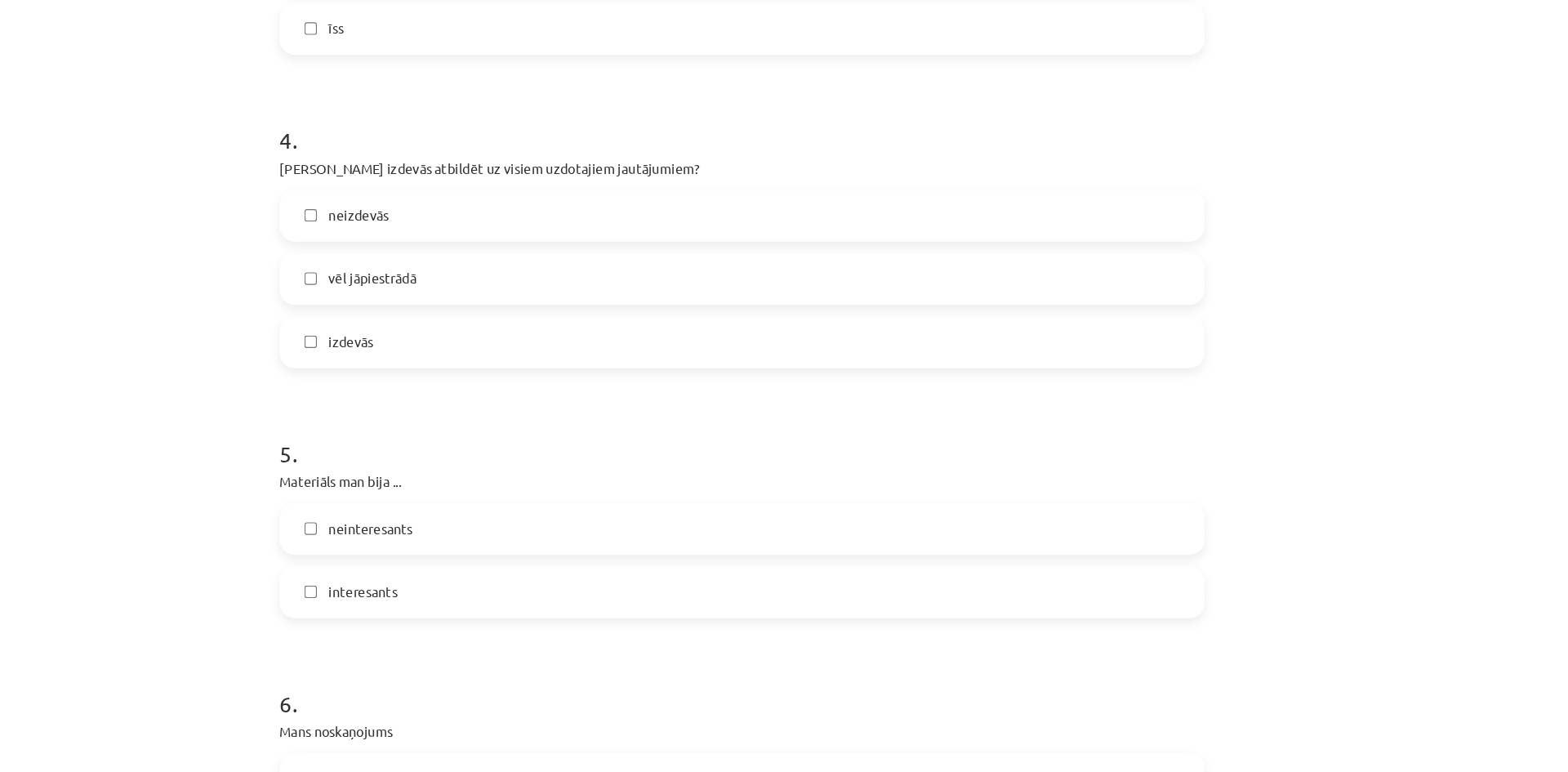
click at [784, 532] on label "interesants" at bounding box center [784, 546] width 786 height 41
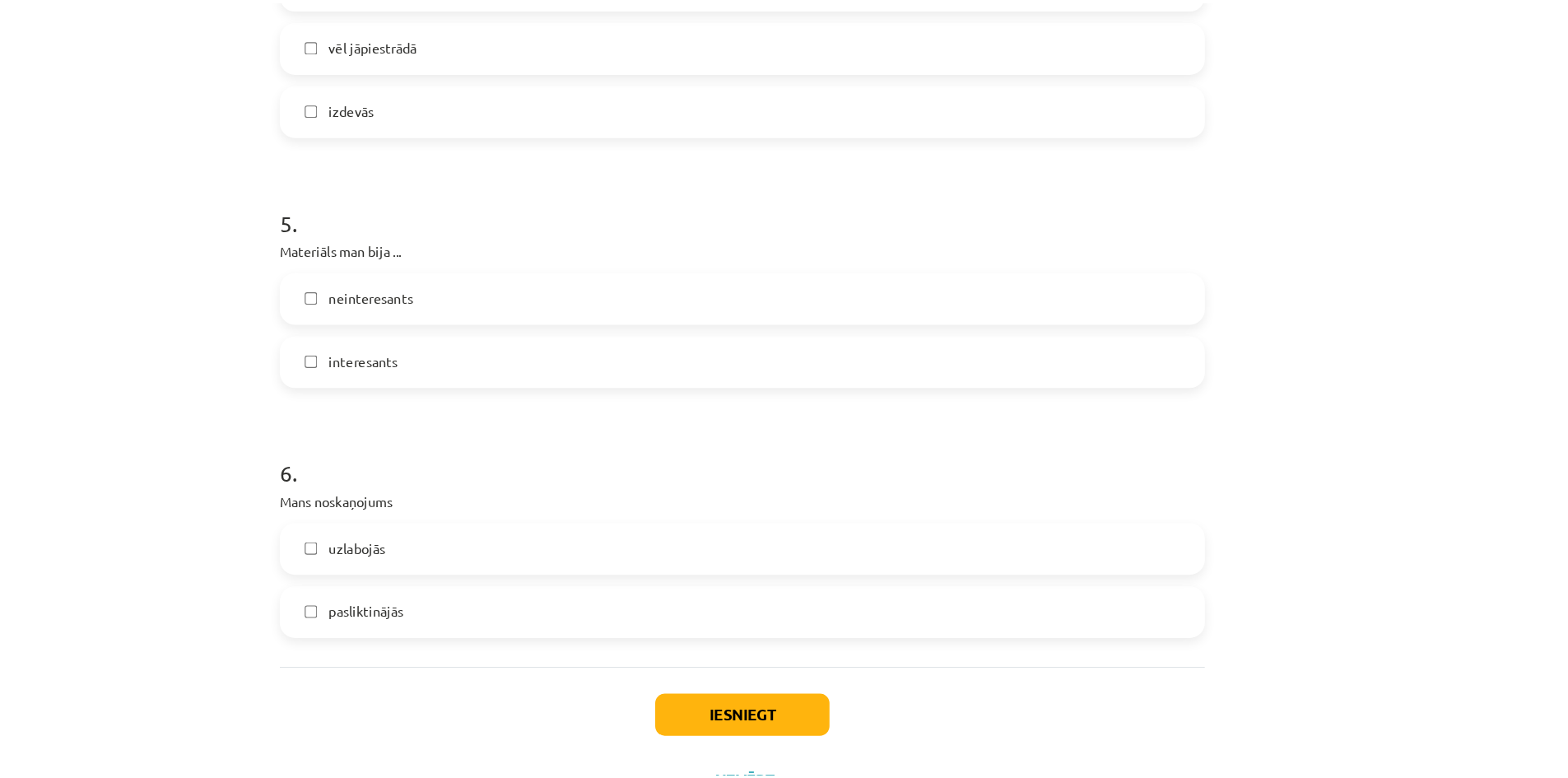
scroll to position [1276, 0]
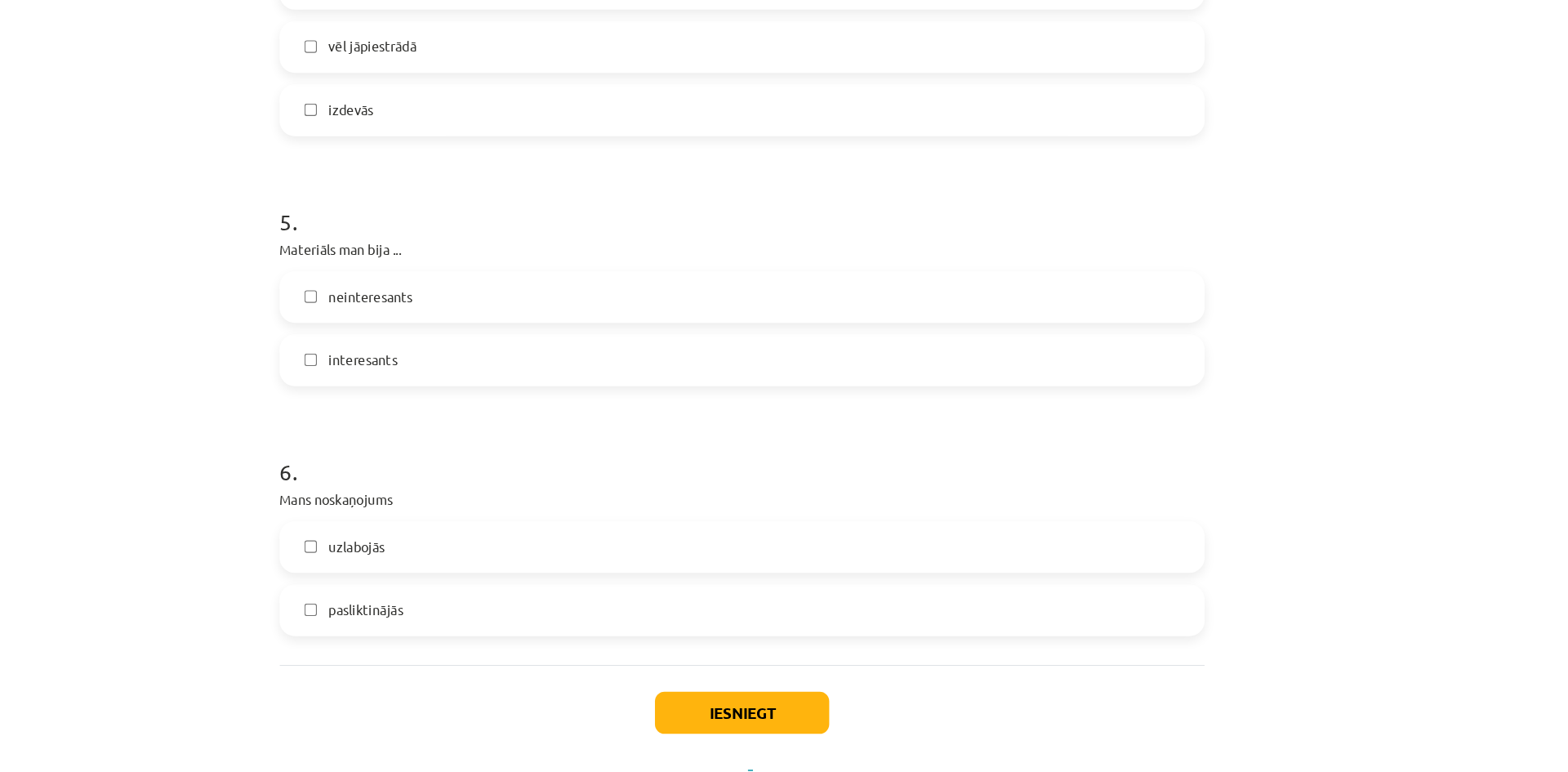
click at [784, 532] on div "uzlabojās pasliktinājās" at bounding box center [783, 534] width 789 height 98
click at [793, 498] on label "uzlabojās" at bounding box center [784, 507] width 786 height 41
click at [787, 639] on button "Iesniegt" at bounding box center [784, 648] width 148 height 36
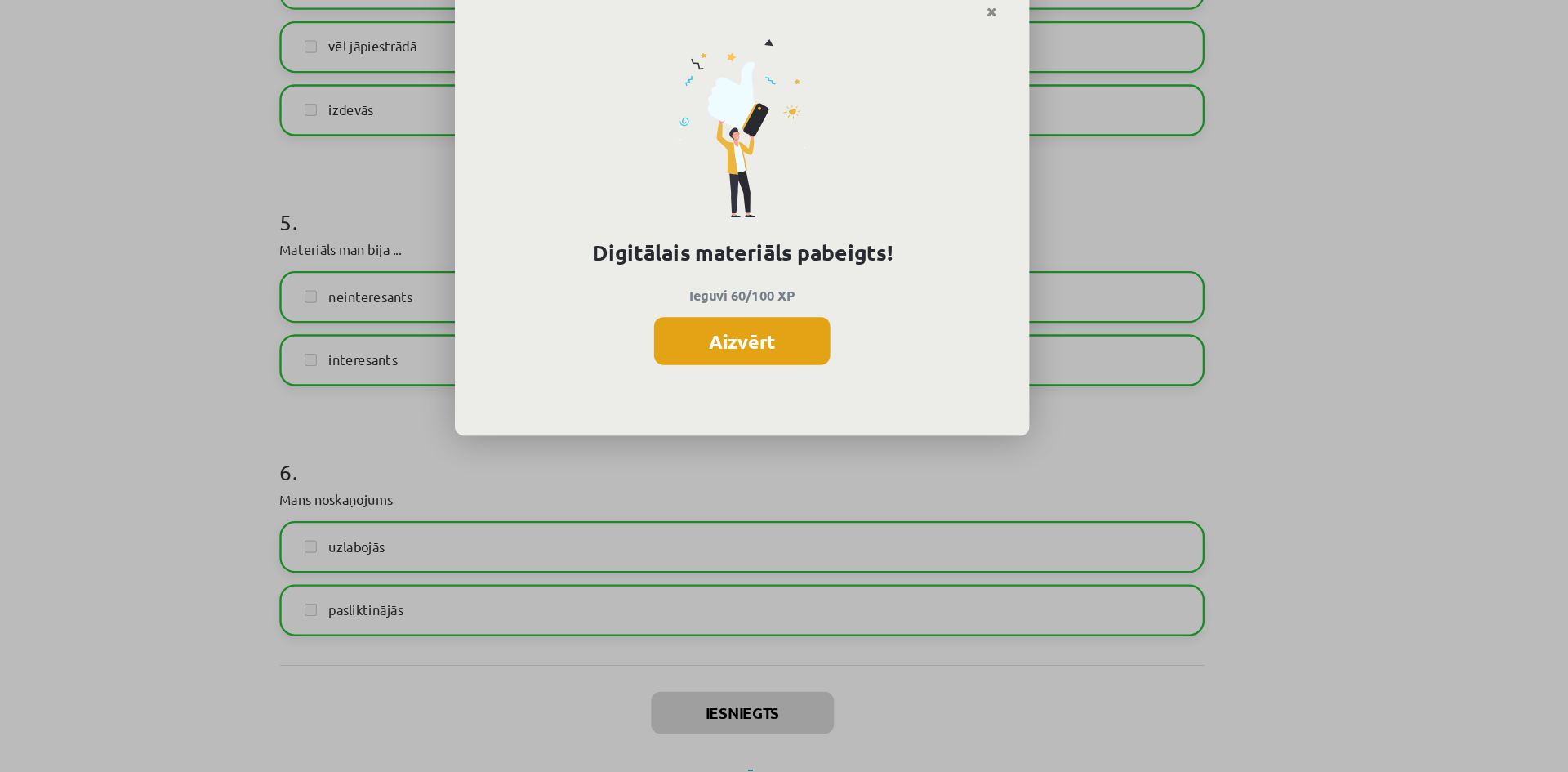
click at [796, 342] on button "Aizvērt" at bounding box center [784, 332] width 150 height 41
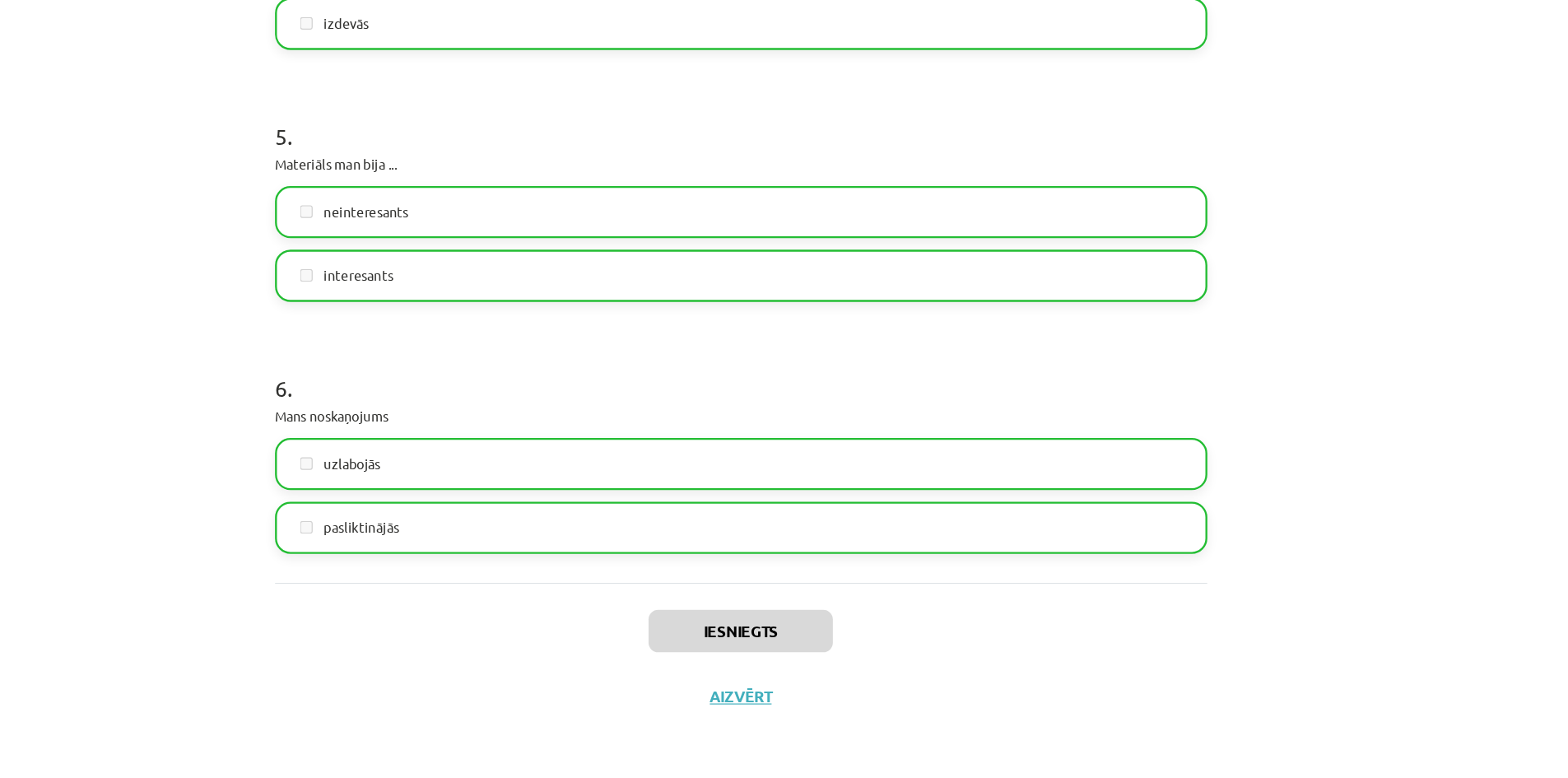
scroll to position [150, 0]
click at [777, 701] on button "Aizvērt" at bounding box center [784, 709] width 63 height 17
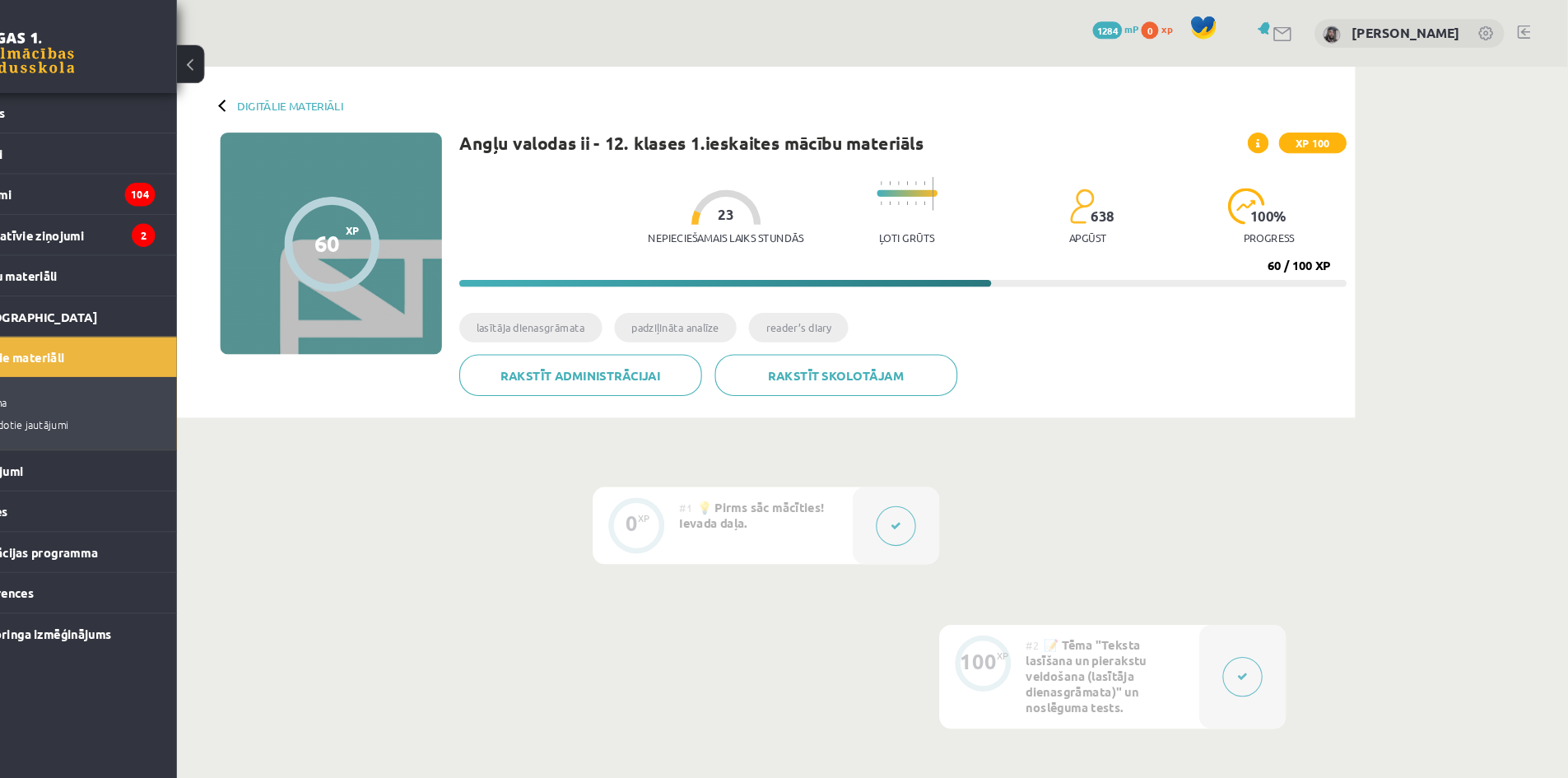
scroll to position [0, 0]
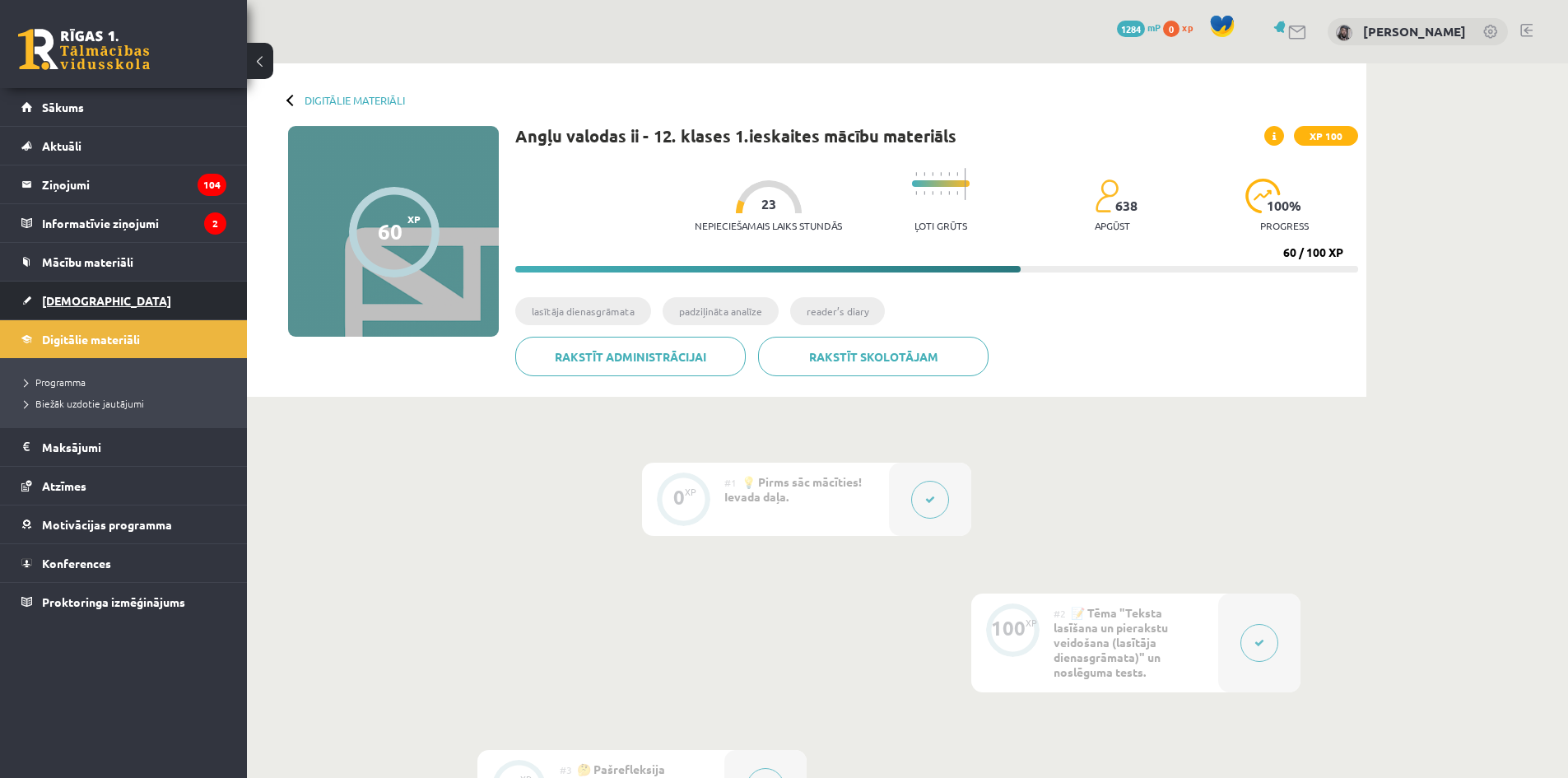
click at [76, 309] on link "[DEMOGRAPHIC_DATA]" at bounding box center [123, 300] width 205 height 38
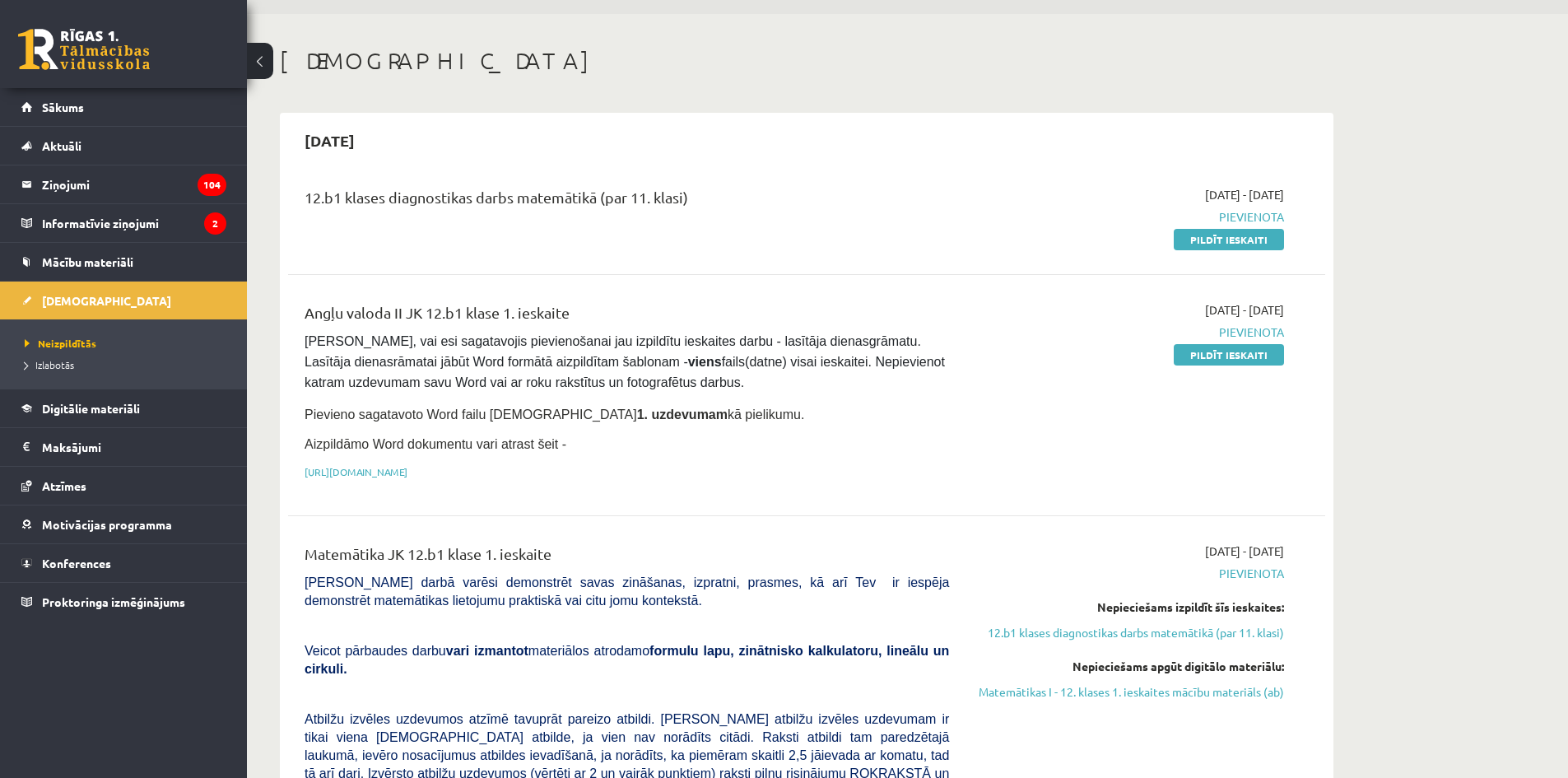
scroll to position [50, 0]
